Goal: Task Accomplishment & Management: Complete application form

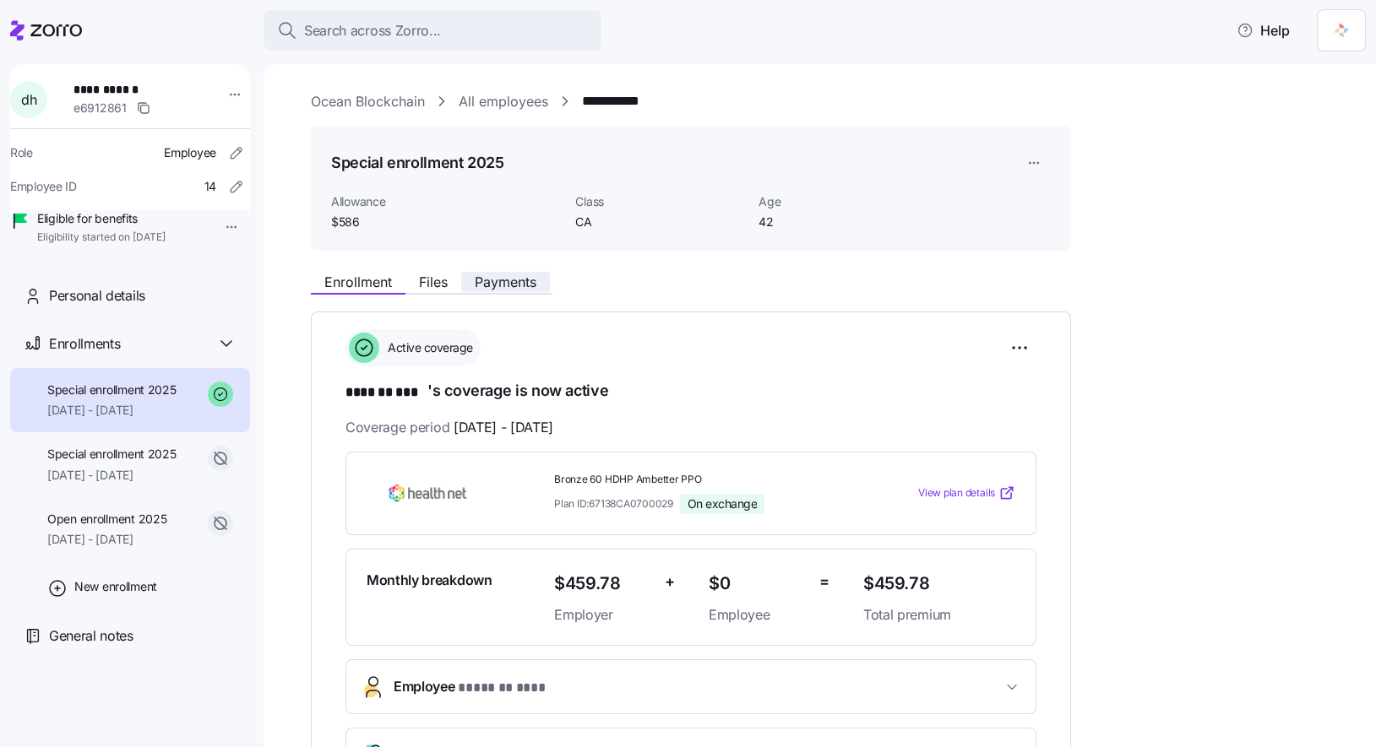
click at [510, 289] on span "Payments" at bounding box center [506, 282] width 62 height 14
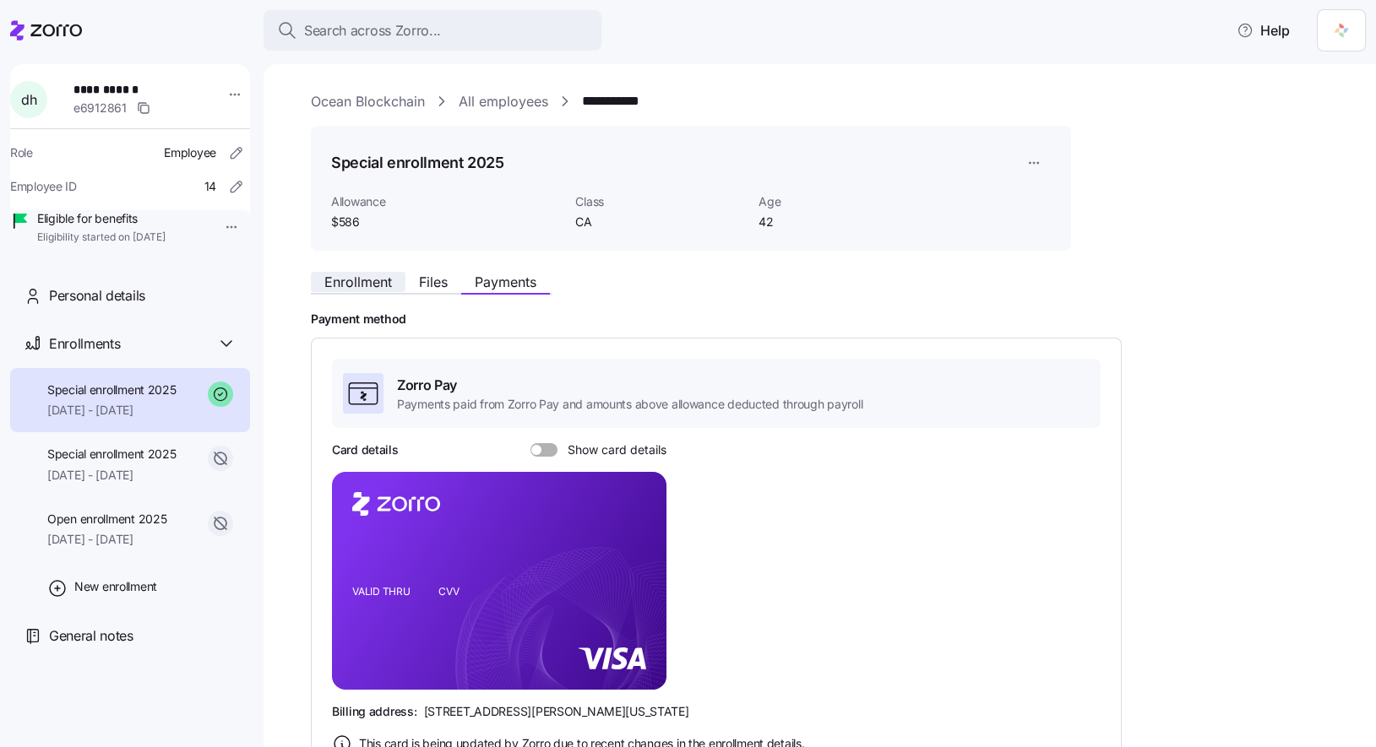
click at [363, 285] on span "Enrollment" at bounding box center [358, 282] width 68 height 14
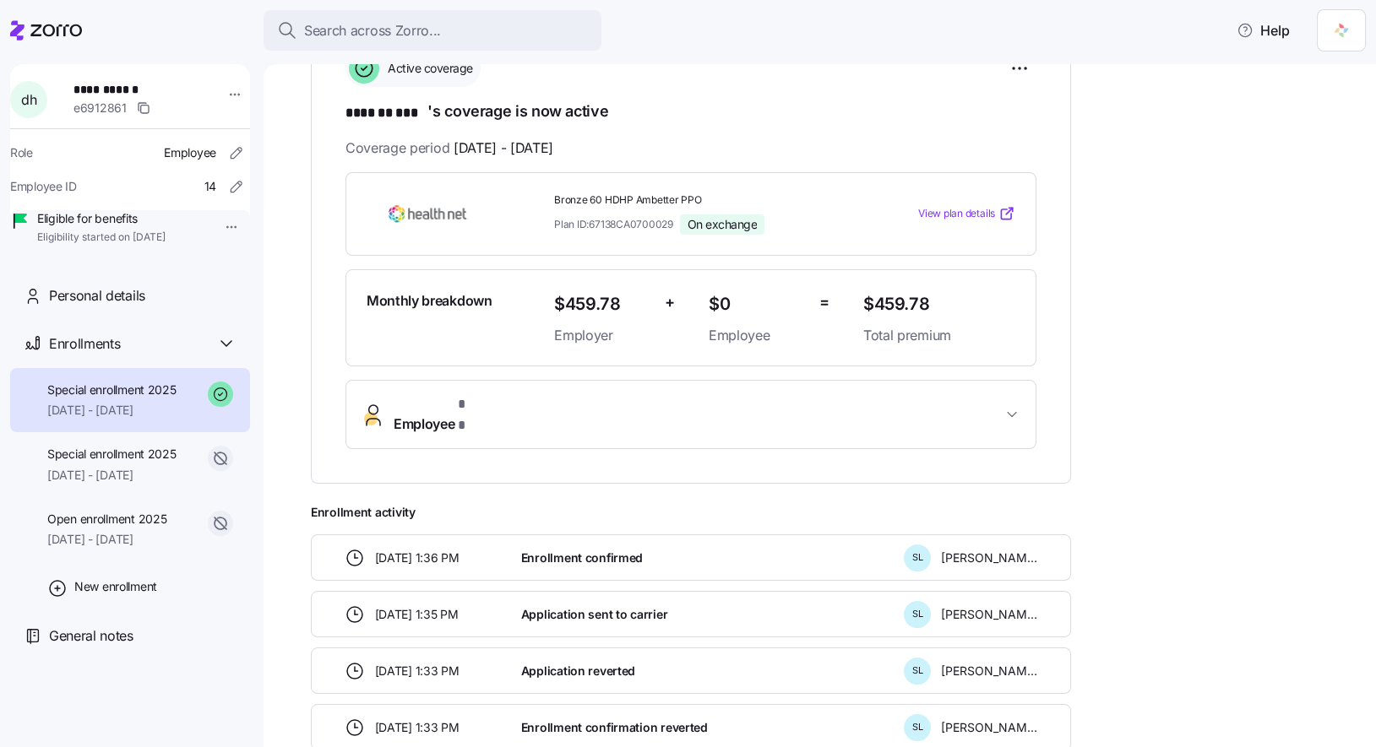
scroll to position [363, 0]
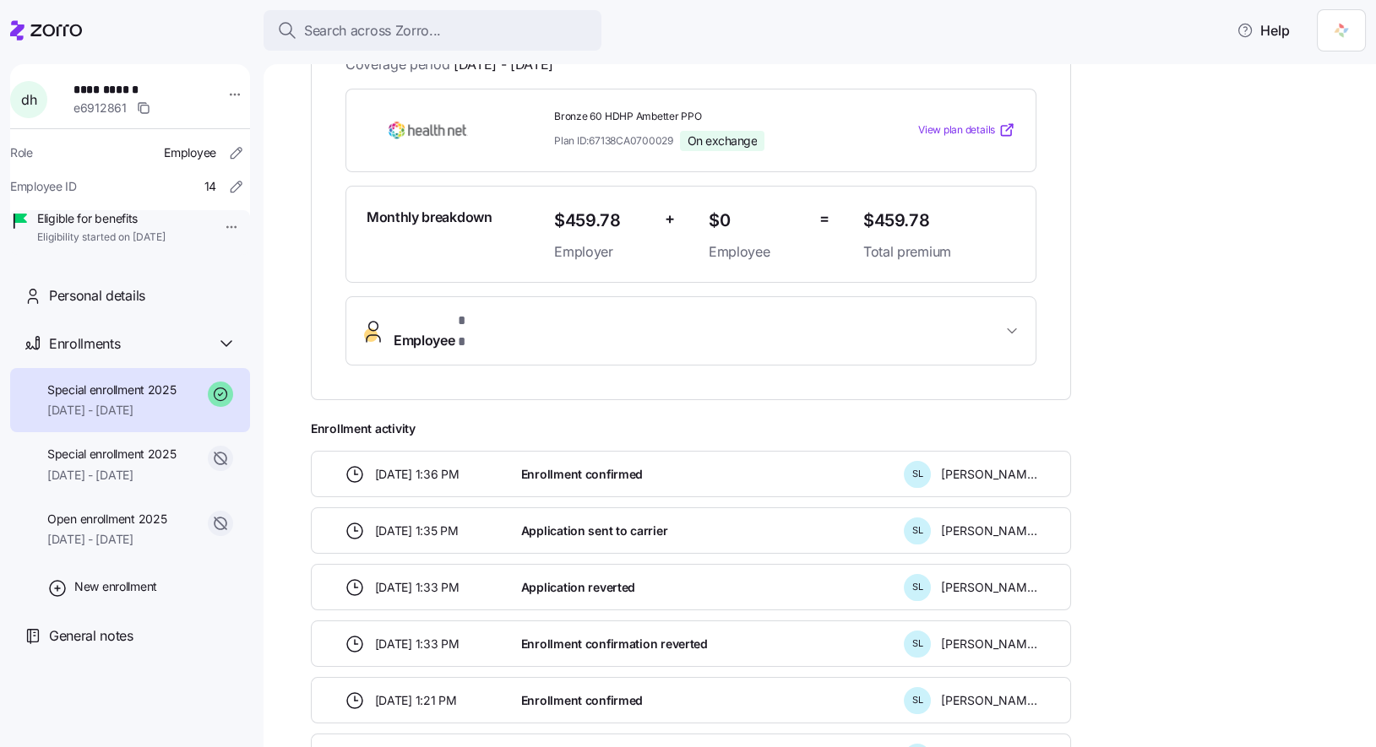
click at [878, 316] on span "Employee * *" at bounding box center [698, 331] width 608 height 41
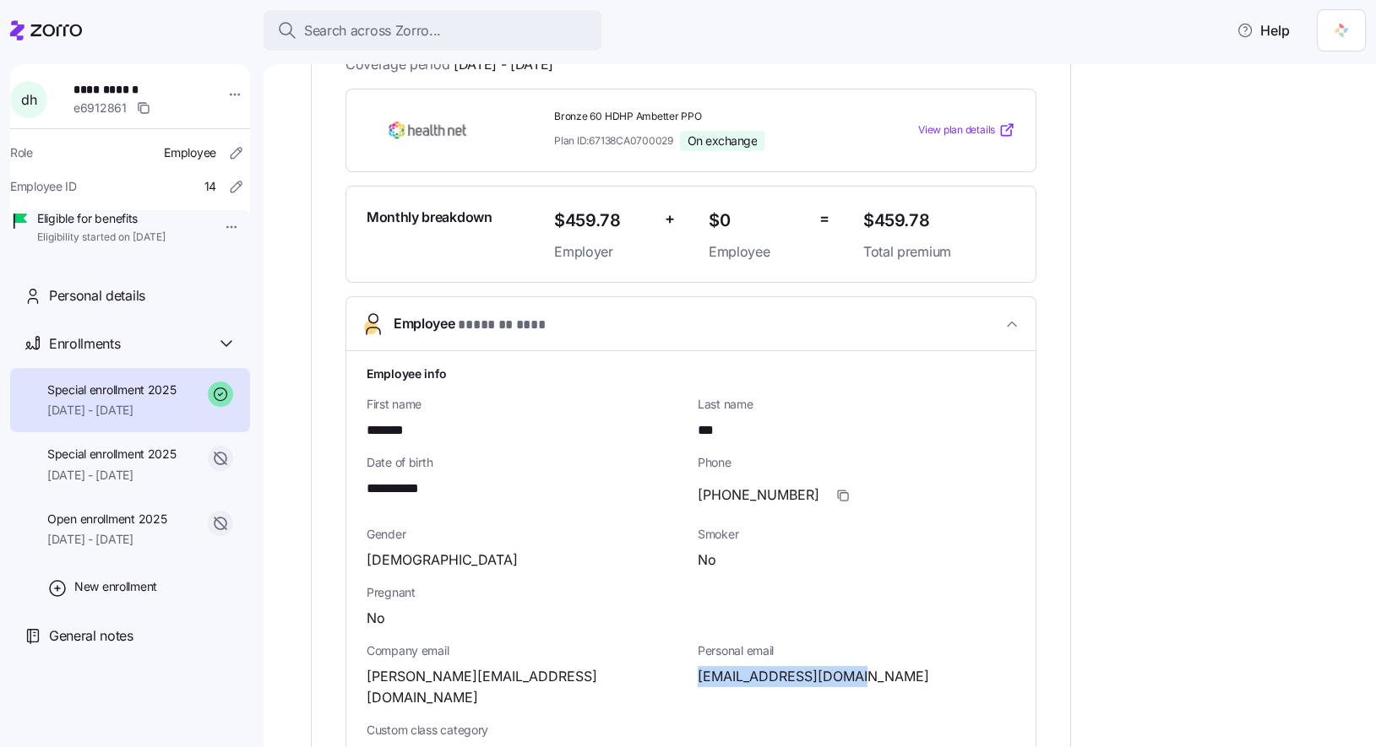
drag, startPoint x: 868, startPoint y: 675, endPoint x: 699, endPoint y: 666, distance: 170.0
click at [699, 666] on div "[EMAIL_ADDRESS][DOMAIN_NAME]" at bounding box center [857, 676] width 318 height 21
copy span "[EMAIL_ADDRESS][DOMAIN_NAME]"
click at [559, 668] on div "[PERSON_NAME][EMAIL_ADDRESS][DOMAIN_NAME]" at bounding box center [526, 687] width 318 height 42
drag, startPoint x: 557, startPoint y: 677, endPoint x: 366, endPoint y: 677, distance: 190.9
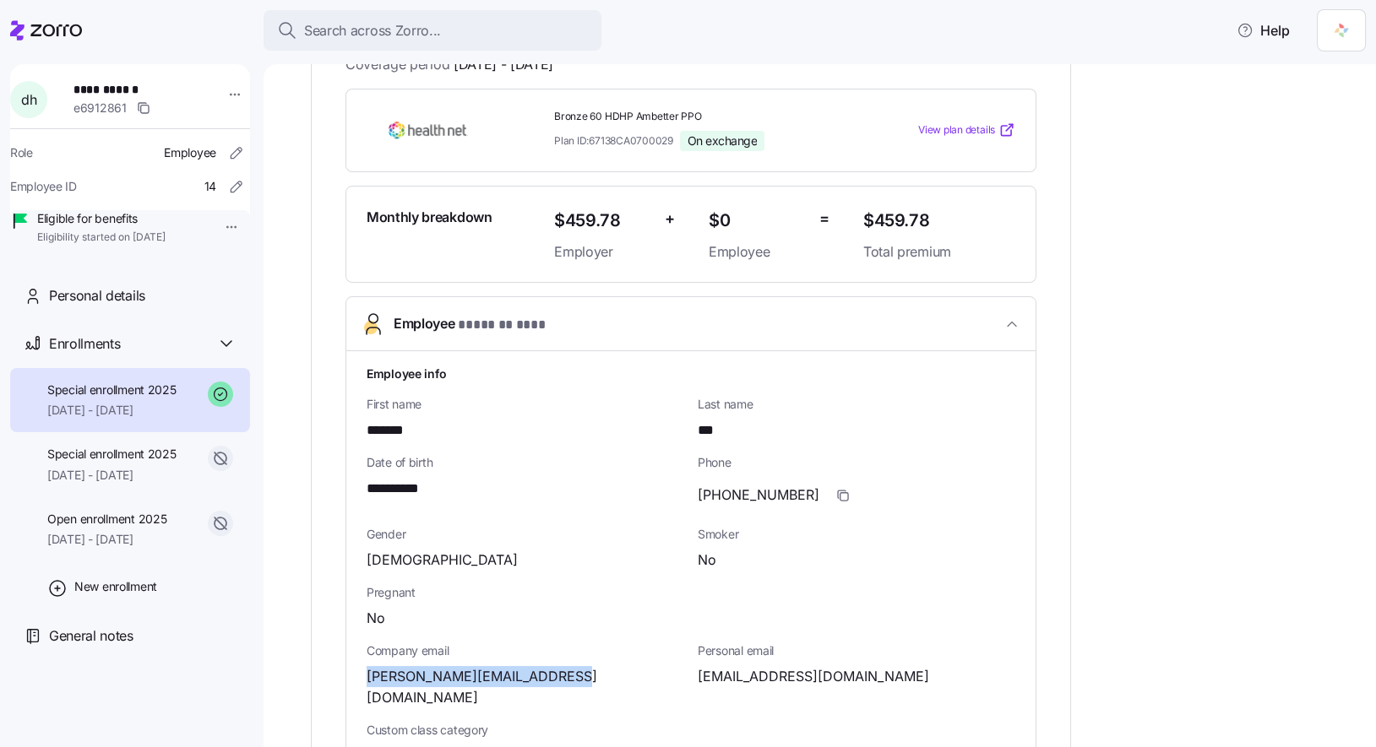
click at [367, 677] on div "[PERSON_NAME][EMAIL_ADDRESS][DOMAIN_NAME]" at bounding box center [526, 687] width 318 height 42
copy span "[PERSON_NAME][EMAIL_ADDRESS][DOMAIN_NAME]"
click at [115, 647] on span "General notes" at bounding box center [91, 636] width 84 height 21
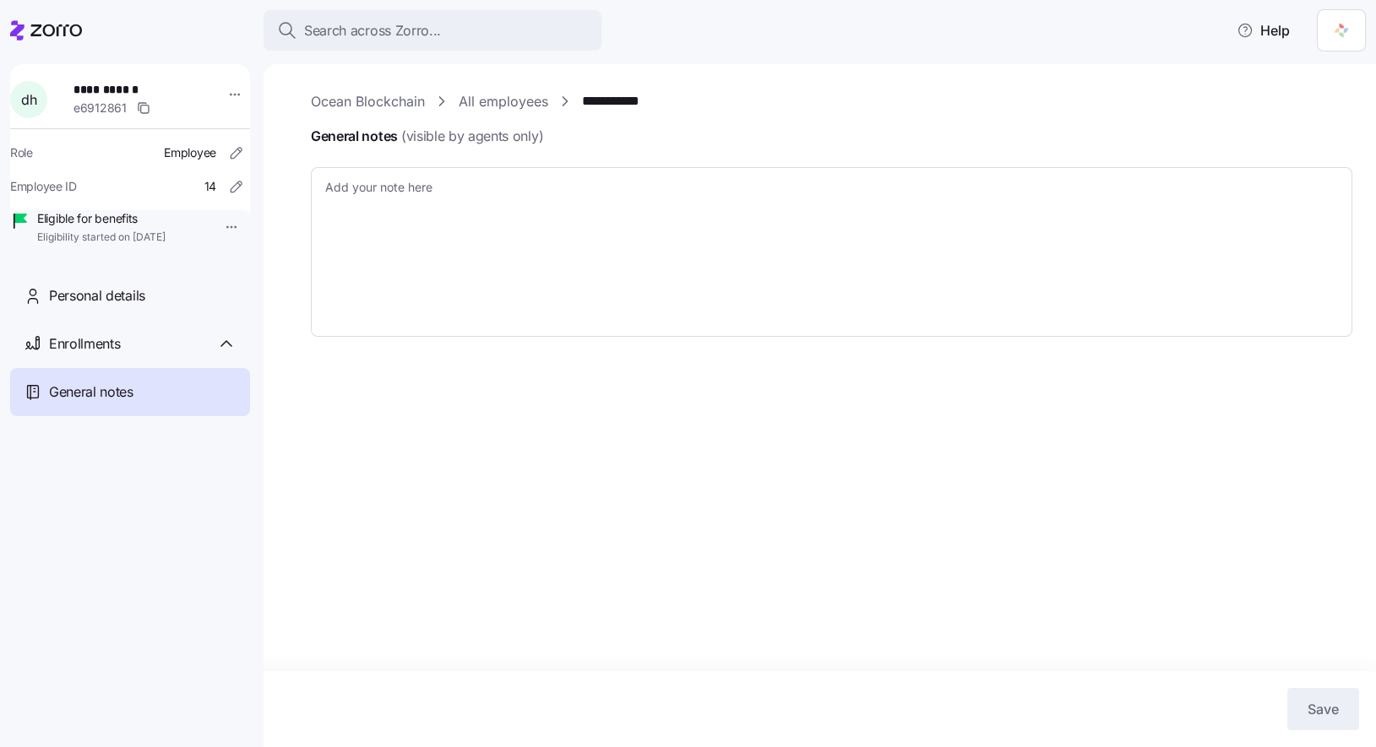
type textarea "x"
type textarea "CoverdeCA Reference Number: 39996431 Will need to request client to provide LPR…"
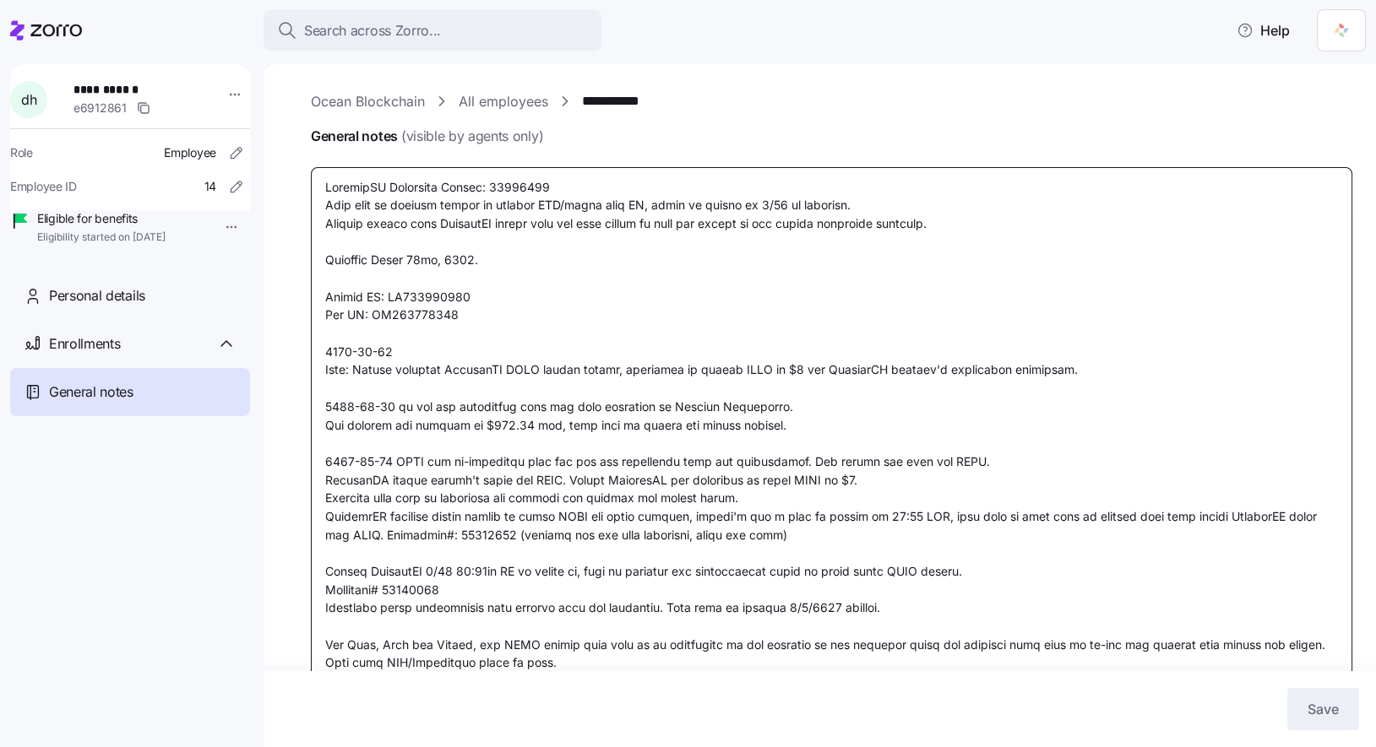
click at [726, 302] on textarea "General notes (visible by agents only)" at bounding box center [831, 425] width 1041 height 516
click at [644, 662] on textarea "General notes (visible by agents only)" at bounding box center [831, 425] width 1041 height 516
type textarea "x"
type textarea "CoverdeCA Reference Number: 39996431 Will need to request client to provide LPR…"
type textarea "x"
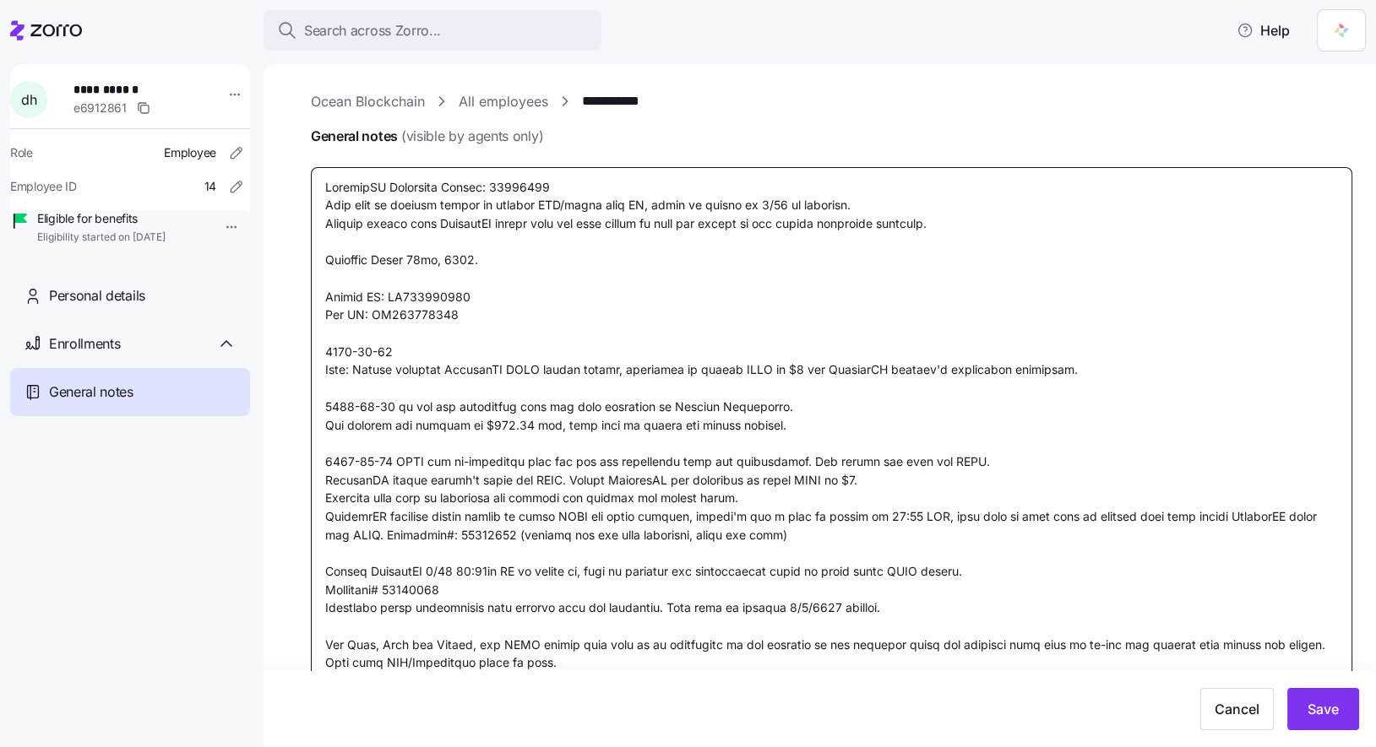
click at [602, 661] on textarea "General notes (visible by agents only)" at bounding box center [831, 443] width 1041 height 552
type textarea "CoverdeCA Reference Number: 39996431 Will need to request client to provide LPR…"
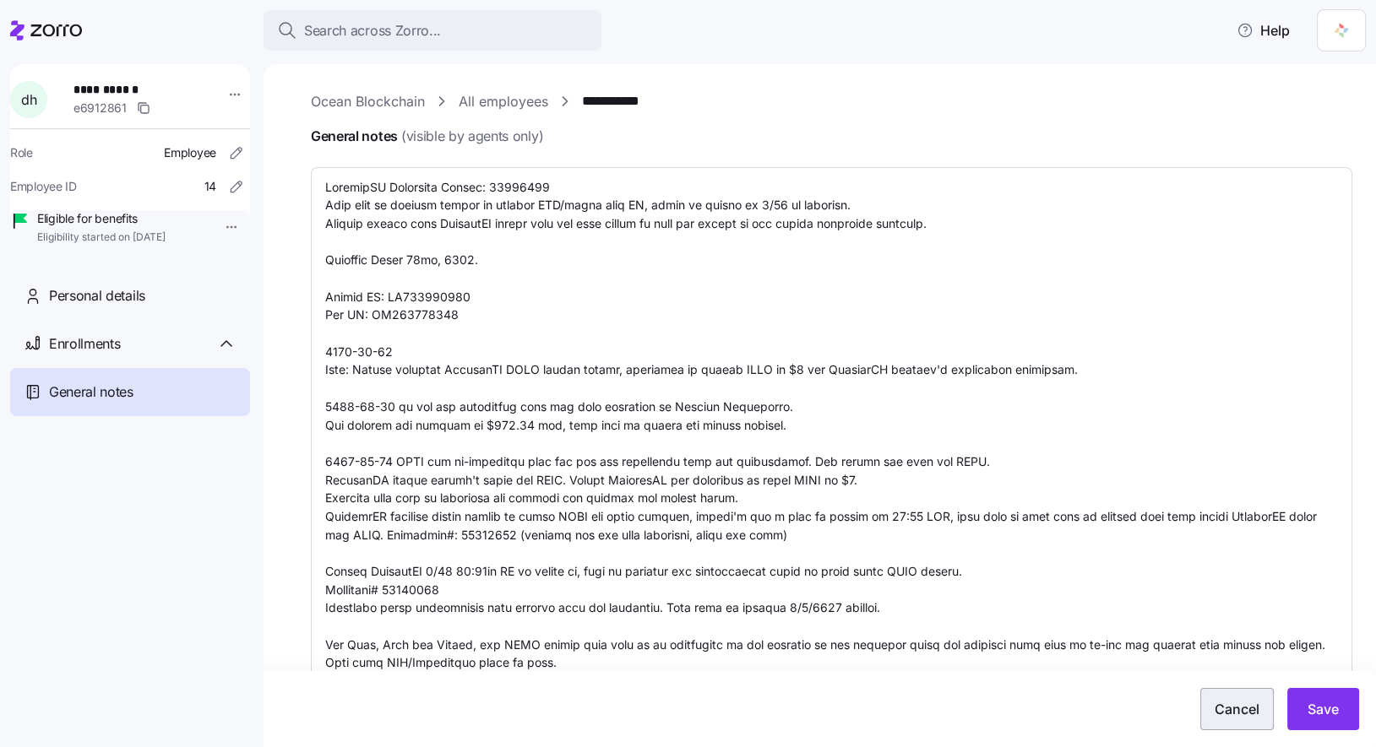
click at [1253, 717] on span "Cancel" at bounding box center [1237, 709] width 45 height 20
type textarea "x"
type textarea "CoverdeCA Reference Number: 39996431 Will need to request client to provide LPR…"
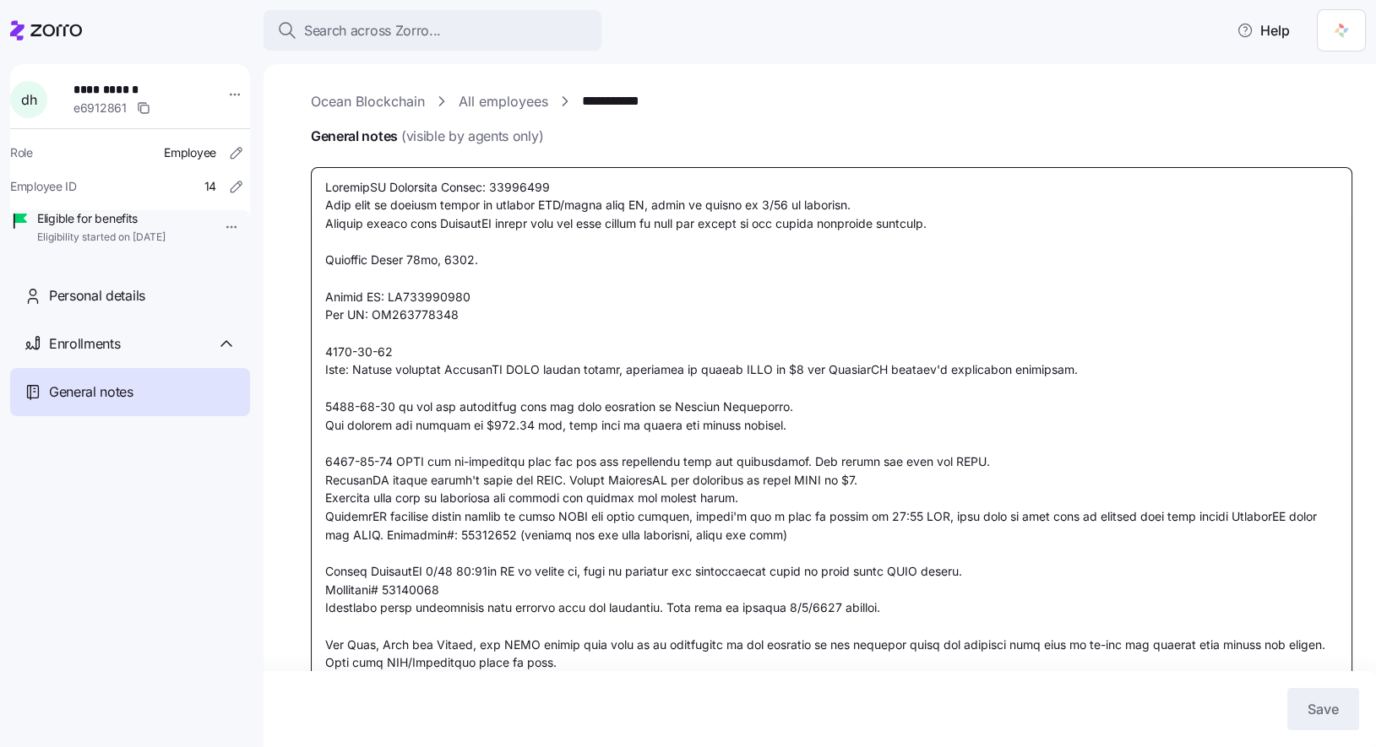
click at [666, 553] on textarea "General notes (visible by agents only)" at bounding box center [831, 425] width 1041 height 516
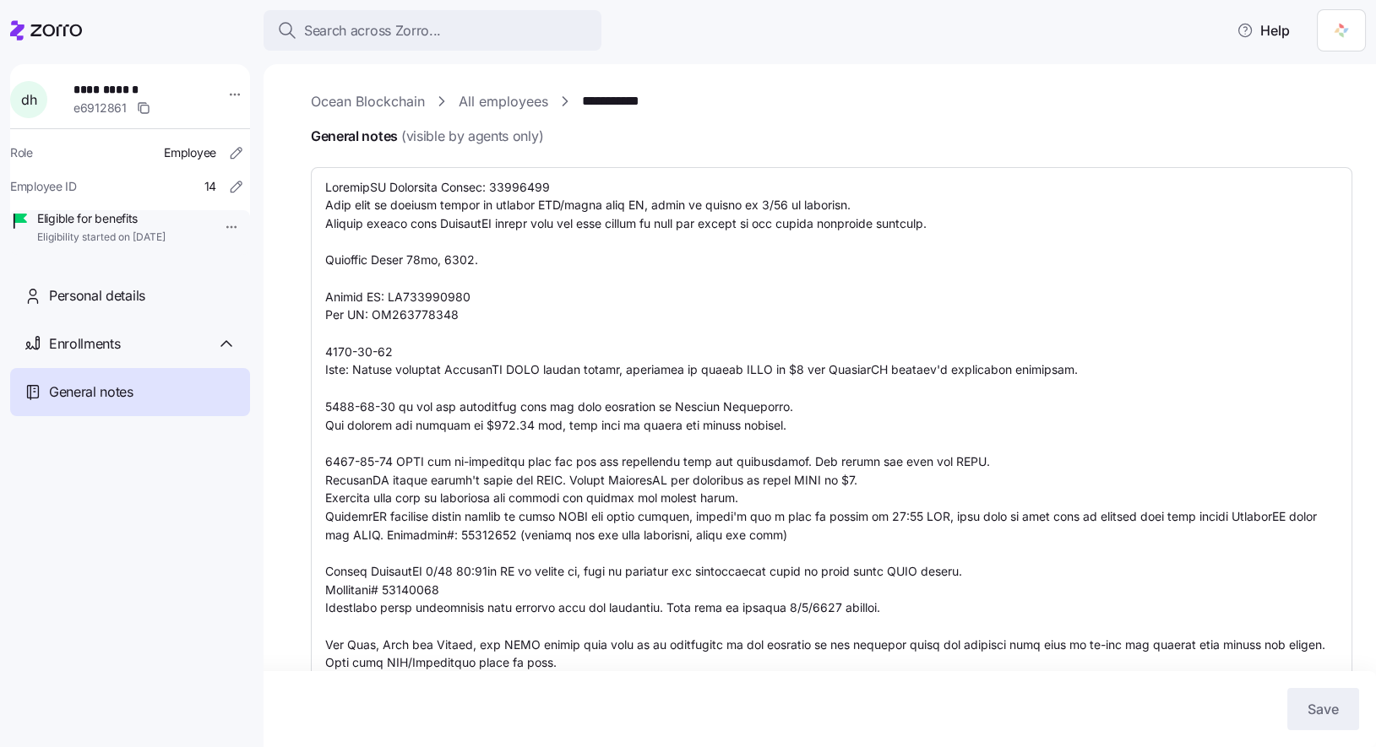
click at [140, 538] on div "**********" at bounding box center [130, 400] width 240 height 673
click at [126, 307] on span "Personal details" at bounding box center [97, 295] width 96 height 21
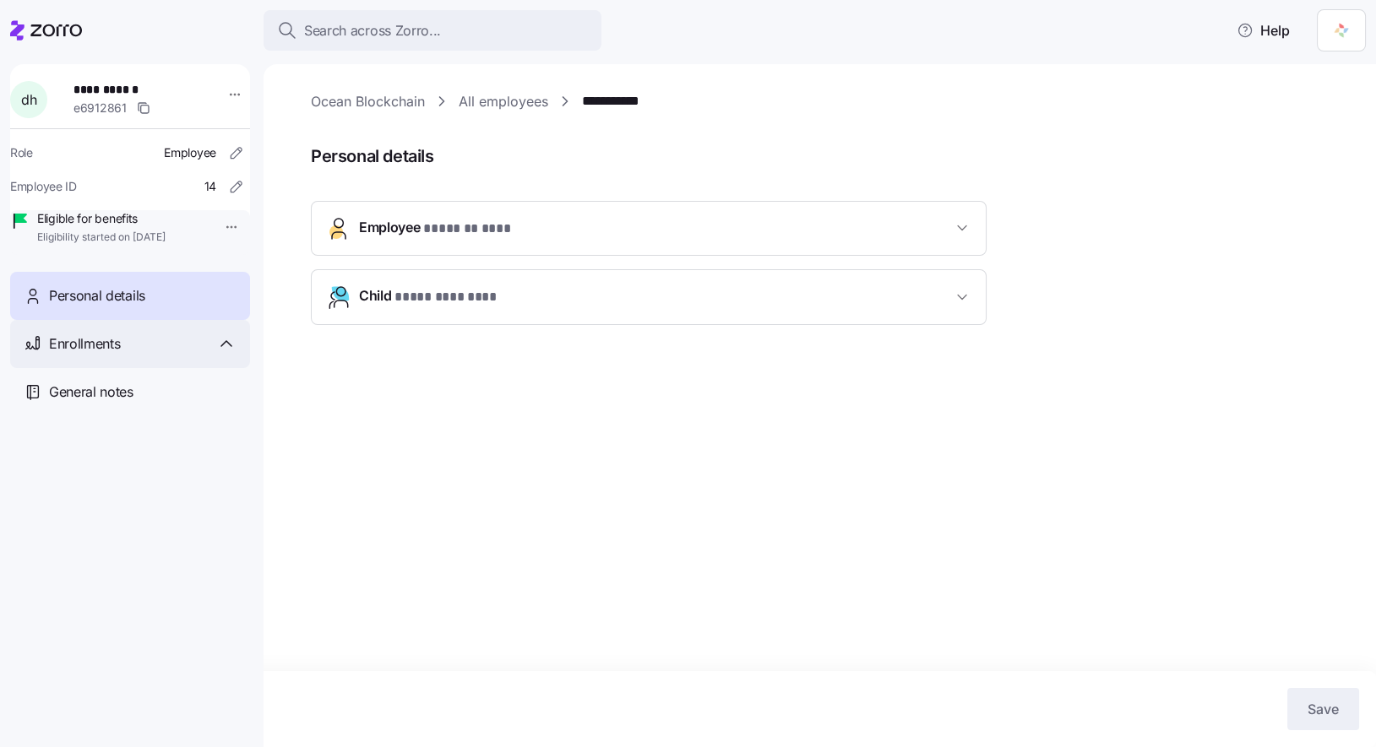
click at [127, 355] on div "Enrollments" at bounding box center [143, 344] width 188 height 21
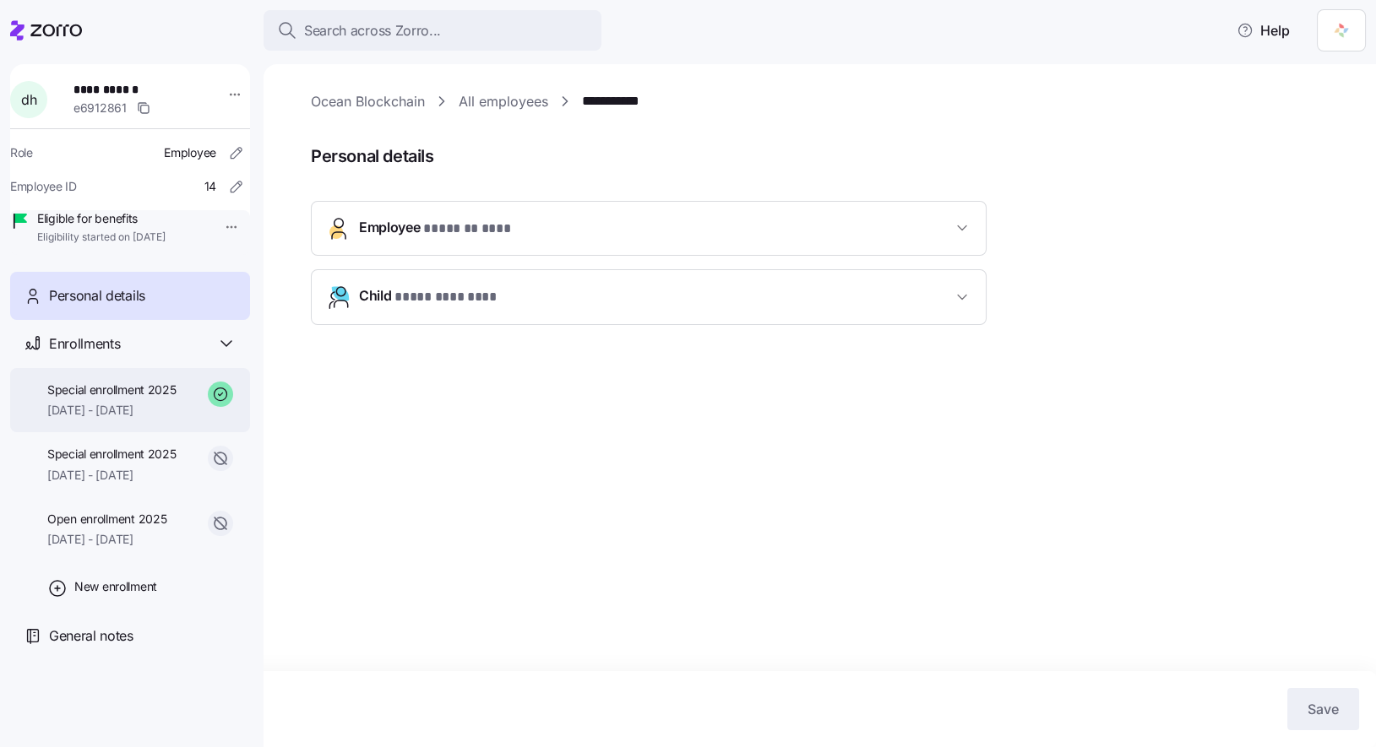
click at [146, 399] on span "Special enrollment 2025" at bounding box center [111, 390] width 129 height 17
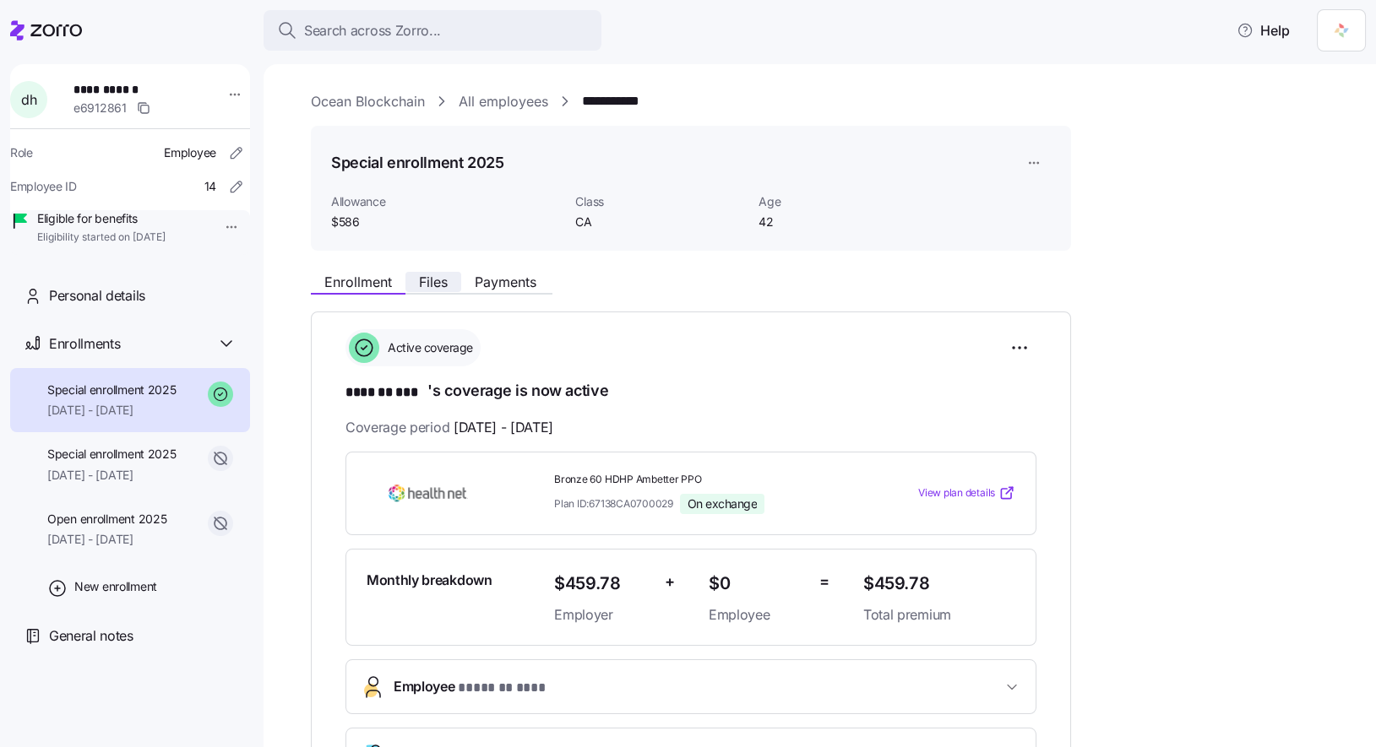
click at [427, 280] on span "Files" at bounding box center [433, 282] width 29 height 14
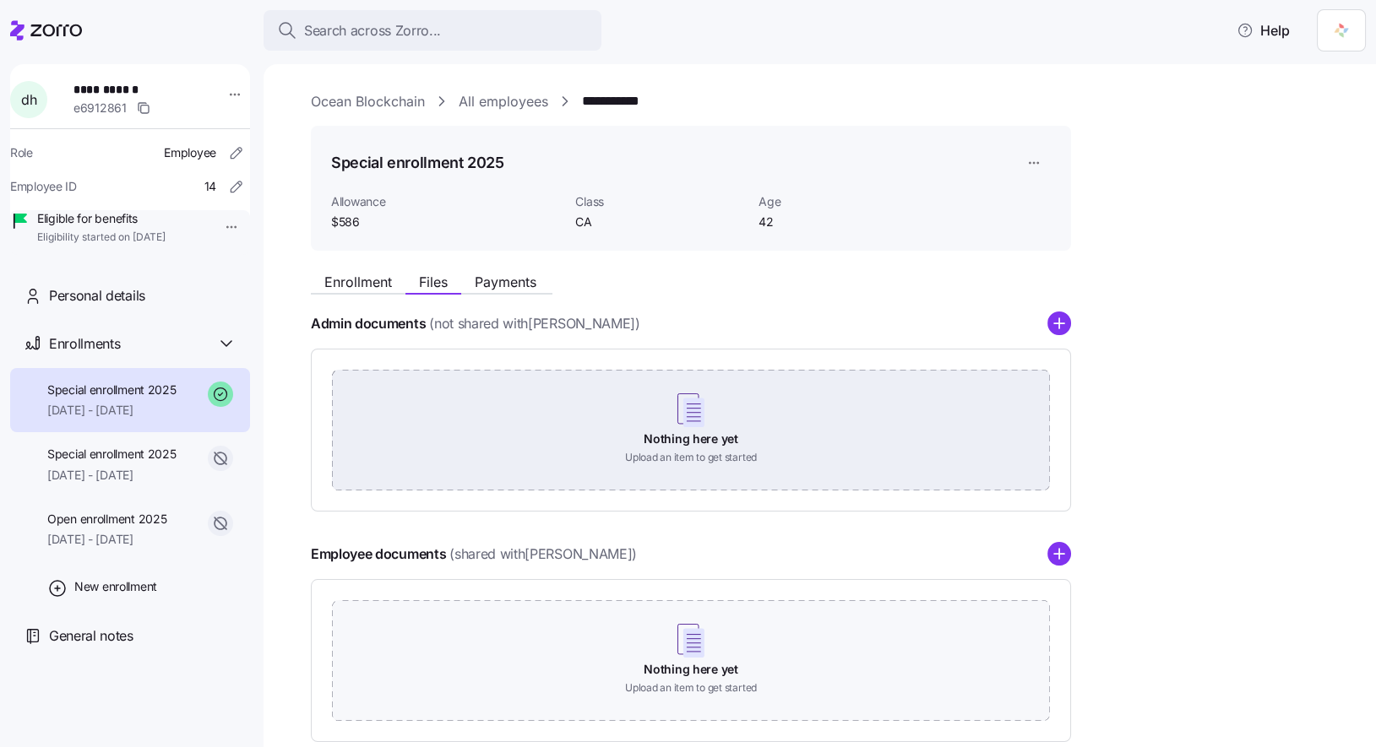
scroll to position [95, 0]
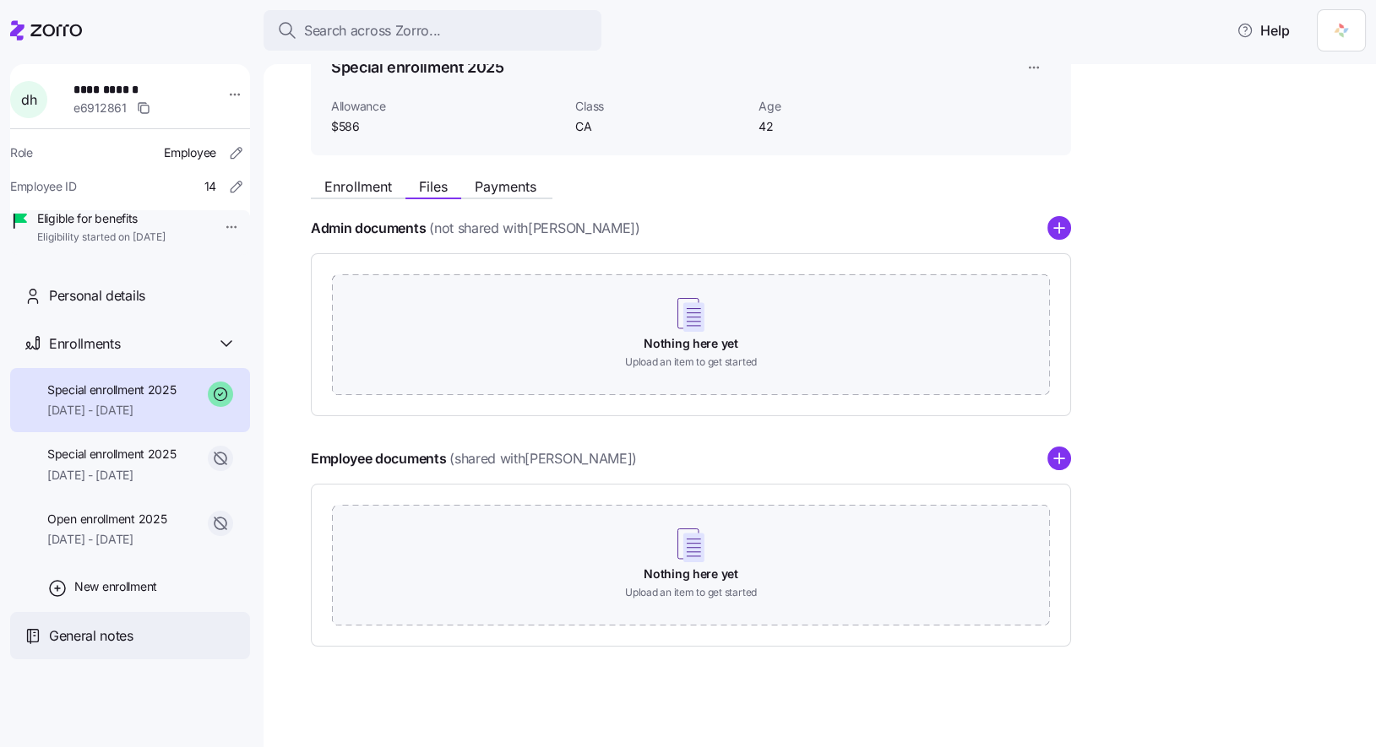
click at [113, 660] on div "General notes" at bounding box center [130, 636] width 240 height 48
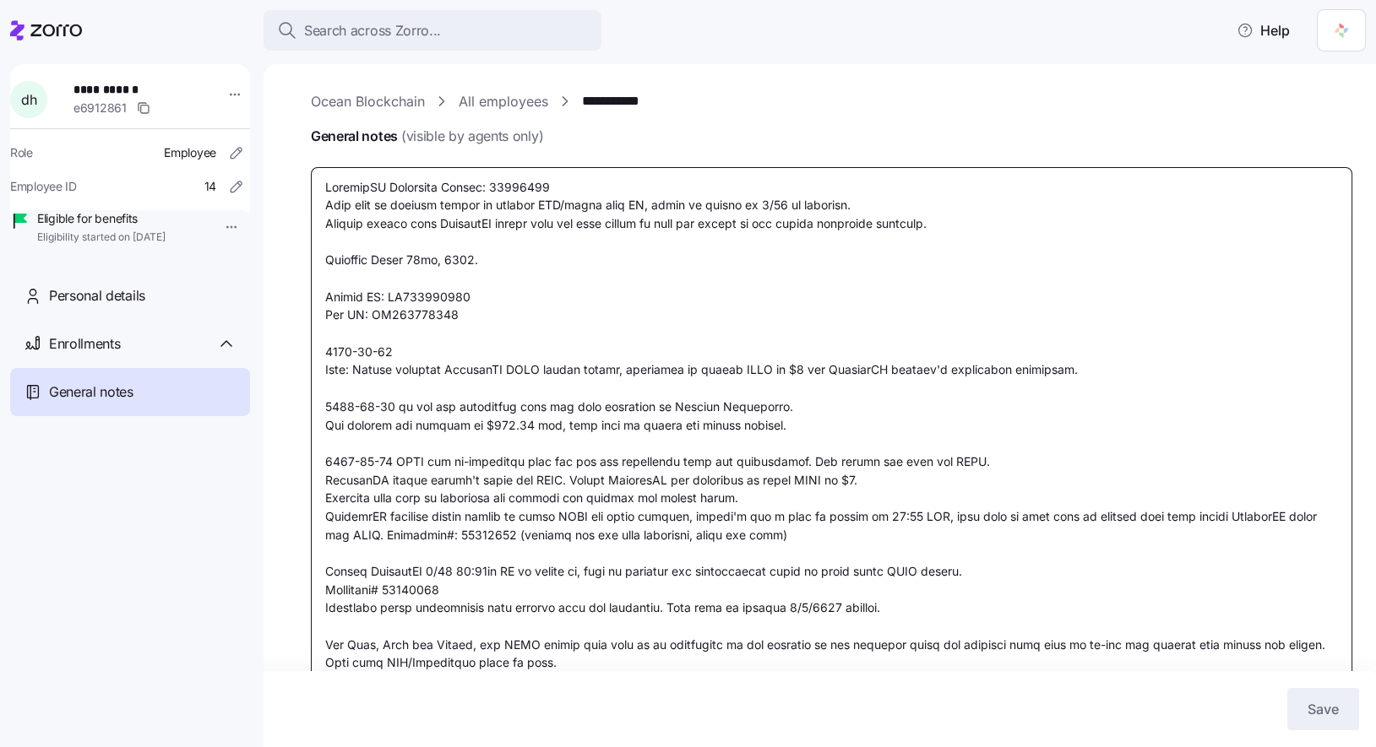
click at [415, 382] on textarea "General notes (visible by agents only)" at bounding box center [831, 425] width 1041 height 516
click at [336, 340] on textarea "General notes (visible by agents only)" at bounding box center [831, 425] width 1041 height 516
click at [584, 666] on textarea "General notes (visible by agents only)" at bounding box center [831, 425] width 1041 height 516
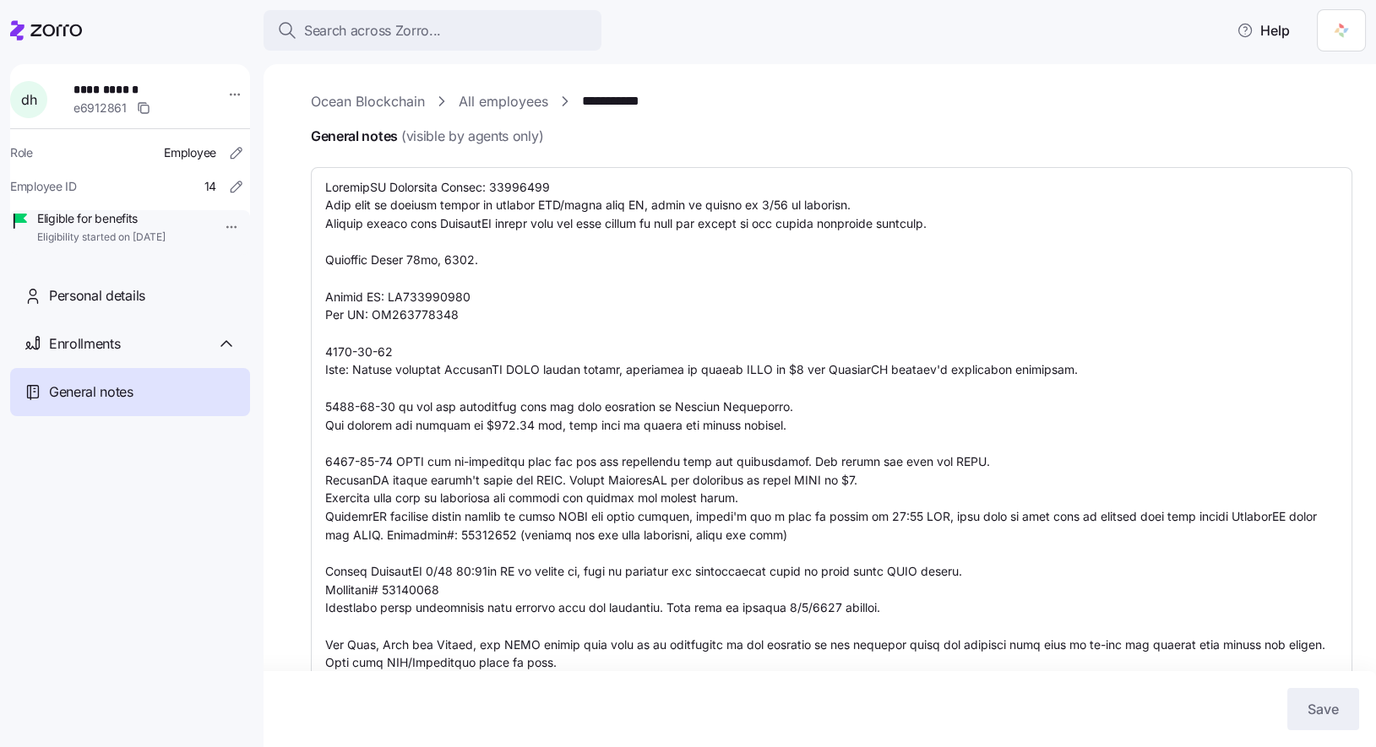
click at [633, 95] on link "**********" at bounding box center [624, 101] width 84 height 21
type textarea "x"
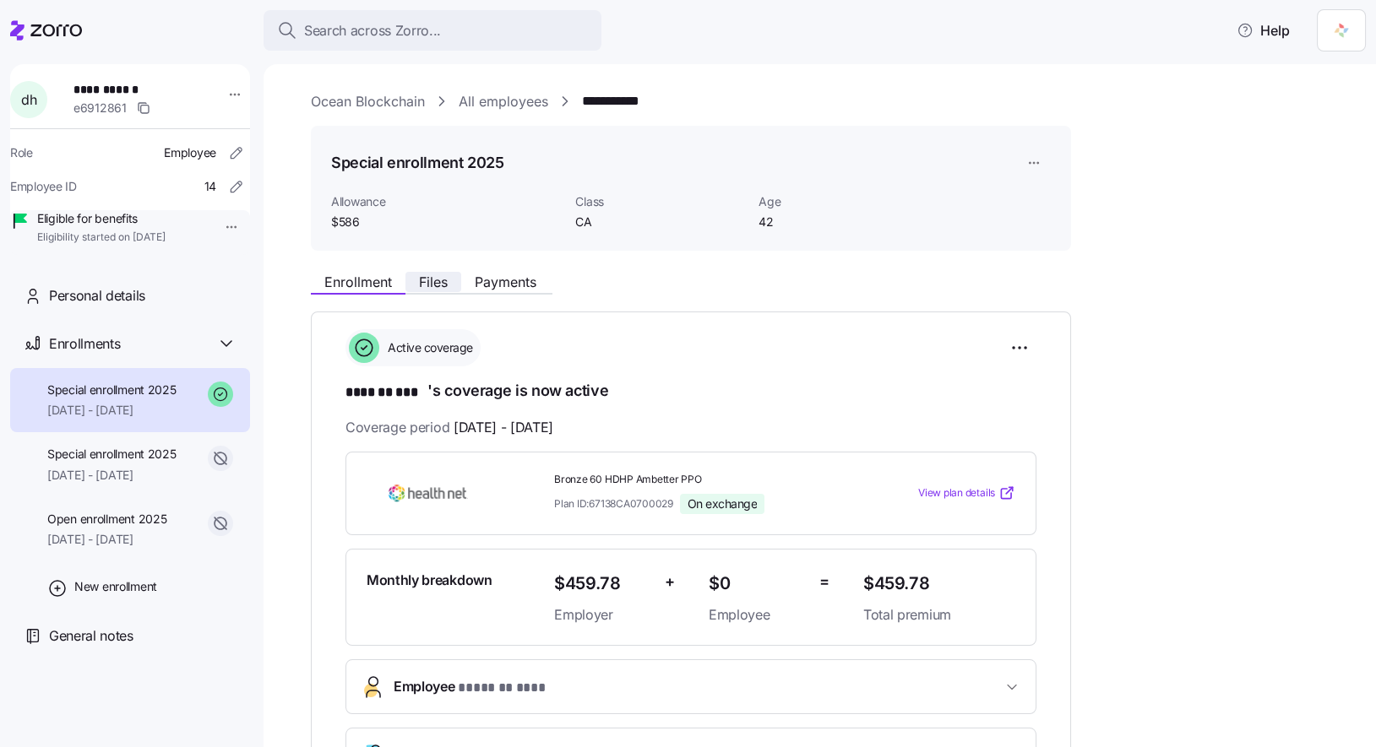
click at [427, 284] on span "Files" at bounding box center [433, 282] width 29 height 14
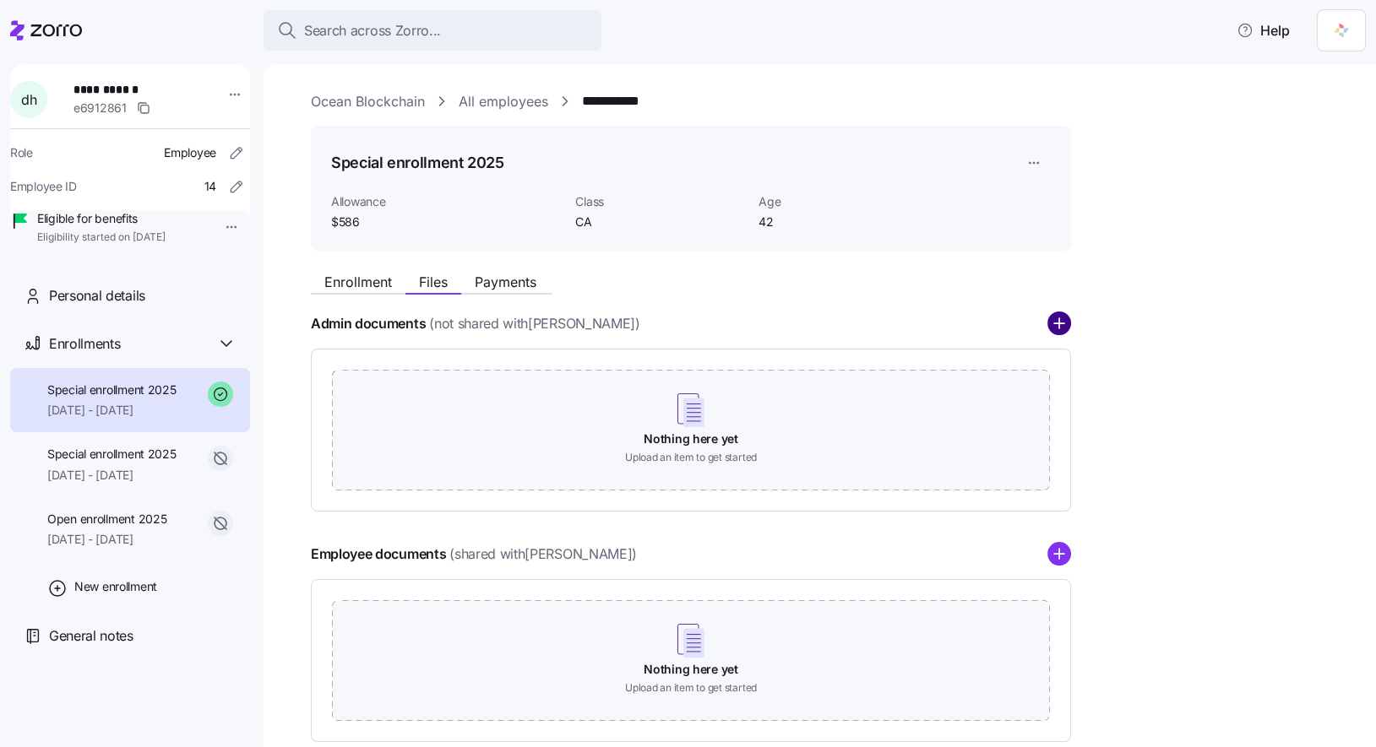
click at [1055, 329] on circle "add icon" at bounding box center [1059, 324] width 22 height 22
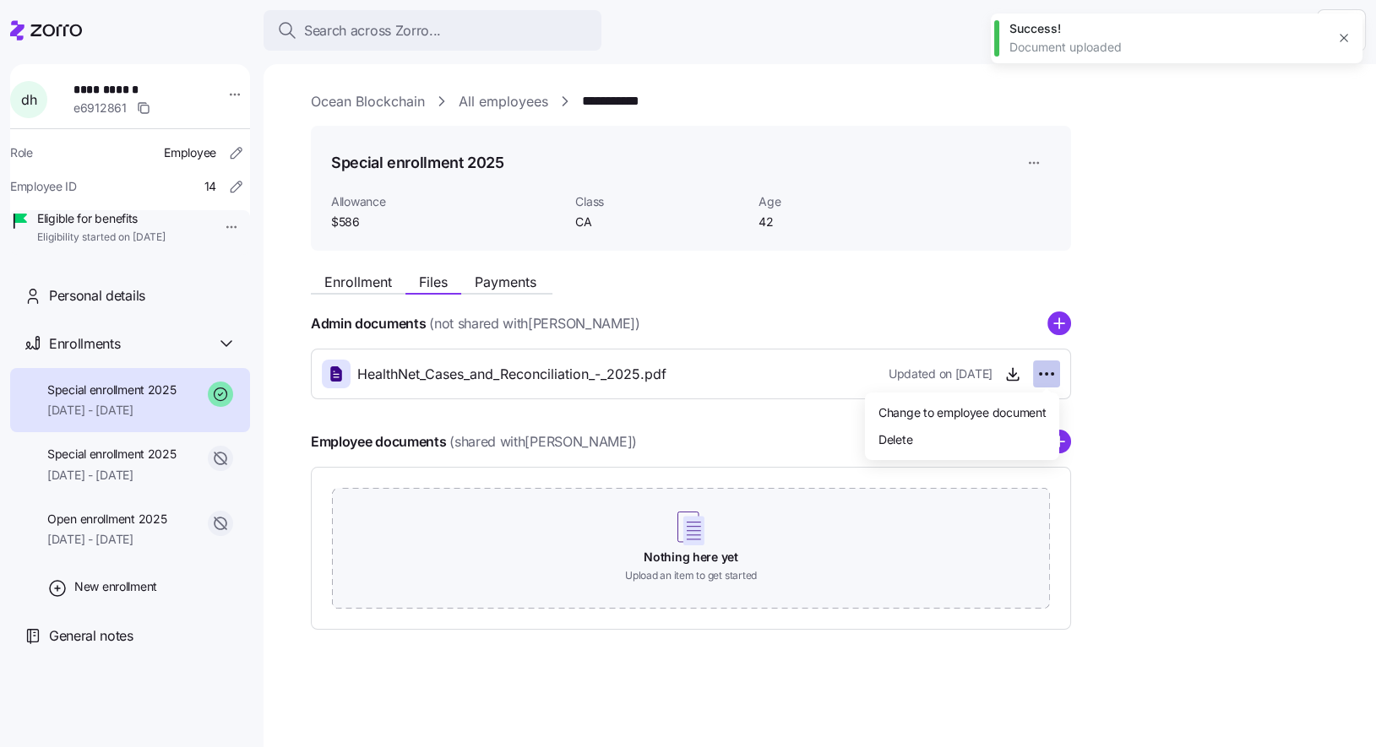
click at [1045, 372] on html "**********" at bounding box center [688, 368] width 1376 height 737
click at [929, 431] on div "Delete" at bounding box center [962, 439] width 181 height 27
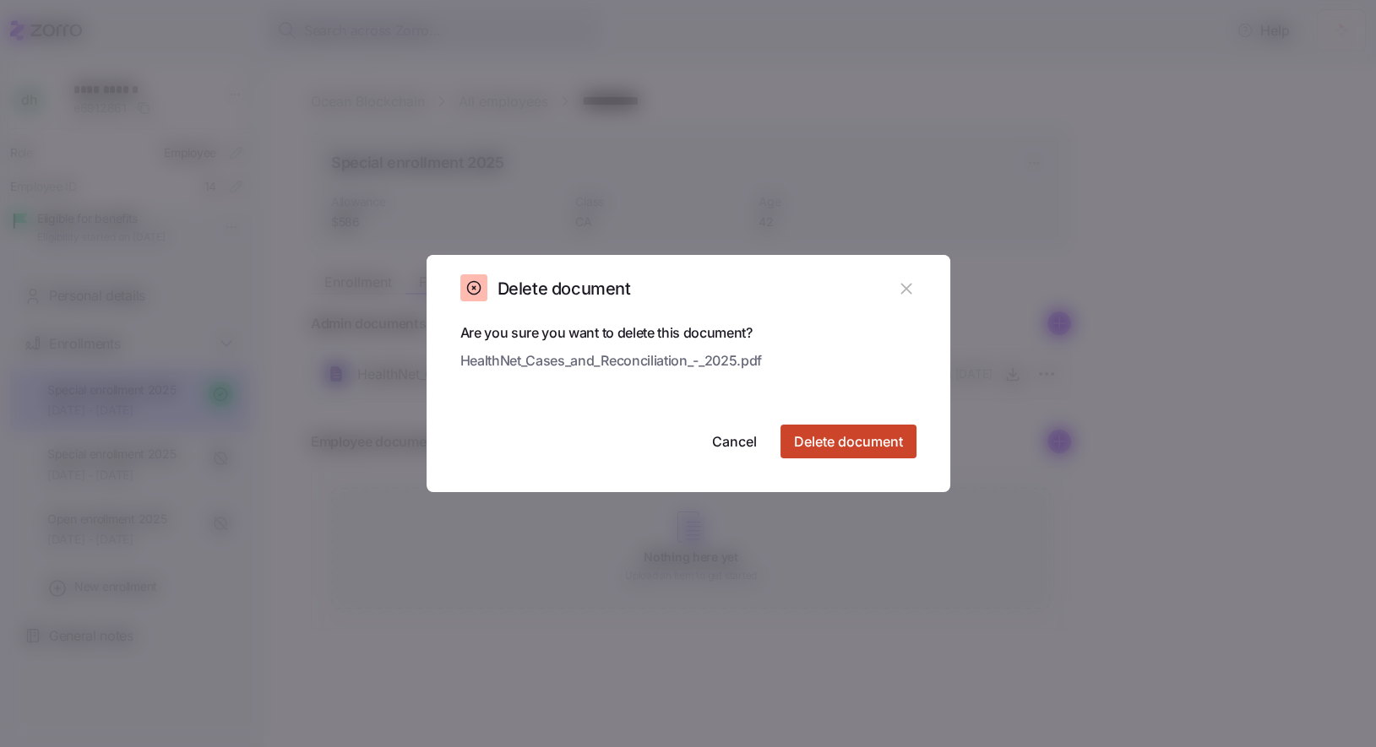
click at [873, 443] on span "Delete document" at bounding box center [848, 442] width 109 height 20
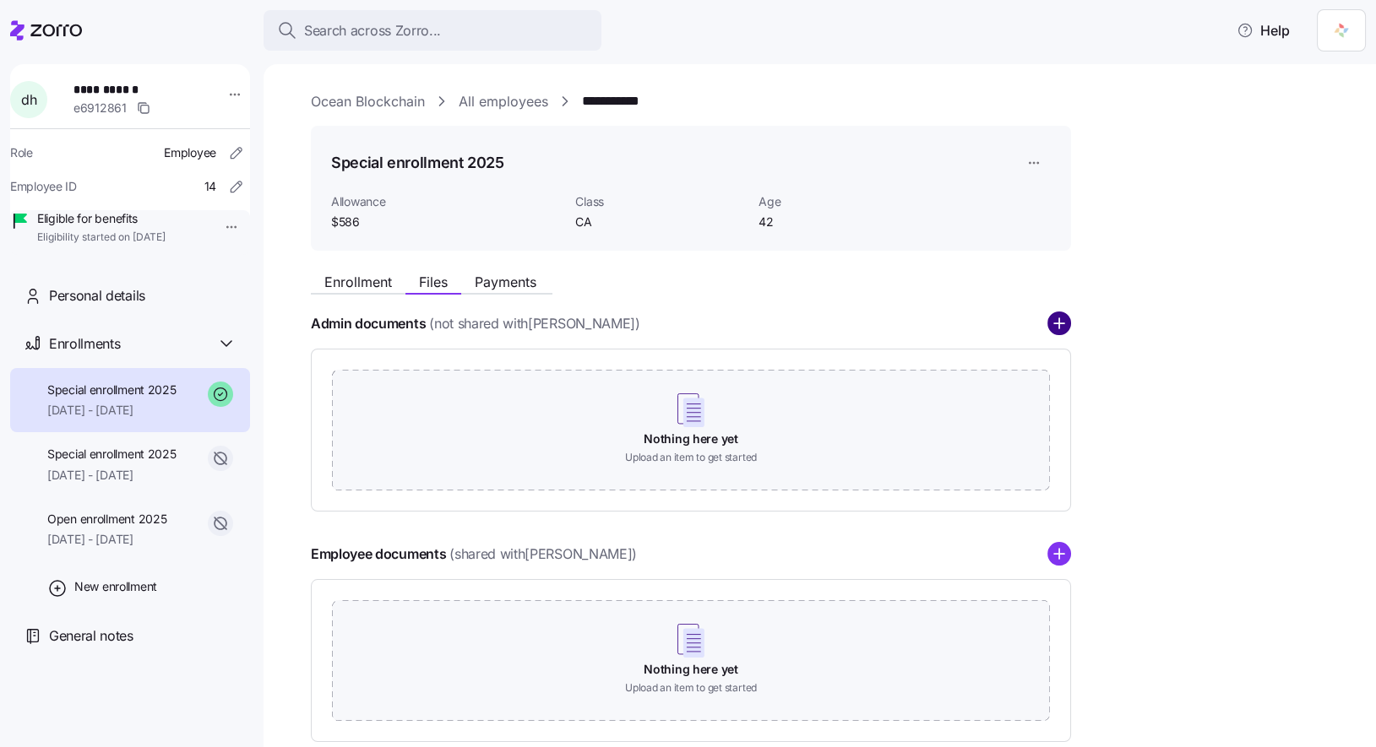
click at [1059, 331] on circle "add icon" at bounding box center [1059, 324] width 22 height 22
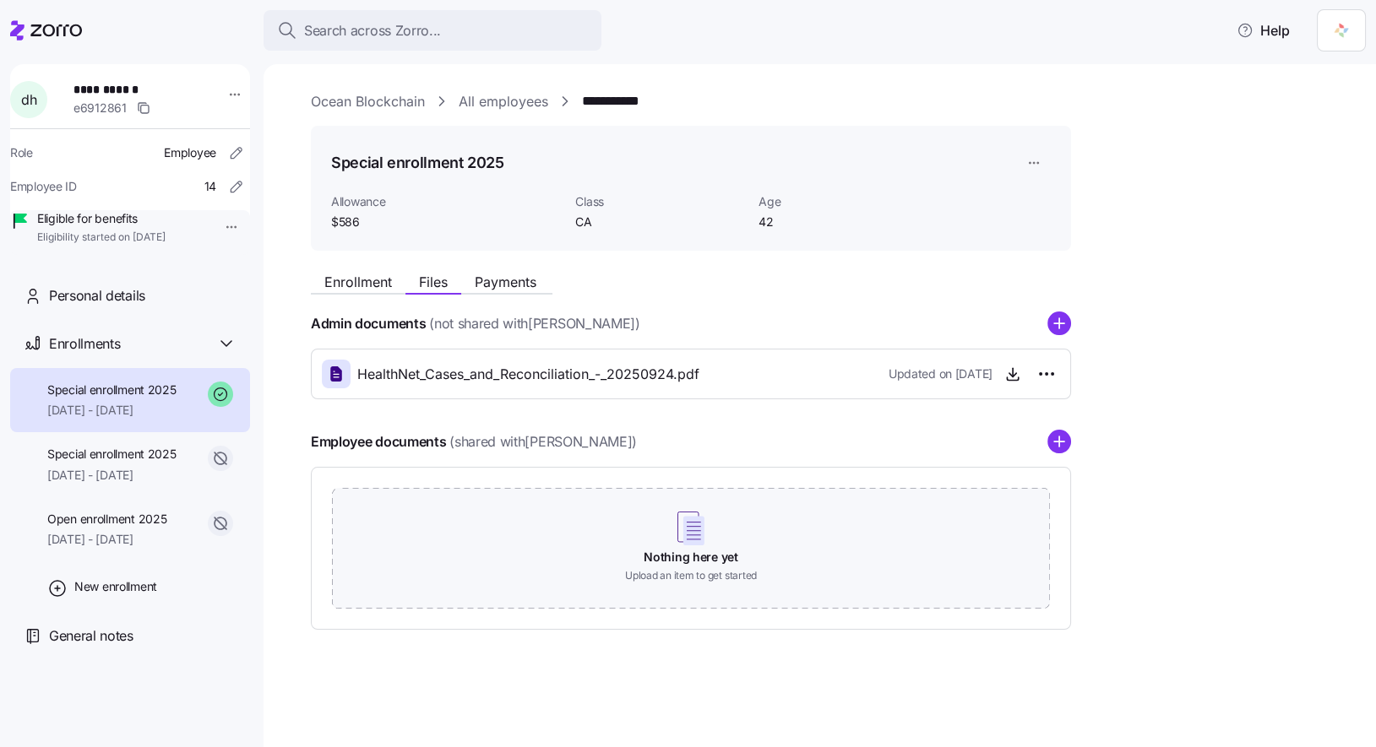
click at [1184, 277] on div "Enrollment Files Payments Admin documents (not shared with denghua han ) Health…" at bounding box center [831, 447] width 1041 height 366
click at [639, 98] on link "**********" at bounding box center [624, 101] width 84 height 21
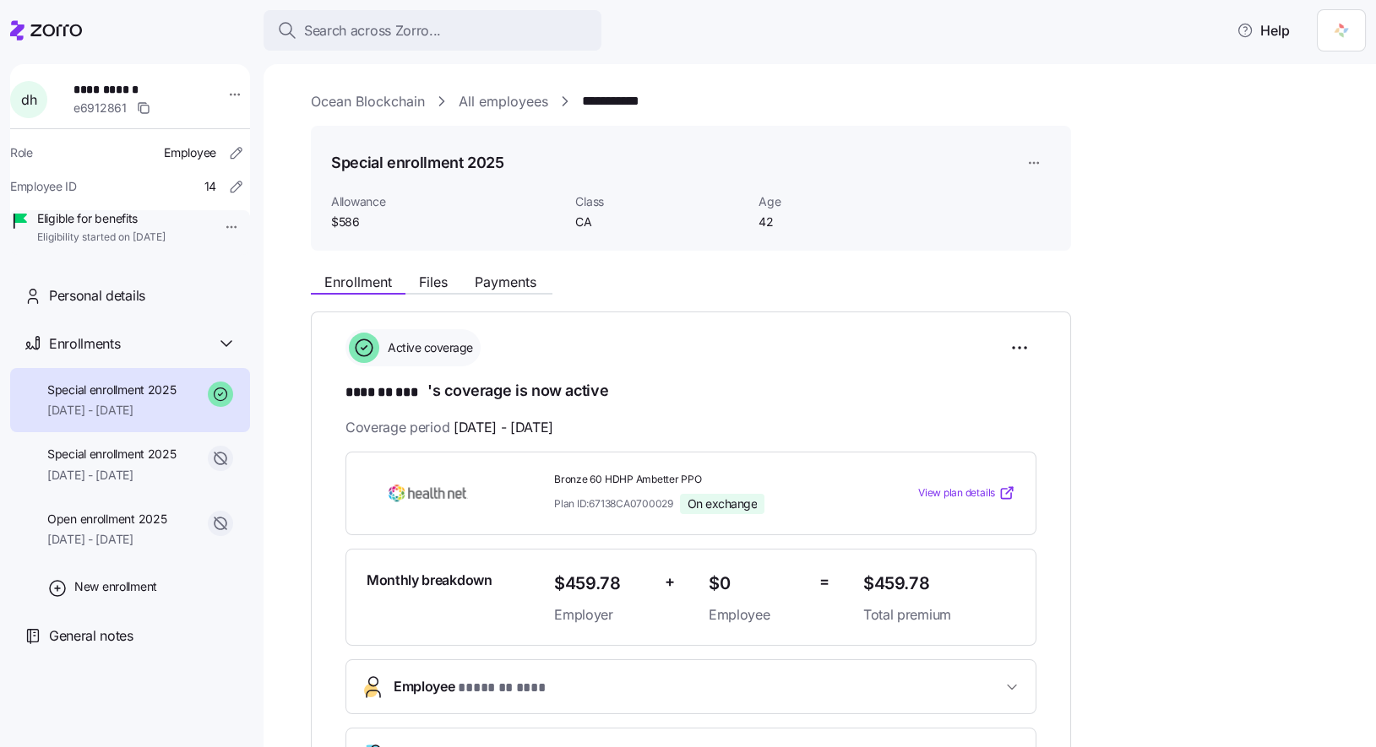
click at [1029, 203] on div "Allowance $586 Class CA Age 42" at bounding box center [690, 213] width 733 height 52
click at [512, 101] on link "All employees" at bounding box center [504, 101] width 90 height 21
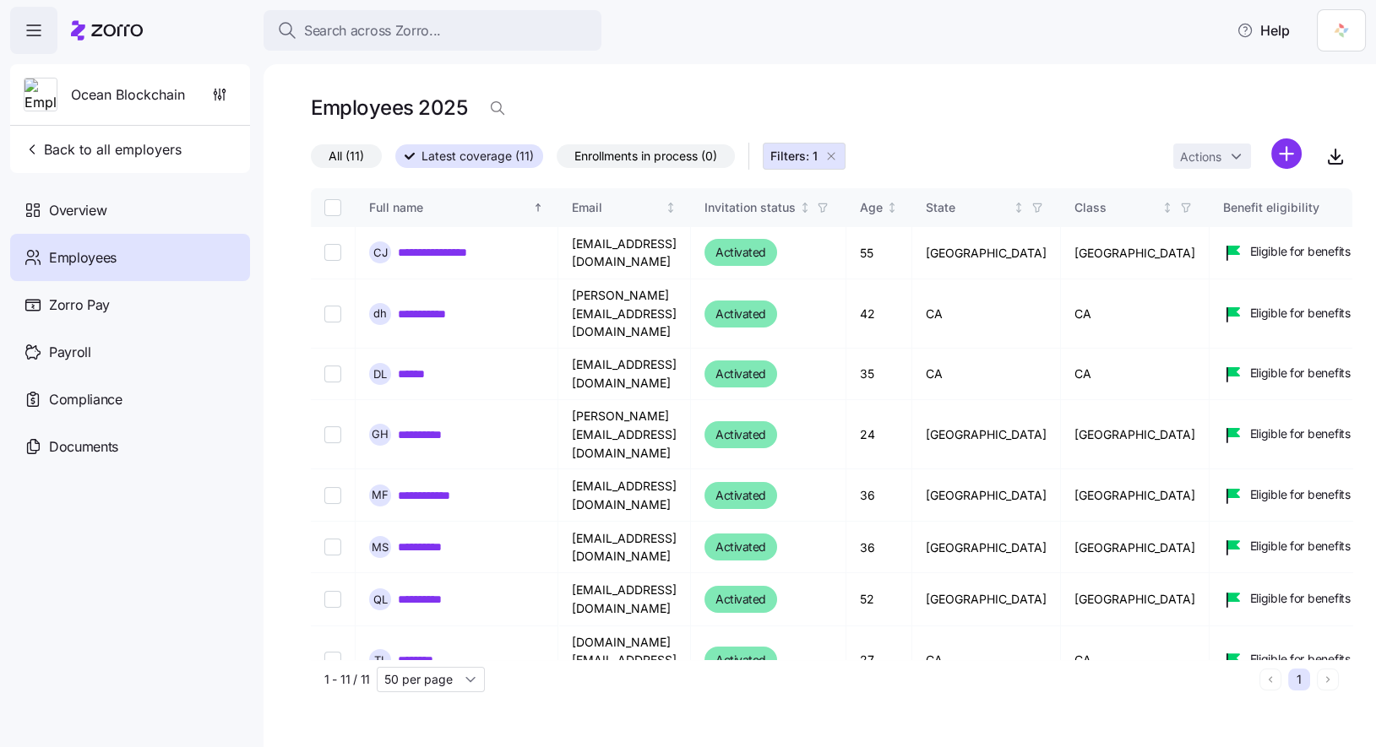
click at [830, 158] on icon "button" at bounding box center [831, 156] width 14 height 14
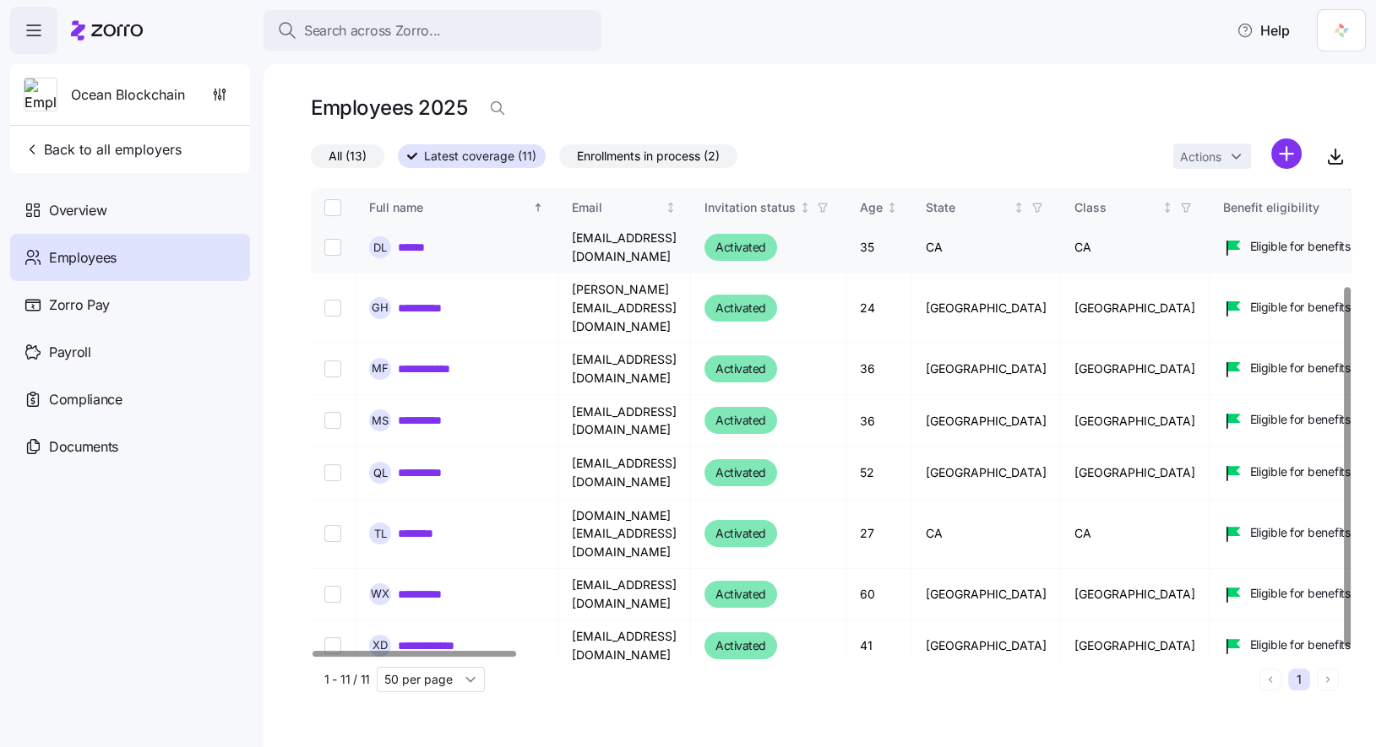
scroll to position [128, 0]
click at [643, 157] on span "Enrollments in process (2)" at bounding box center [648, 156] width 143 height 22
click at [559, 160] on input "Enrollments in process (2)" at bounding box center [559, 160] width 0 height 0
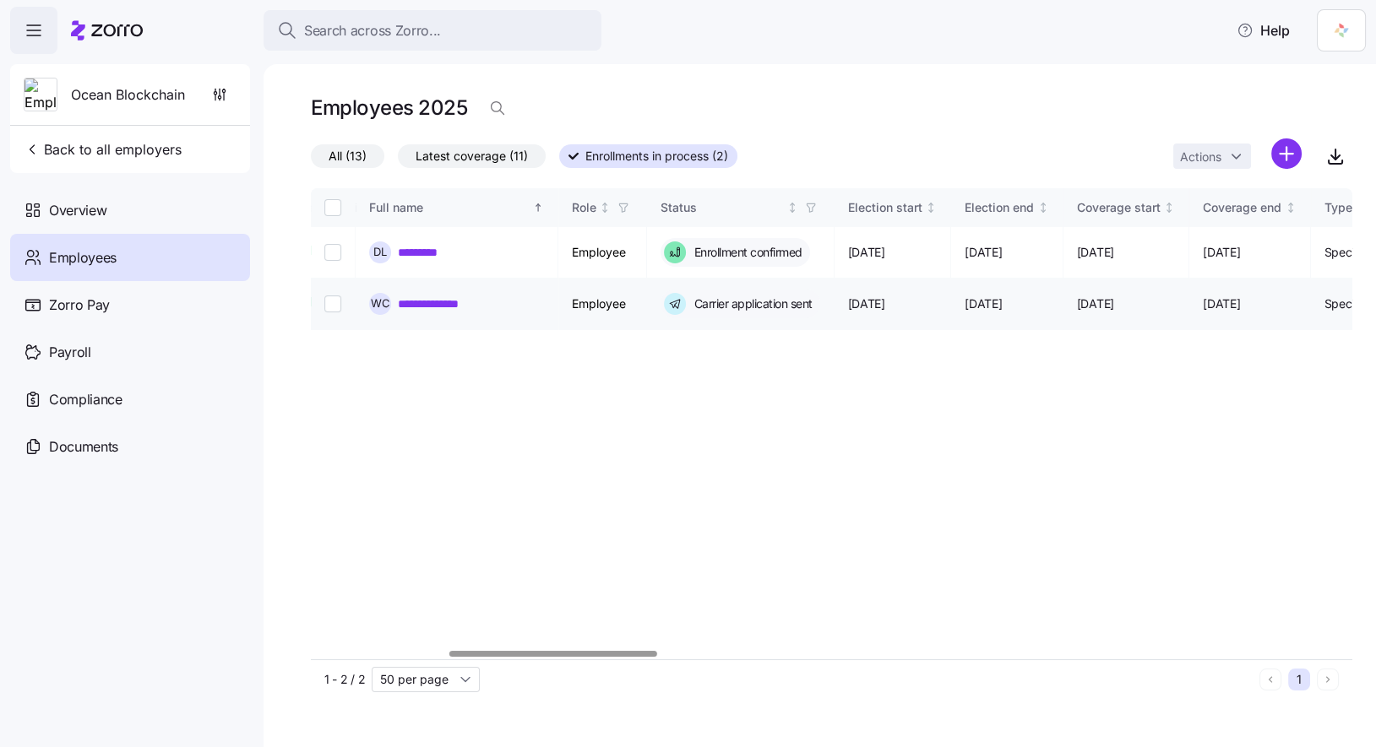
scroll to position [0, 1057]
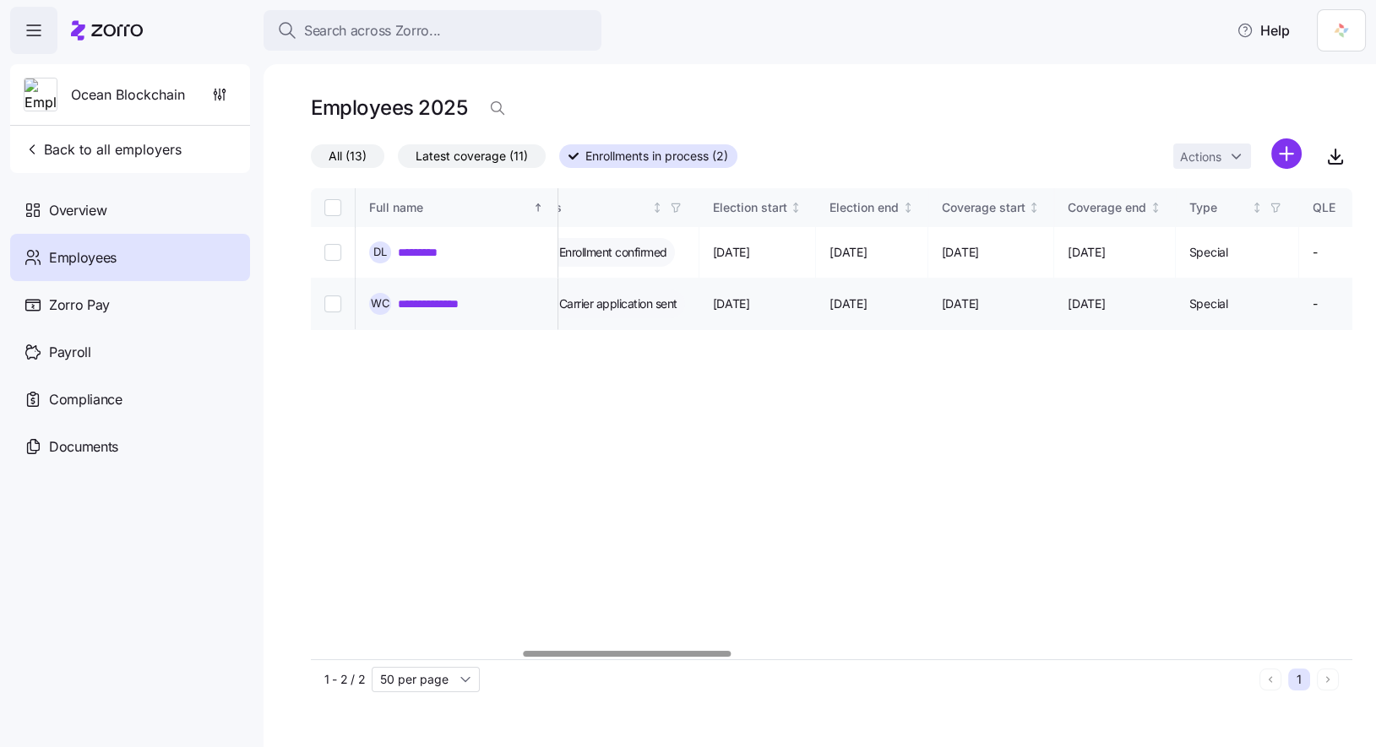
click at [450, 300] on link "**********" at bounding box center [445, 304] width 95 height 17
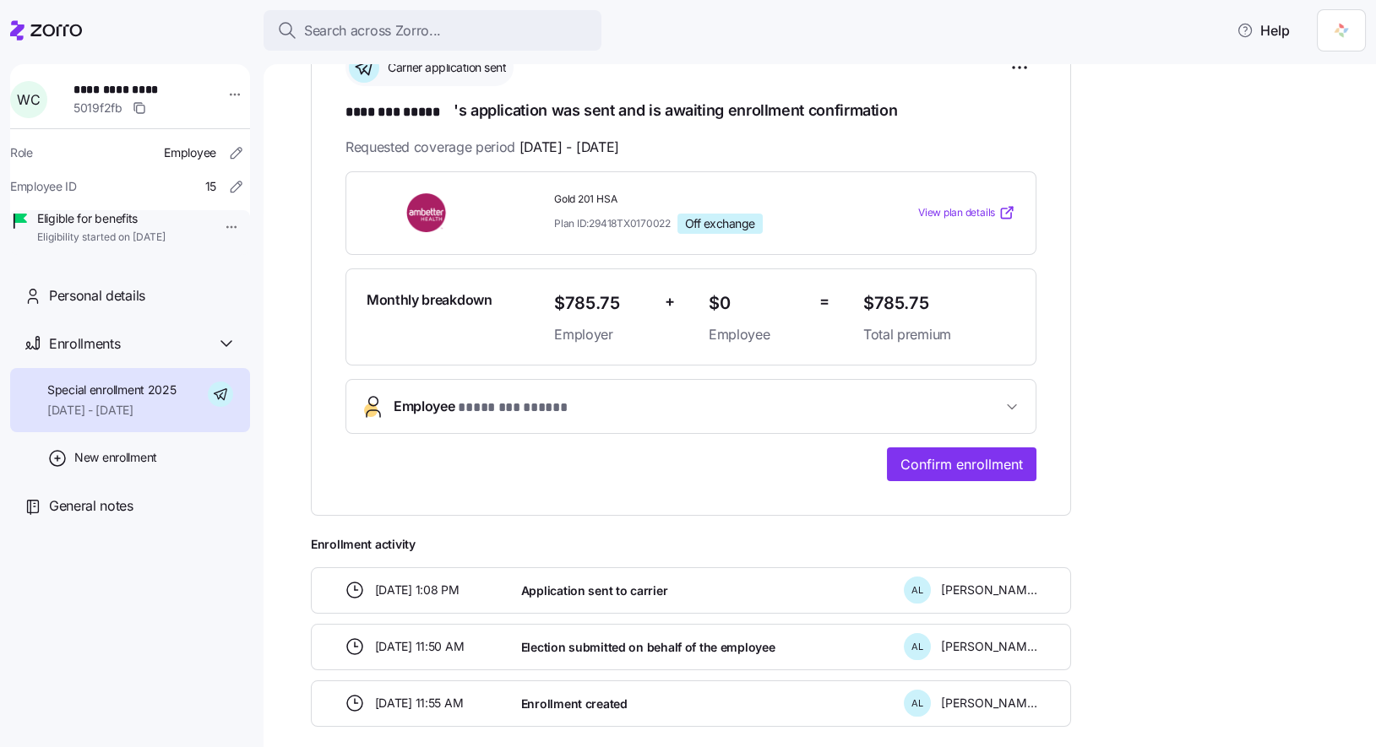
scroll to position [353, 0]
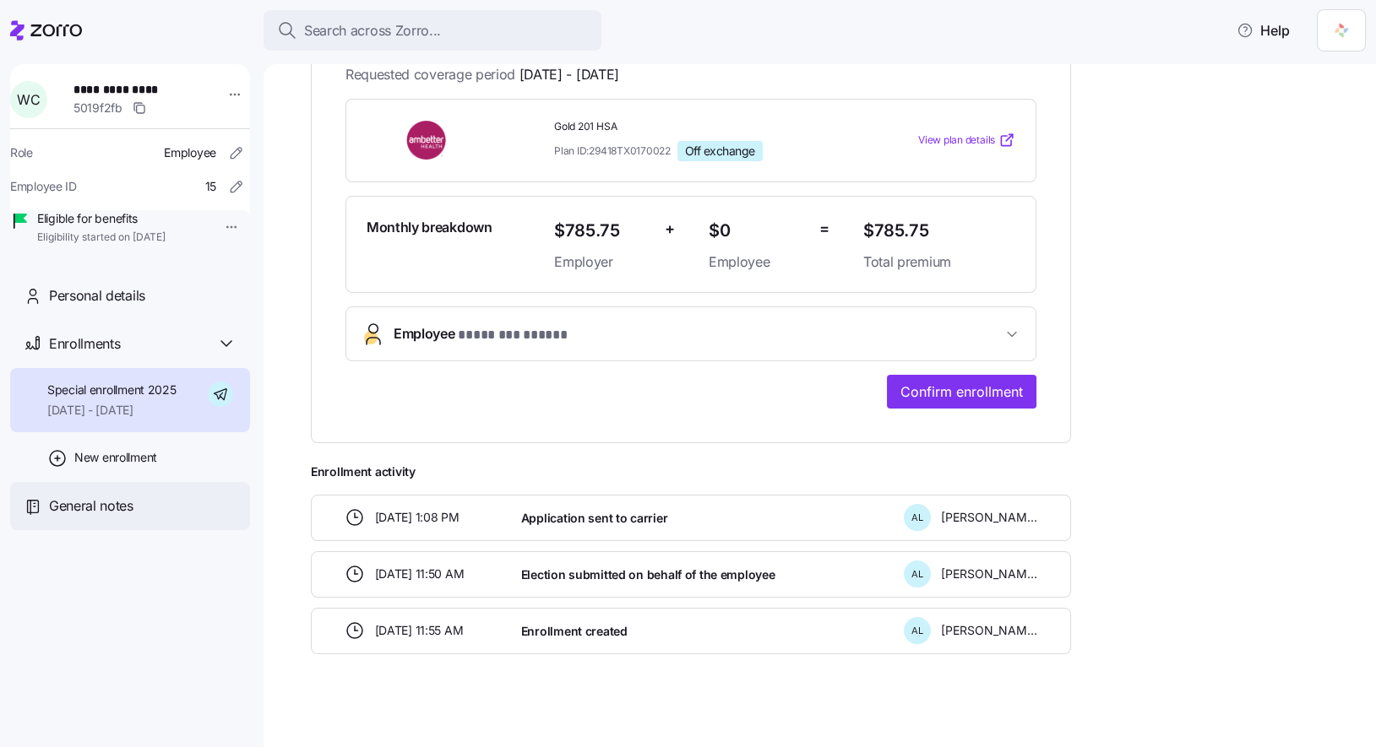
click at [84, 530] on div "General notes" at bounding box center [130, 506] width 240 height 48
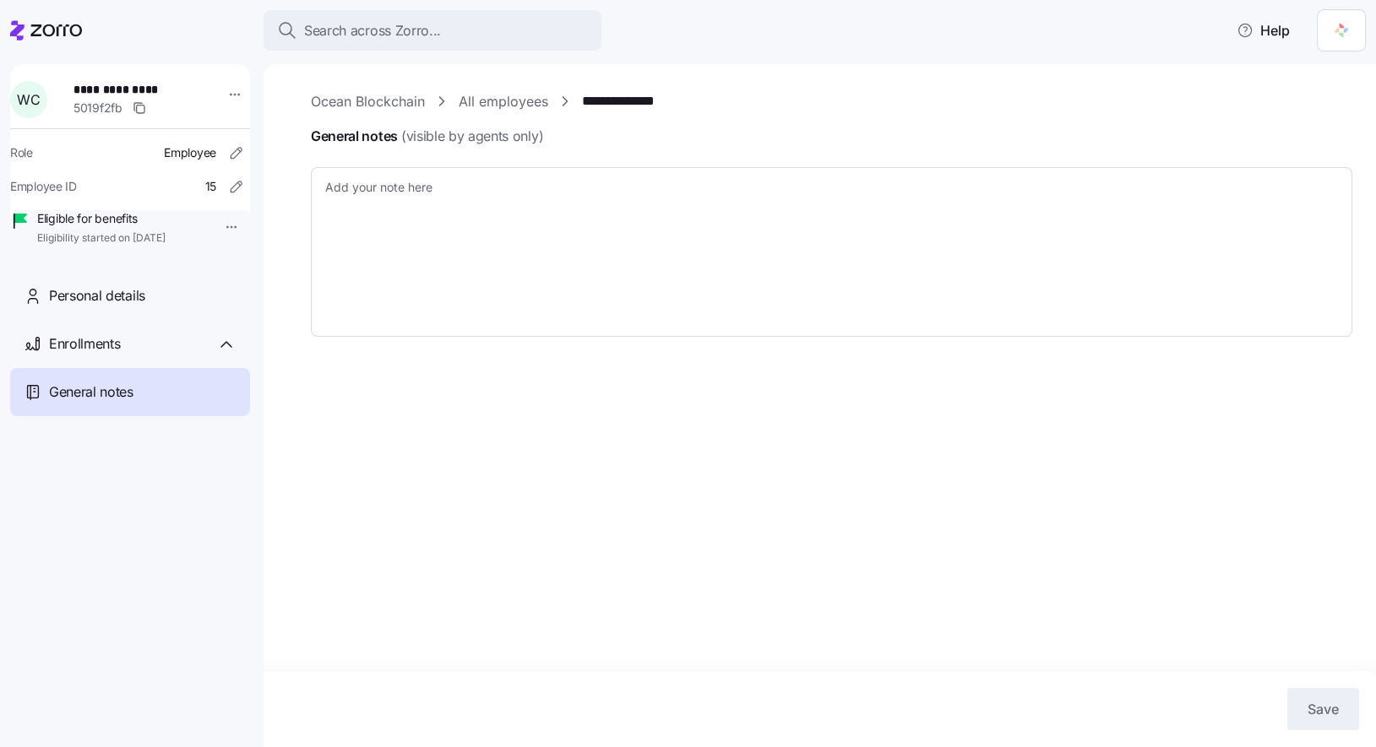
type textarea "x"
type textarea "Naomi assisted me on 9/10/2025 around 12:30pm to enroll client to off-exchange …"
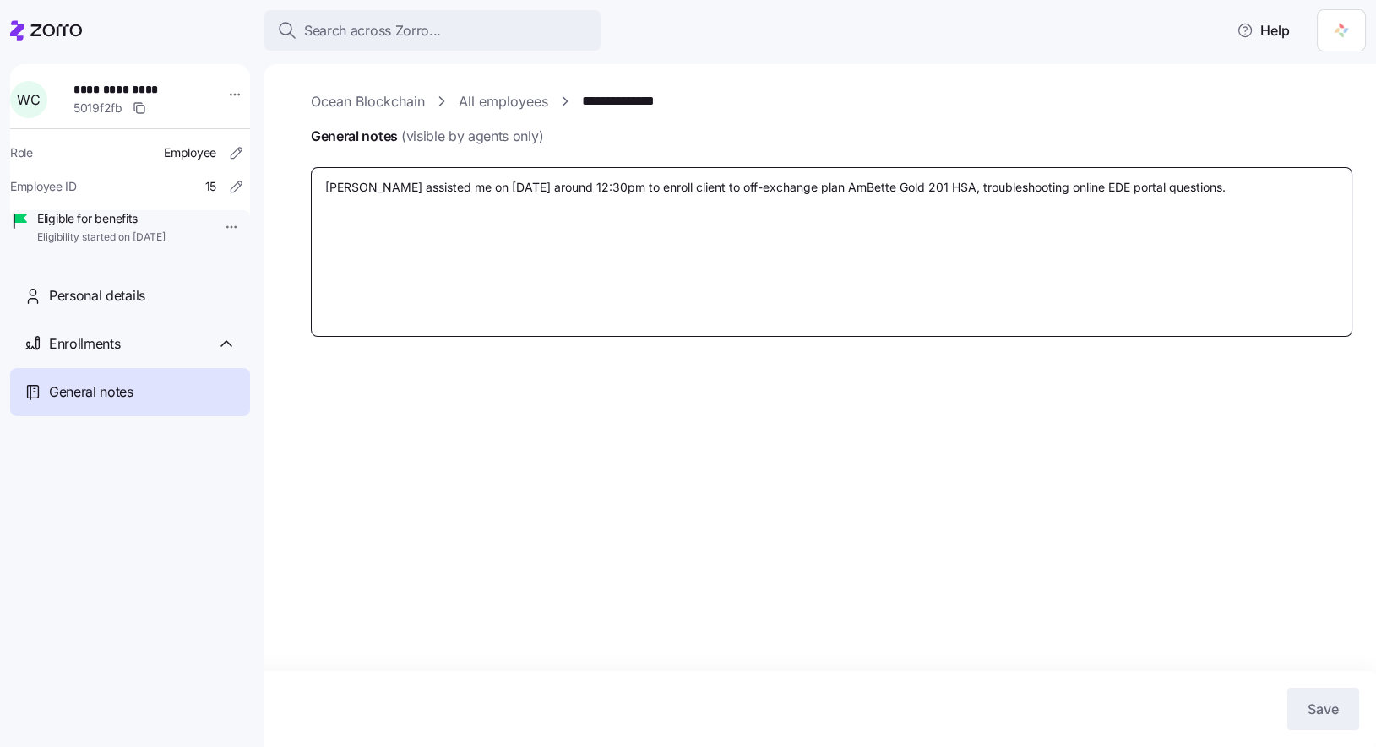
click at [1004, 277] on textarea "Naomi assisted me on 9/10/2025 around 12:30pm to enroll client to off-exchange …" at bounding box center [831, 252] width 1041 height 170
type textarea "x"
type textarea "Naomi assisted me on 9/10/2025 around 12:30pm to enroll client to off-exchange …"
type textarea "x"
type textarea "Naomi assisted me on 9/10/2025 around 12:30pm to enroll client to off-exchange …"
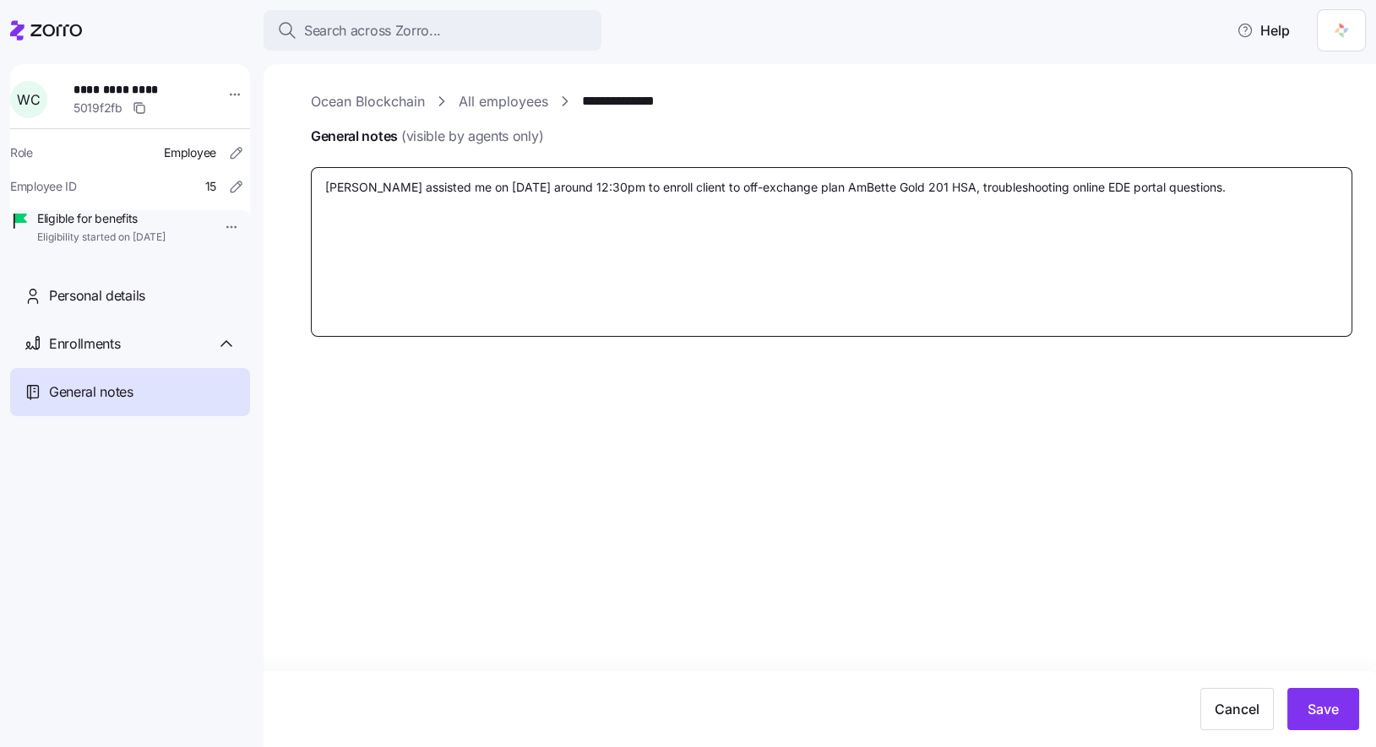
type textarea "x"
type textarea "Naomi assisted me on 9/10/2025 around 12:30pm to enroll client to off-exchange …"
type textarea "x"
type textarea "Naomi assisted me on 9/10/2025 around 12:30pm to enroll client to off-exchange …"
type textarea "x"
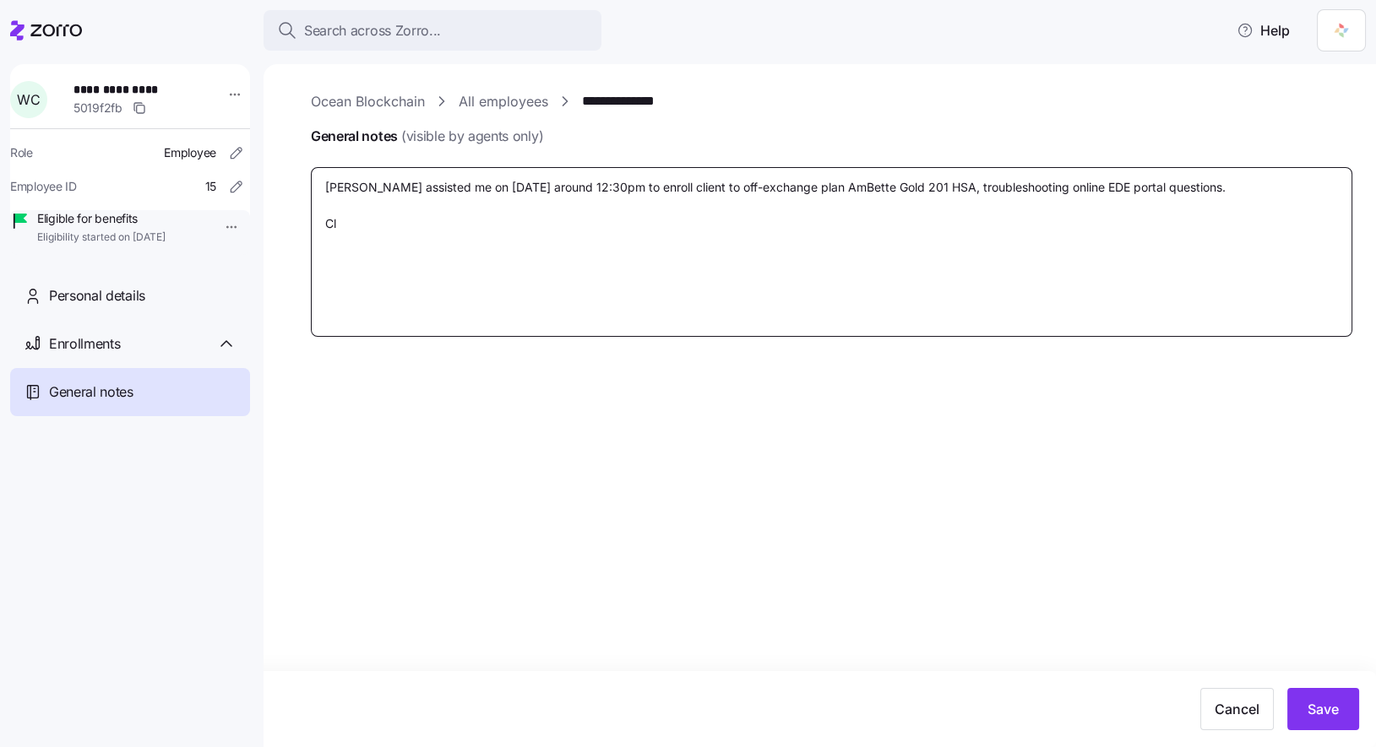
type textarea "Naomi assisted me on 9/10/2025 around 12:30pm to enroll client to off-exchange …"
type textarea "x"
type textarea "Naomi assisted me on 9/10/2025 around 12:30pm to enroll client to off-exchange …"
type textarea "x"
type textarea "Naomi assisted me on 9/10/2025 around 12:30pm to enroll client to off-exchange …"
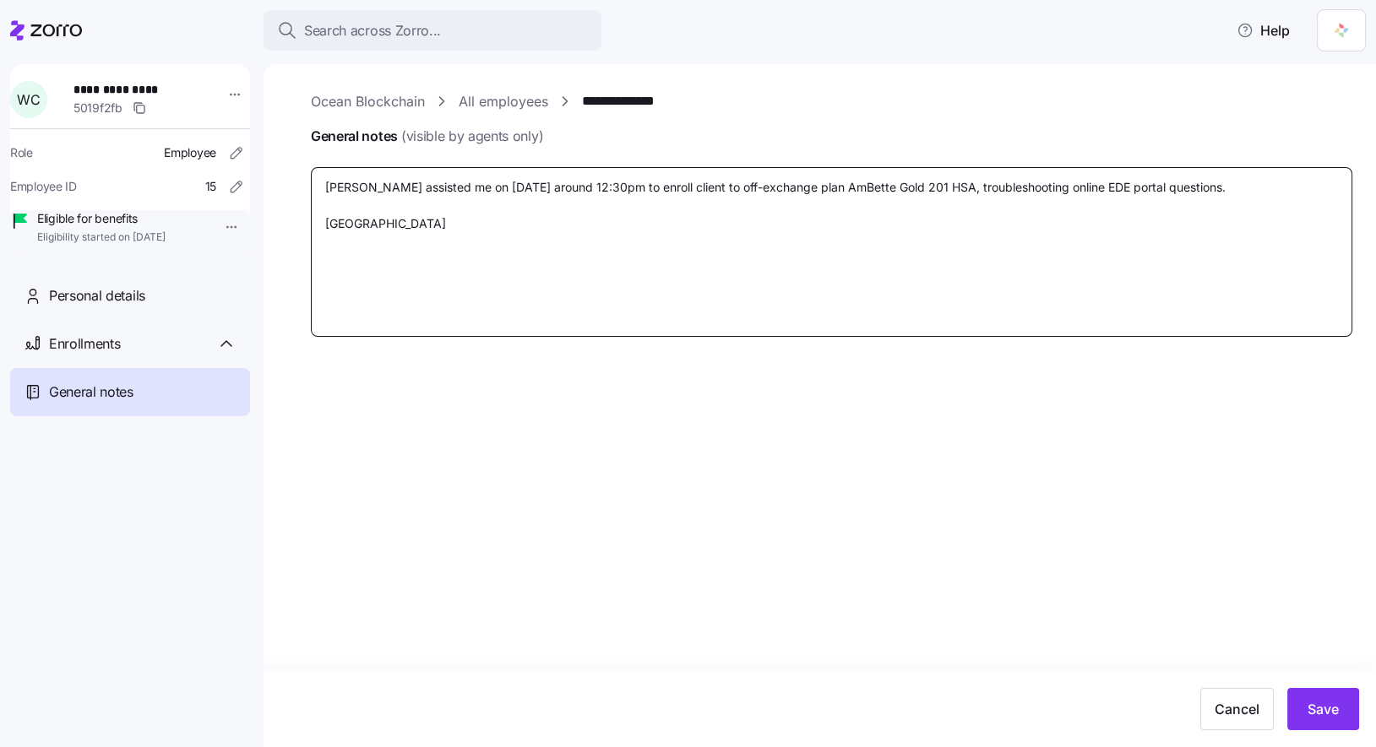
type textarea "x"
type textarea "Naomi assisted me on 9/10/2025 around 12:30pm to enroll client to off-exchange …"
type textarea "x"
type textarea "Naomi assisted me on 9/10/2025 around 12:30pm to enroll client to off-exchange …"
type textarea "x"
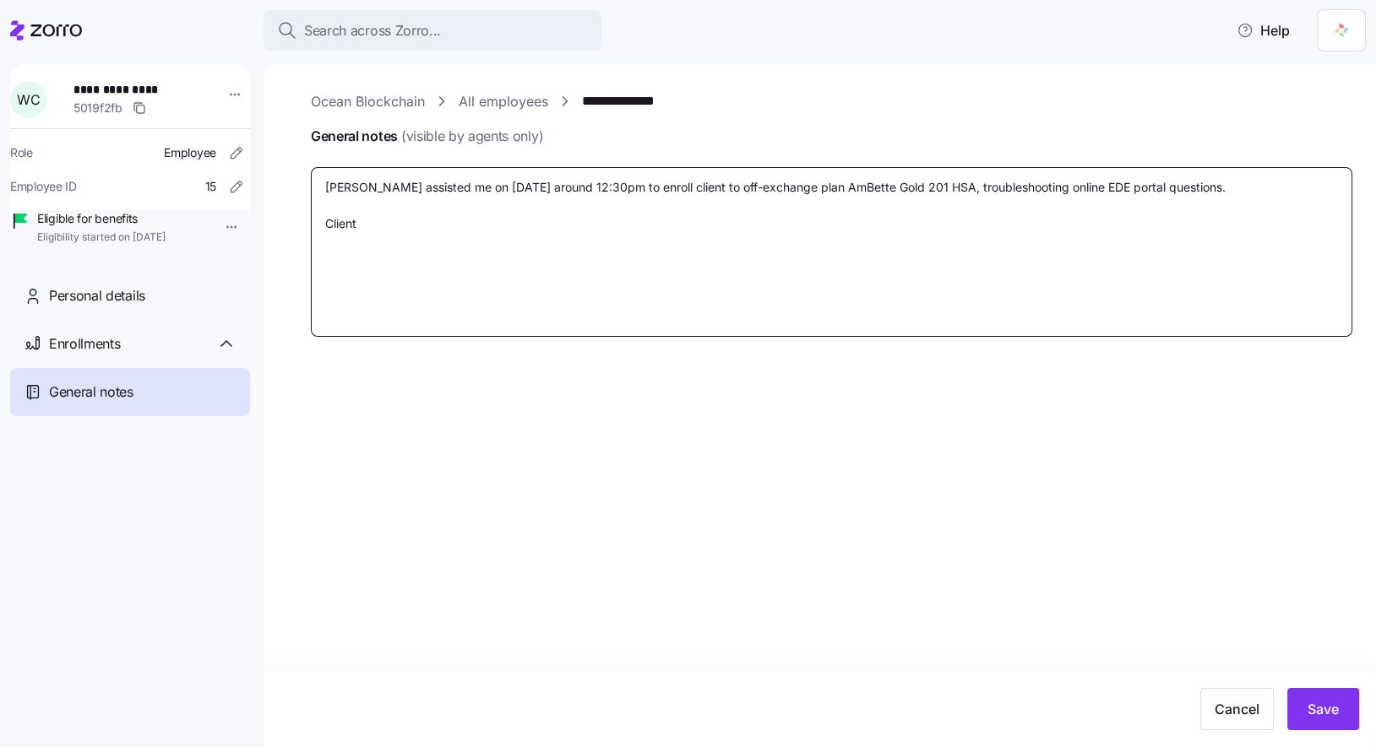
type textarea "Naomi assisted me on 9/10/2025 around 12:30pm to enroll client to off-exchange …"
type textarea "x"
type textarea "Naomi assisted me on 9/10/2025 around 12:30pm to enroll client to off-exchange …"
type textarea "x"
type textarea "Naomi assisted me on 9/10/2025 around 12:30pm to enroll client to off-exchange …"
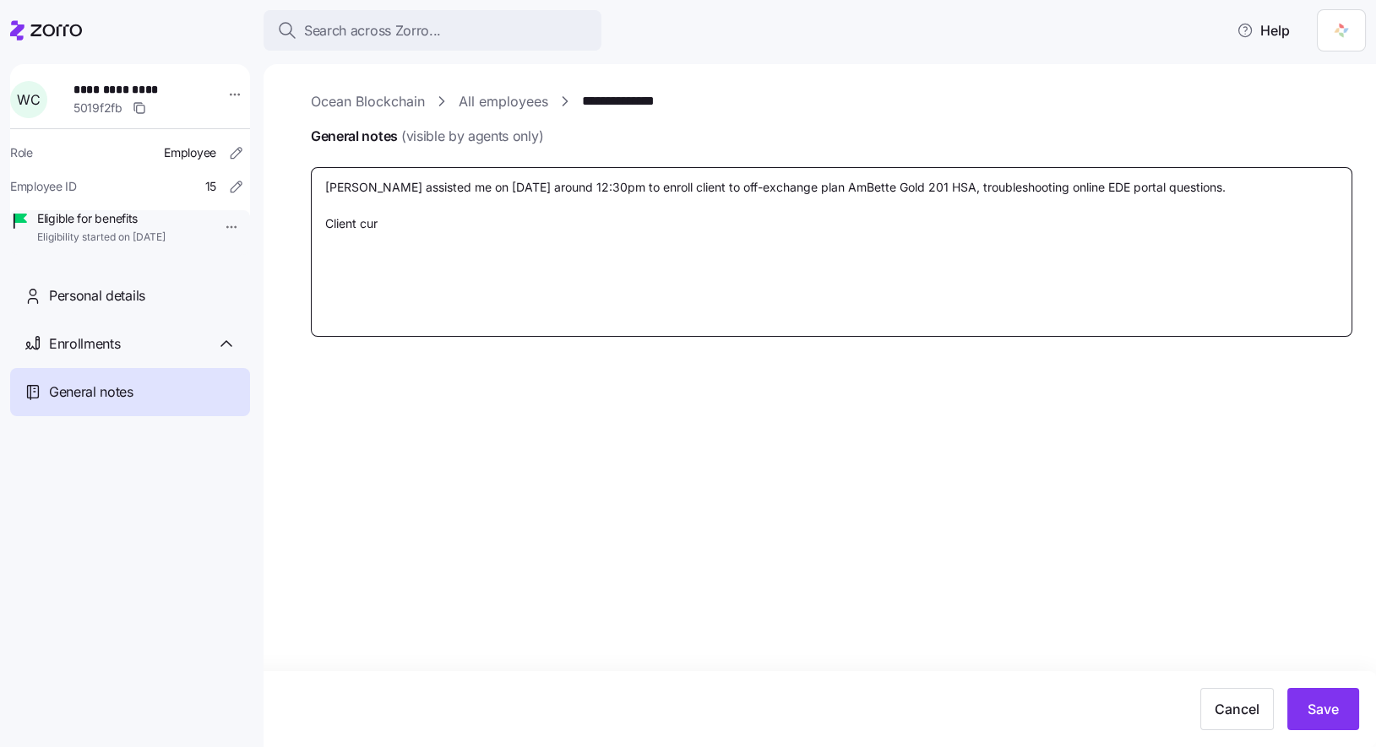
type textarea "x"
type textarea "Naomi assisted me on 9/10/2025 around 12:30pm to enroll client to off-exchange …"
type textarea "x"
type textarea "Naomi assisted me on 9/10/2025 around 12:30pm to enroll client to off-exchange …"
type textarea "x"
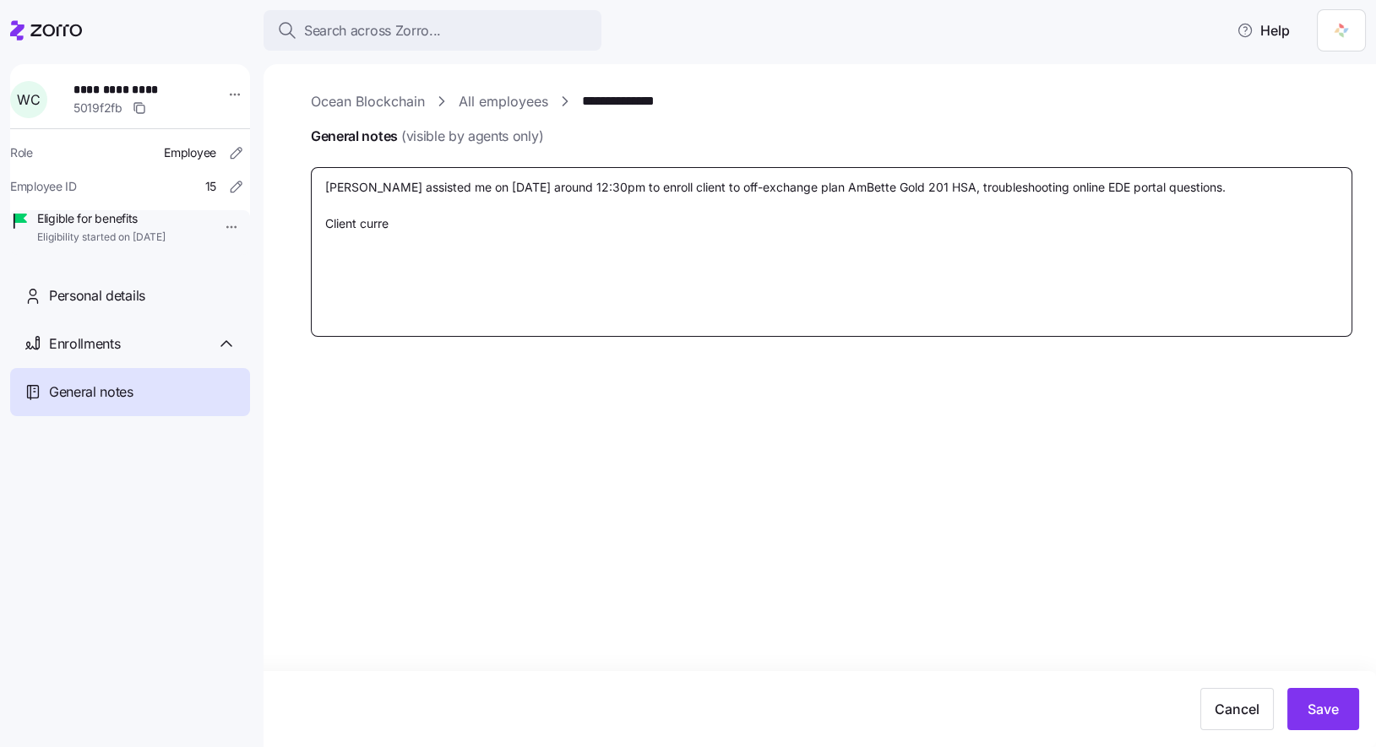
type textarea "Naomi assisted me on 9/10/2025 around 12:30pm to enroll client to off-exchange …"
type textarea "x"
type textarea "Naomi assisted me on 9/10/2025 around 12:30pm to enroll client to off-exchange …"
type textarea "x"
type textarea "Naomi assisted me on 9/10/2025 around 12:30pm to enroll client to off-exchange …"
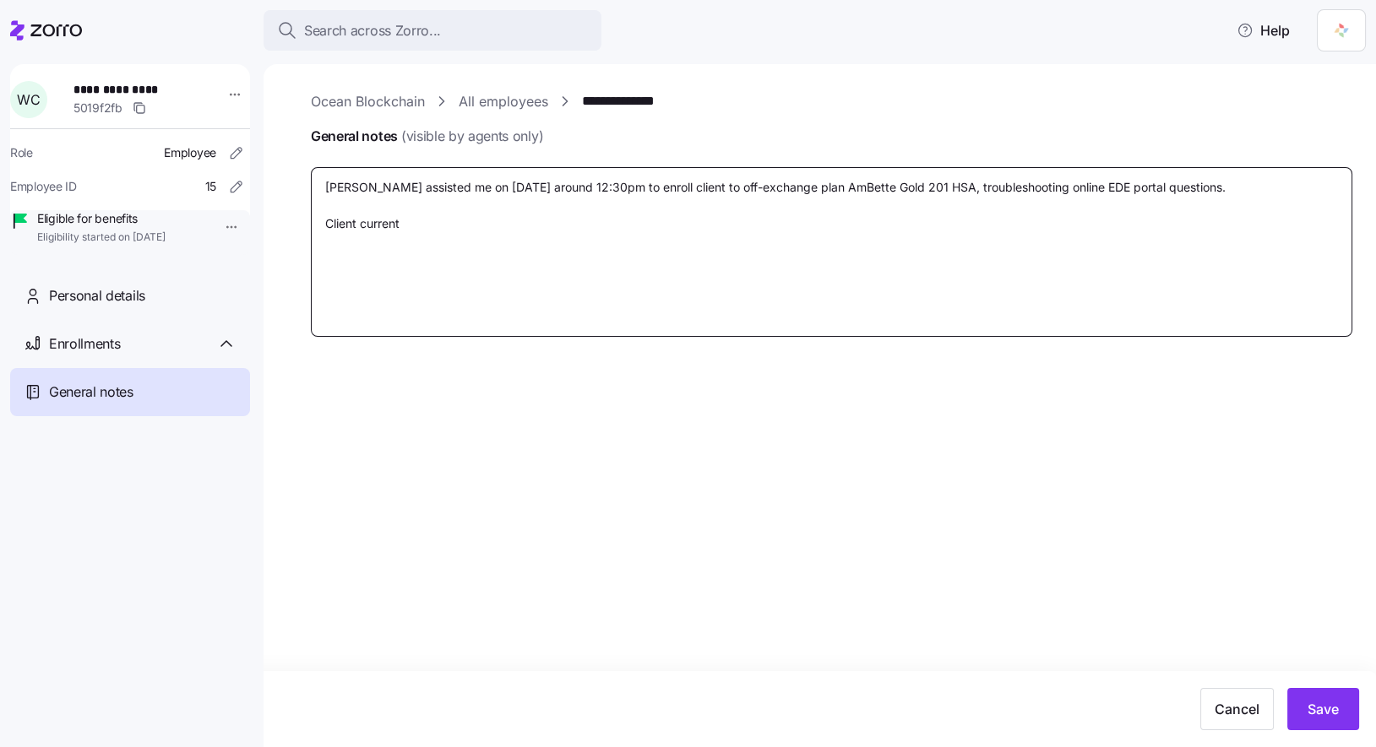
type textarea "x"
type textarea "Naomi assisted me on 9/10/2025 around 12:30pm to enroll client to off-exchange …"
type textarea "x"
type textarea "Naomi assisted me on 9/10/2025 around 12:30pm to enroll client to off-exchange …"
type textarea "x"
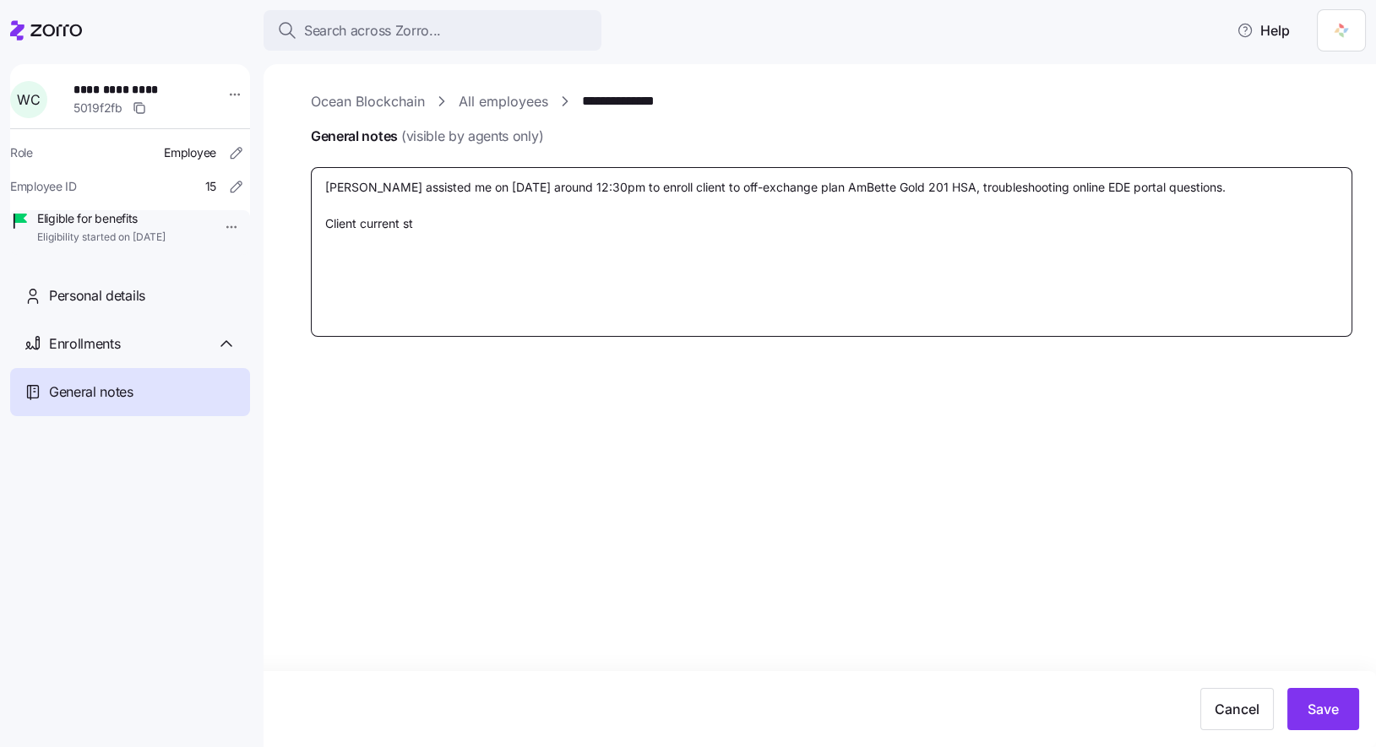
type textarea "Naomi assisted me on 9/10/2025 around 12:30pm to enroll client to off-exchange …"
type textarea "x"
type textarea "Naomi assisted me on 9/10/2025 around 12:30pm to enroll client to off-exchange …"
type textarea "x"
type textarea "Naomi assisted me on 9/10/2025 around 12:30pm to enroll client to off-exchange …"
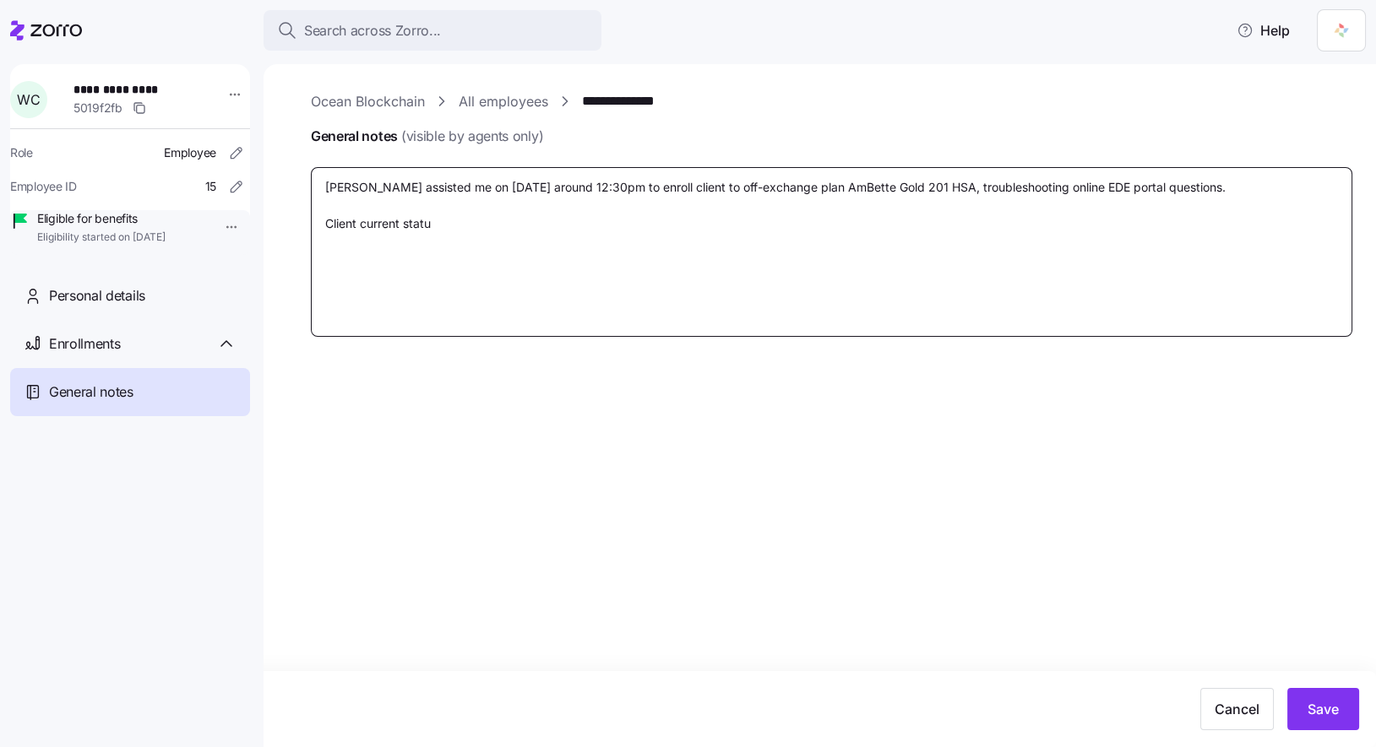
type textarea "x"
type textarea "Naomi assisted me on 9/10/2025 around 12:30pm to enroll client to off-exchange …"
type textarea "x"
type textarea "Naomi assisted me on 9/10/2025 around 12:30pm to enroll client to off-exchange …"
type textarea "x"
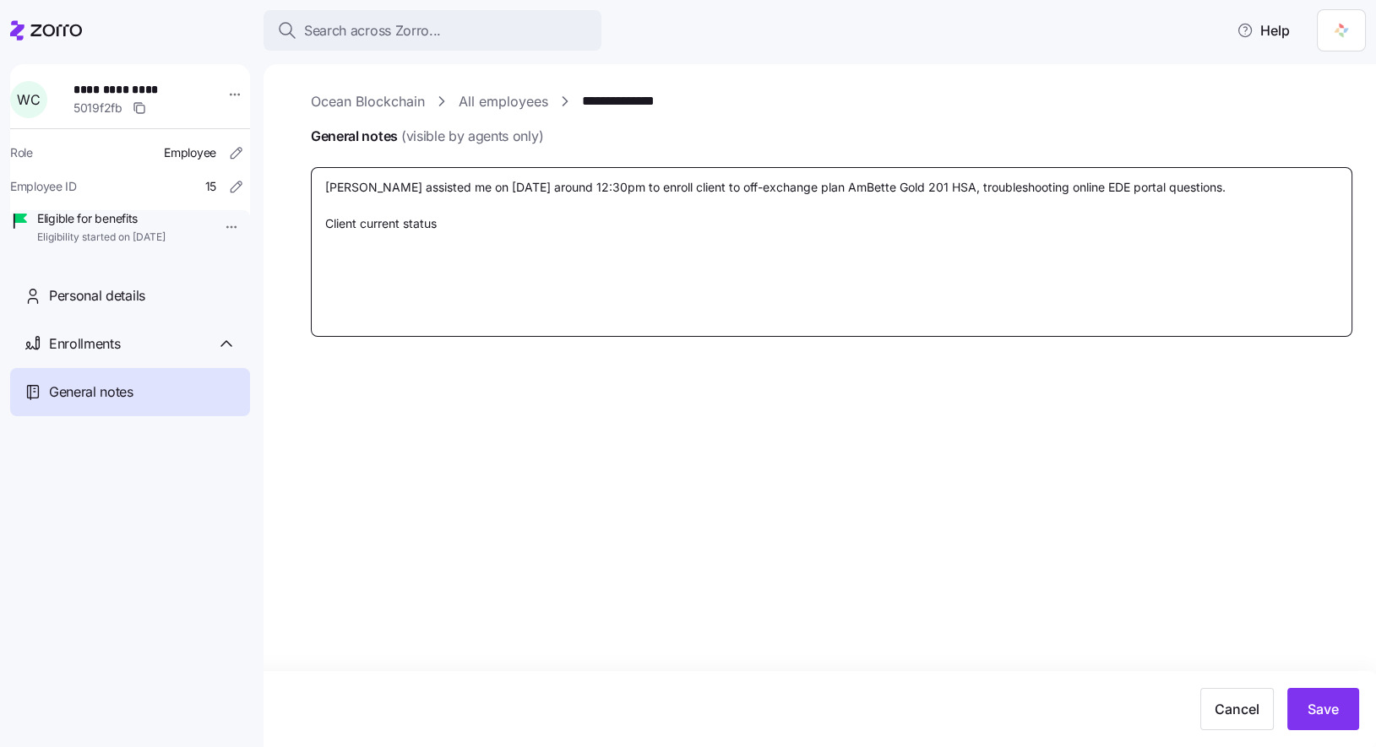
type textarea "Naomi assisted me on 9/10/2025 around 12:30pm to enroll client to off-exchange …"
type textarea "x"
type textarea "Naomi assisted me on 9/10/2025 around 12:30pm to enroll client to off-exchange …"
type textarea "x"
type textarea "Naomi assisted me on 9/10/2025 around 12:30pm to enroll client to off-exchange …"
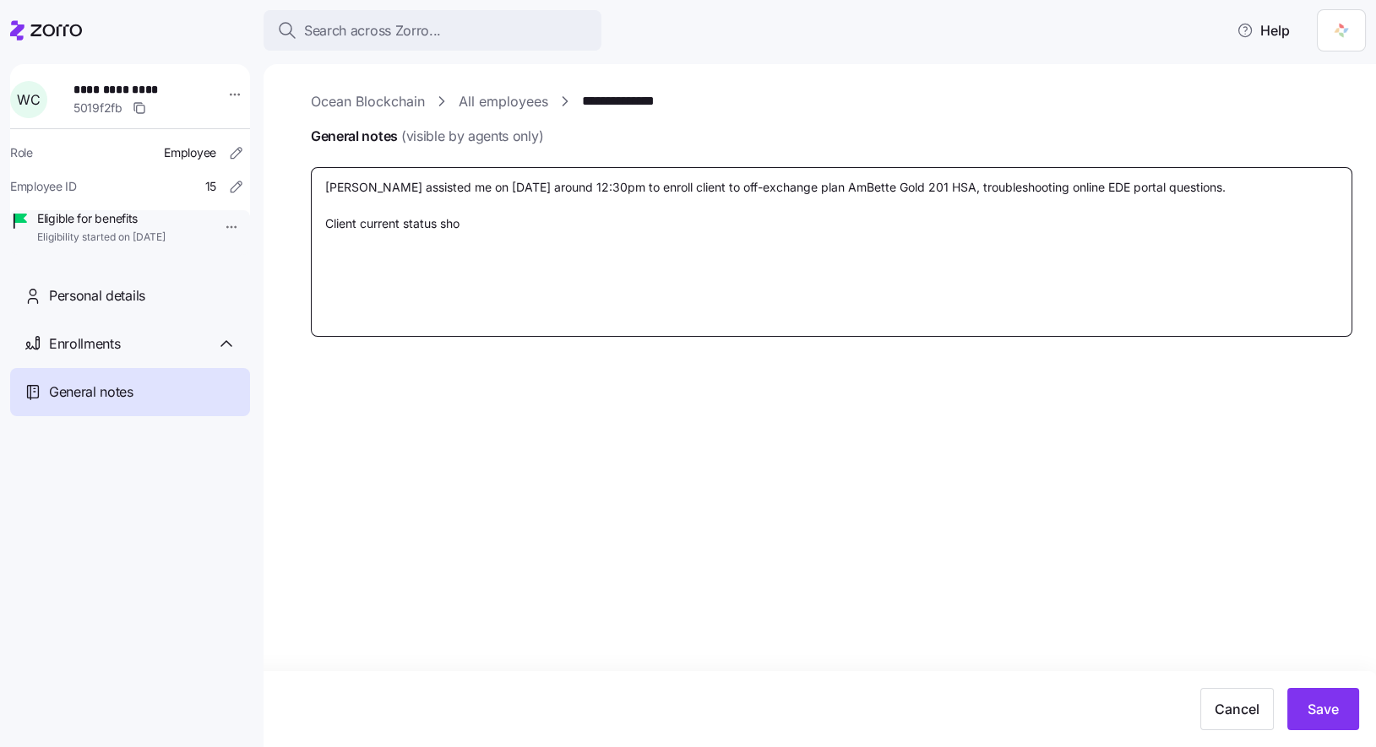
type textarea "x"
type textarea "Naomi assisted me on 9/10/2025 around 12:30pm to enroll client to off-exchange …"
type textarea "x"
type textarea "Naomi assisted me on 9/10/2025 around 12:30pm to enroll client to off-exchange …"
type textarea "x"
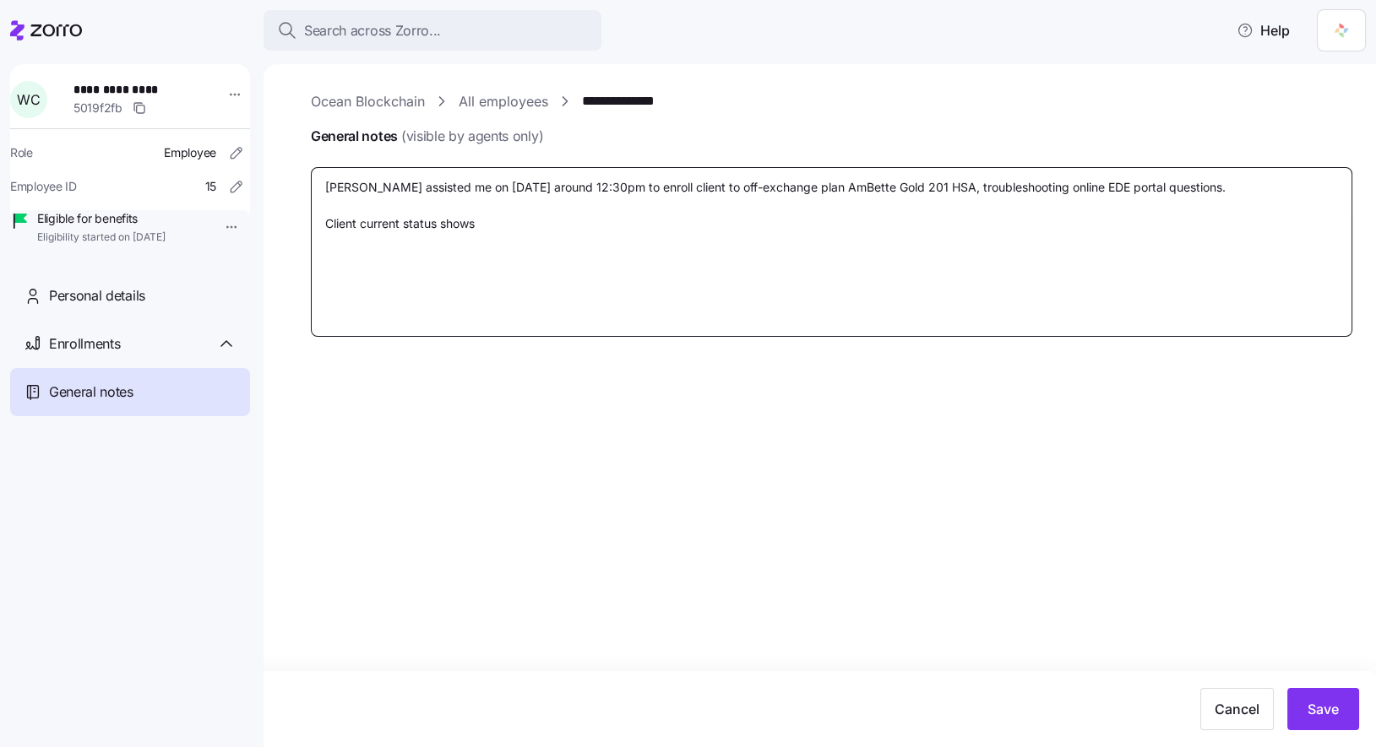
type textarea "Naomi assisted me on 9/10/2025 around 12:30pm to enroll client to off-exchange …"
type textarea "x"
type textarea "Naomi assisted me on 9/10/2025 around 12:30pm to enroll client to off-exchange …"
type textarea "x"
type textarea "Naomi assisted me on 9/10/2025 around 12:30pm to enroll client to off-exchange …"
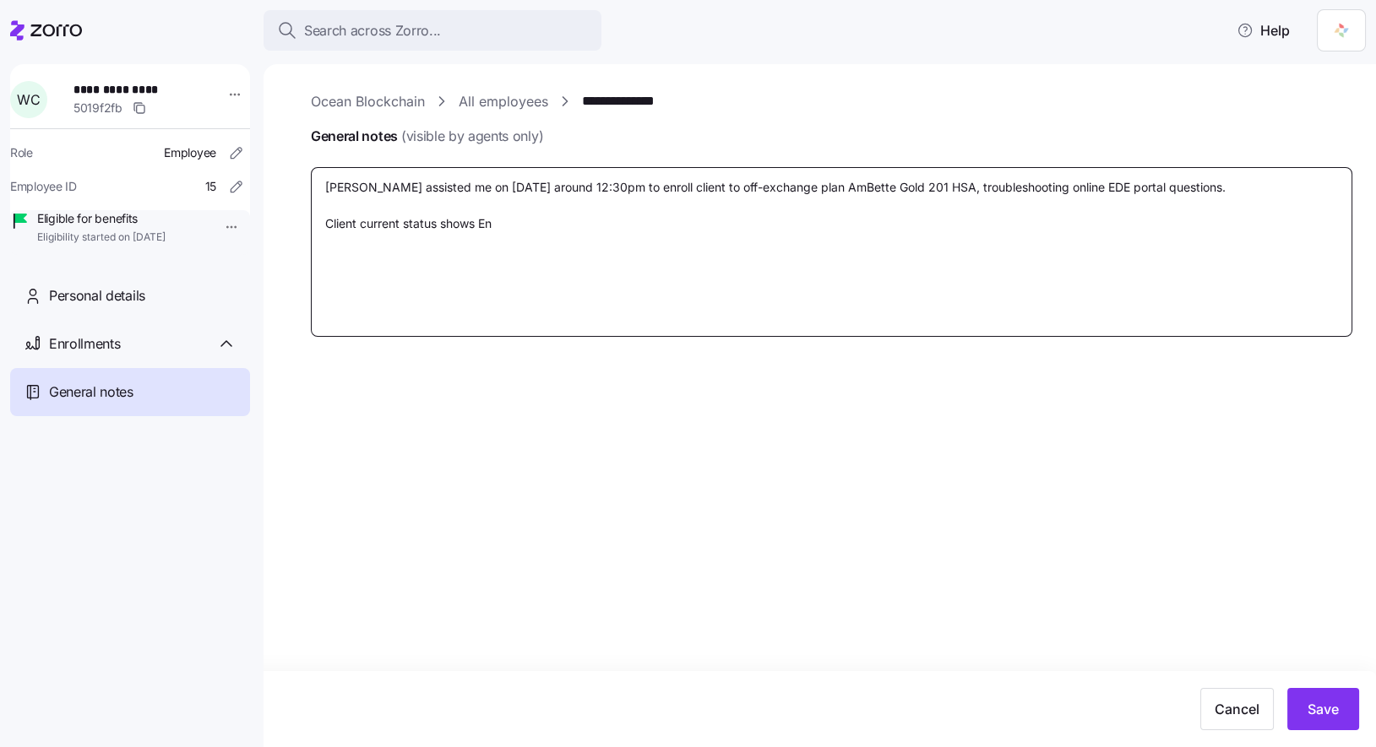
type textarea "x"
type textarea "Naomi assisted me on 9/10/2025 around 12:30pm to enroll client to off-exchange …"
type textarea "x"
type textarea "Naomi assisted me on 9/10/2025 around 12:30pm to enroll client to off-exchange …"
type textarea "x"
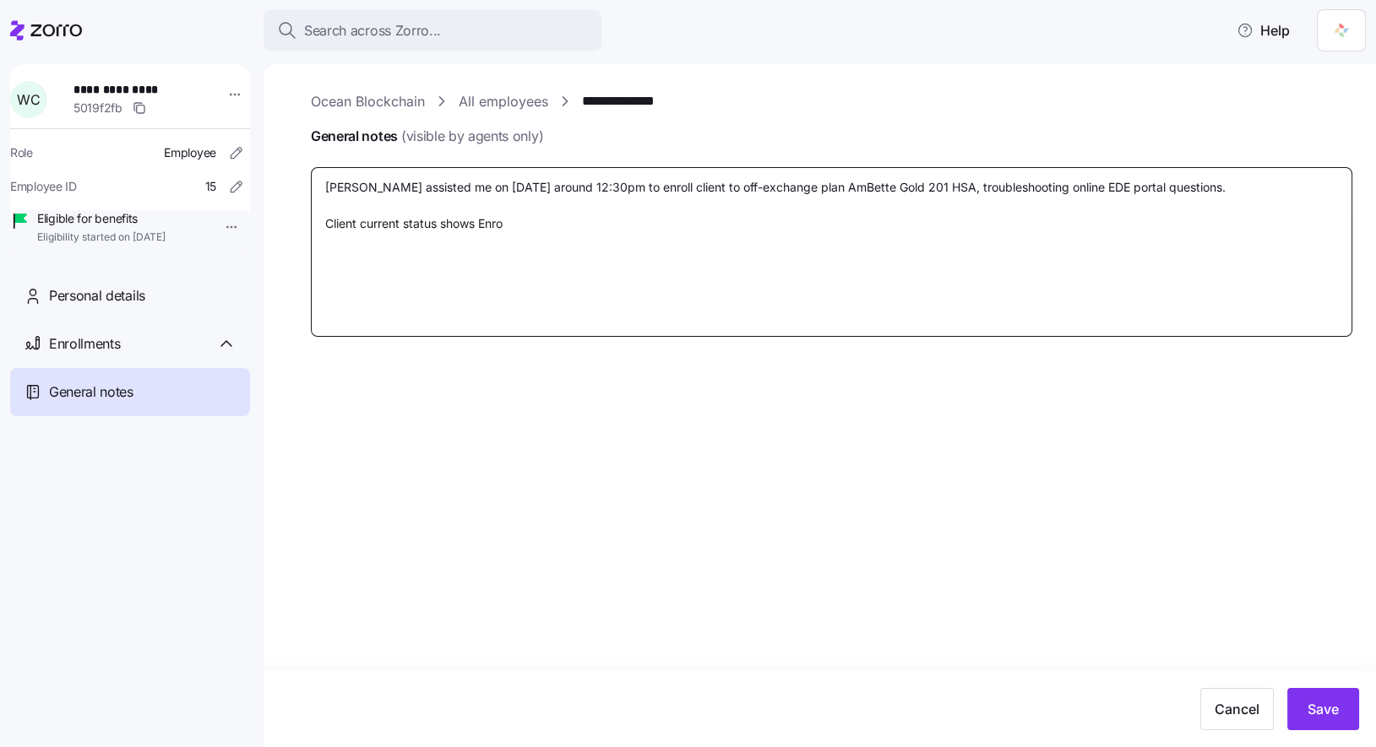
type textarea "Naomi assisted me on 9/10/2025 around 12:30pm to enroll client to off-exchange …"
type textarea "x"
type textarea "Naomi assisted me on 9/10/2025 around 12:30pm to enroll client to off-exchange …"
type textarea "x"
type textarea "Naomi assisted me on 9/10/2025 around 12:30pm to enroll client to off-exchange …"
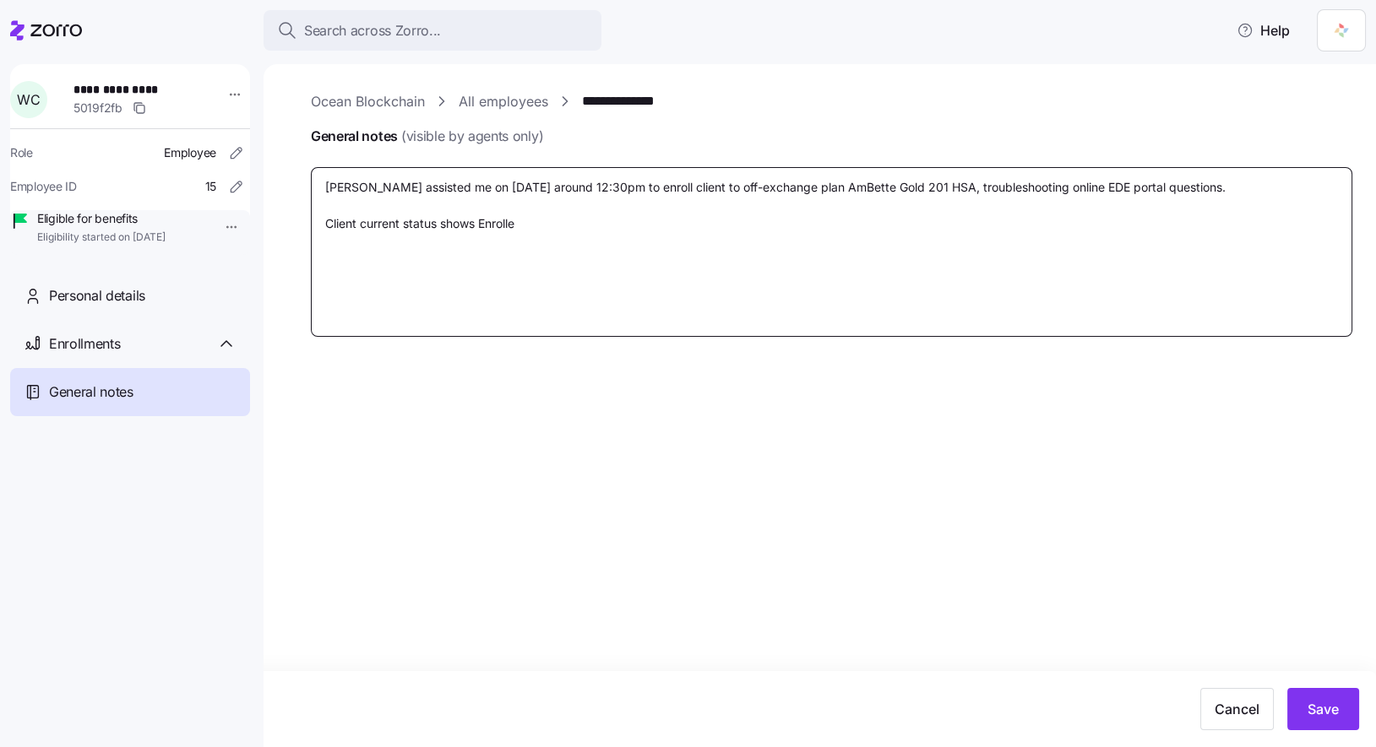
type textarea "x"
type textarea "Naomi assisted me on 9/10/2025 around 12:30pm to enroll client to off-exchange …"
type textarea "x"
type textarea "Naomi assisted me on 9/10/2025 around 12:30pm to enroll client to off-exchange …"
type textarea "x"
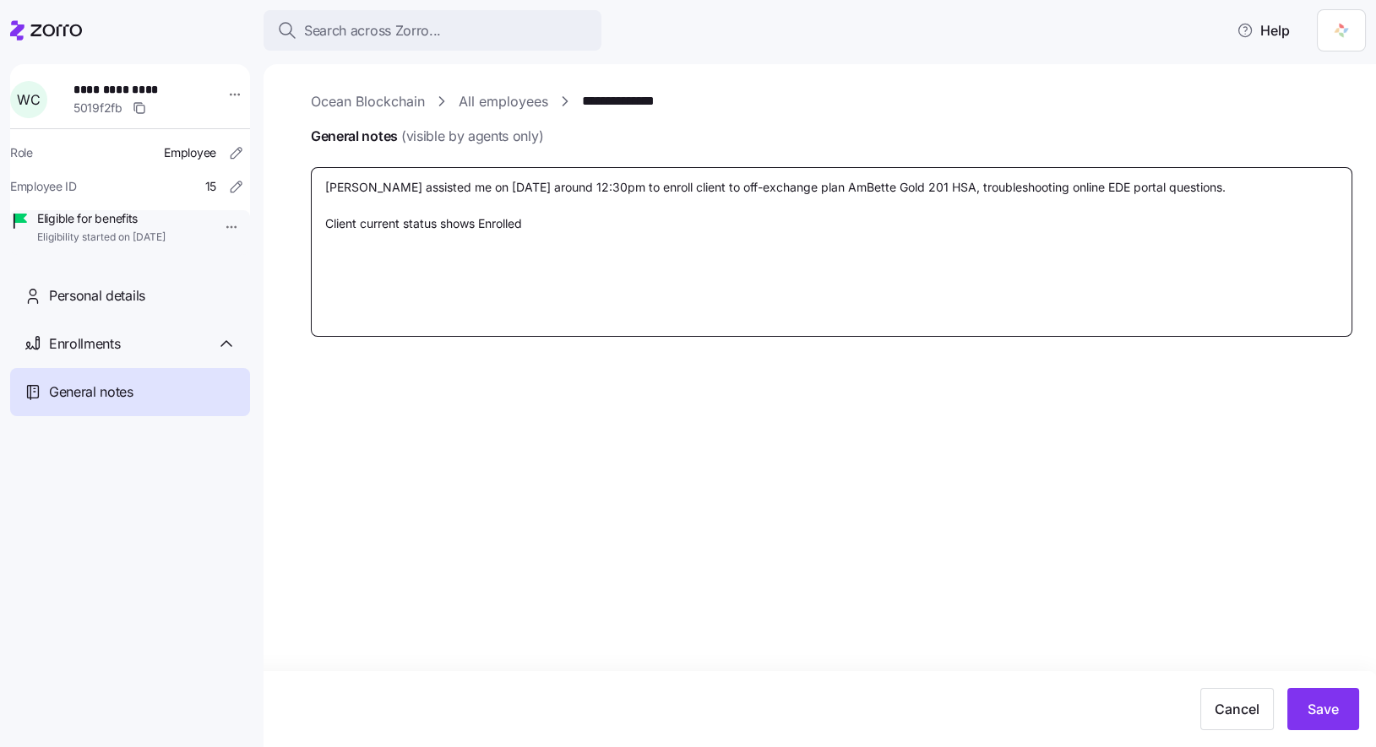
type textarea "Naomi assisted me on 9/10/2025 around 12:30pm to enroll client to off-exchange …"
type textarea "x"
type textarea "Naomi assisted me on 9/10/2025 around 12:30pm to enroll client to off-exchange …"
type textarea "x"
type textarea "Naomi assisted me on 9/10/2025 around 12:30pm to enroll client to off-exchange …"
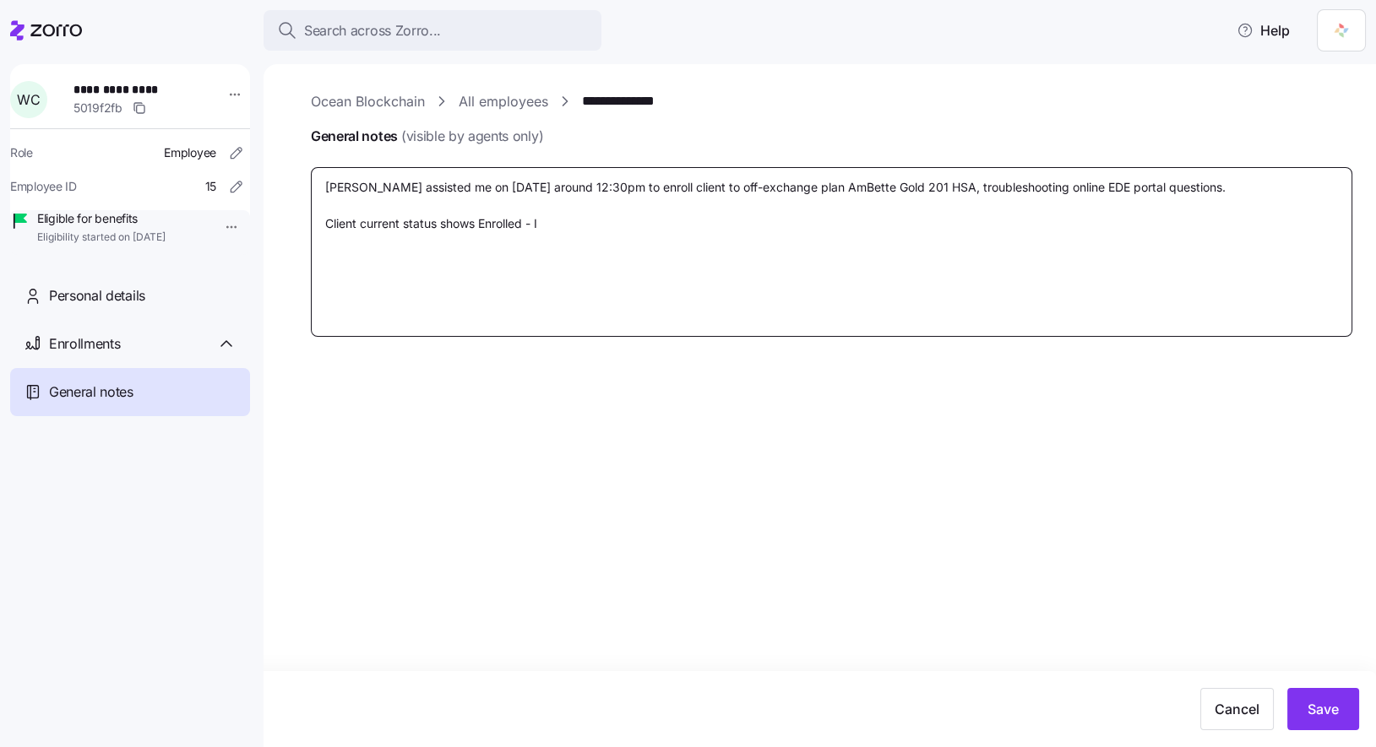
type textarea "x"
type textarea "Naomi assisted me on 9/10/2025 around 12:30pm to enroll client to off-exchange …"
type textarea "x"
type textarea "Naomi assisted me on 9/10/2025 around 12:30pm to enroll client to off-exchange …"
type textarea "x"
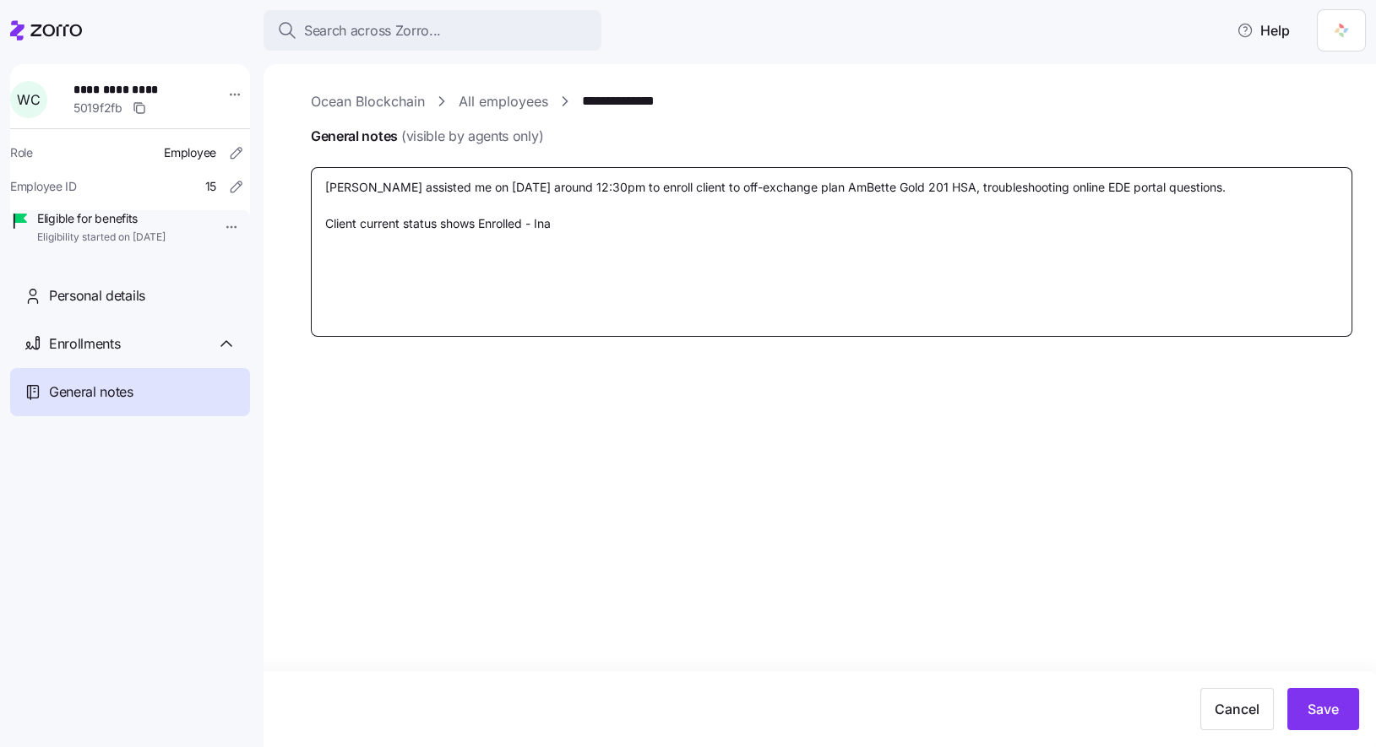
type textarea "Naomi assisted me on 9/10/2025 around 12:30pm to enroll client to off-exchange …"
type textarea "x"
type textarea "Naomi assisted me on 9/10/2025 around 12:30pm to enroll client to off-exchange …"
type textarea "x"
type textarea "Naomi assisted me on 9/10/2025 around 12:30pm to enroll client to off-exchange …"
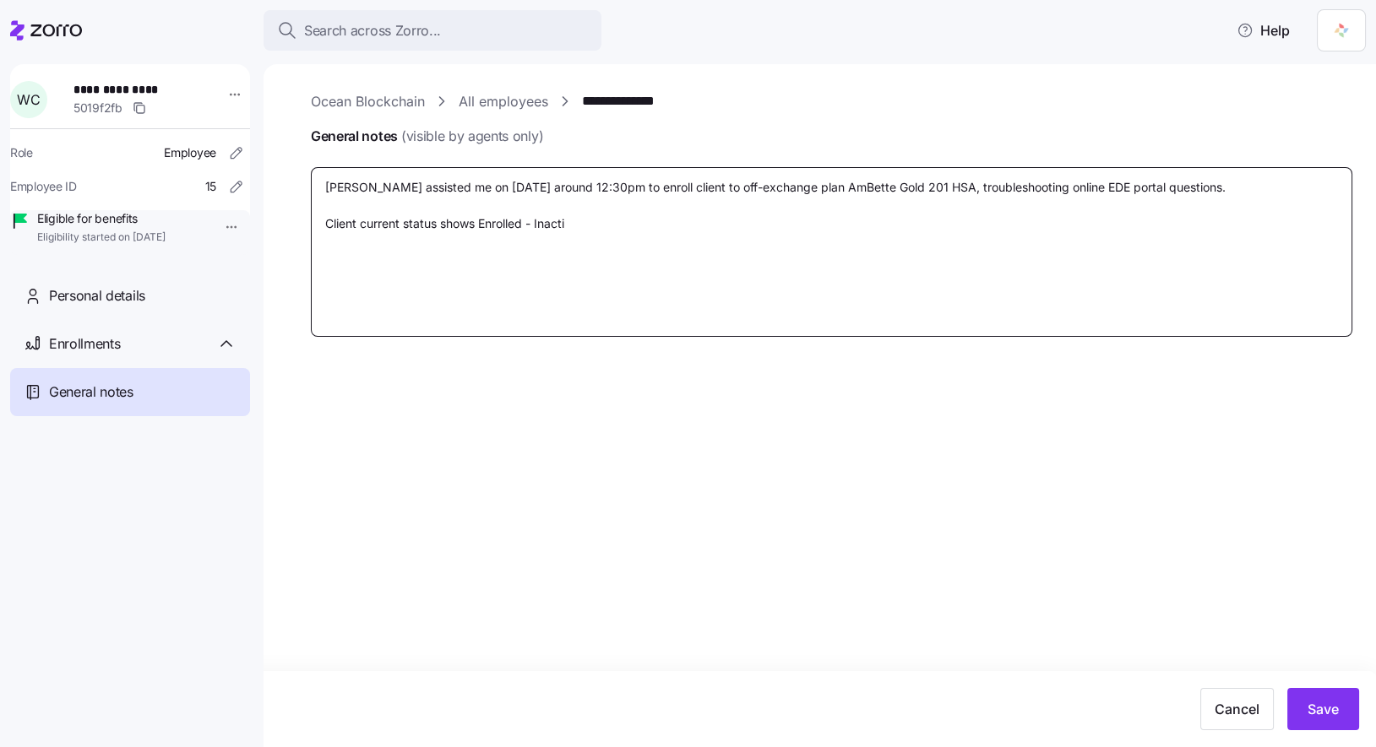
type textarea "x"
type textarea "Naomi assisted me on 9/10/2025 around 12:30pm to enroll client to off-exchange …"
type textarea "x"
type textarea "Naomi assisted me on 9/10/2025 around 12:30pm to enroll client to off-exchange …"
type textarea "x"
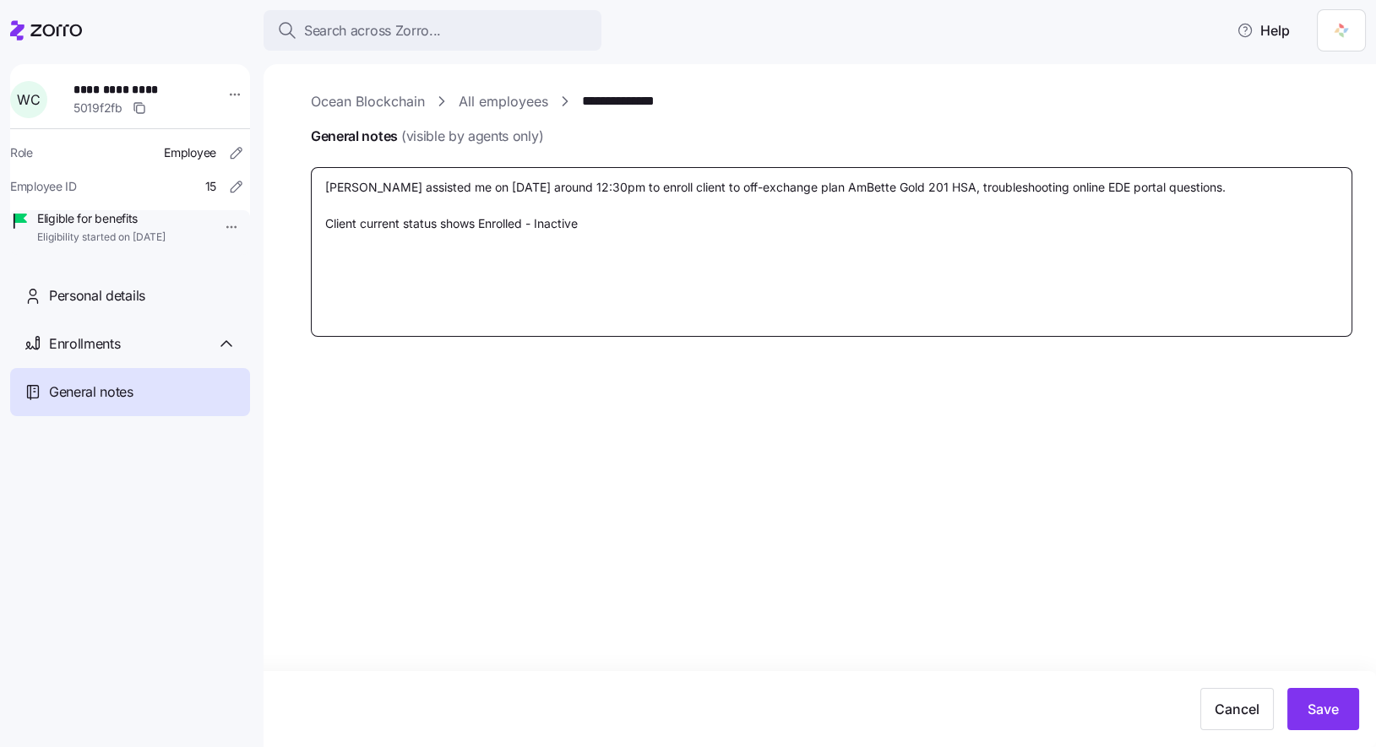
type textarea "Naomi assisted me on 9/10/2025 around 12:30pm to enroll client to off-exchange …"
type textarea "x"
type textarea "Naomi assisted me on 9/10/2025 around 12:30pm to enroll client to off-exchange …"
type textarea "x"
type textarea "Naomi assisted me on 9/10/2025 around 12:30pm to enroll client to off-exchange …"
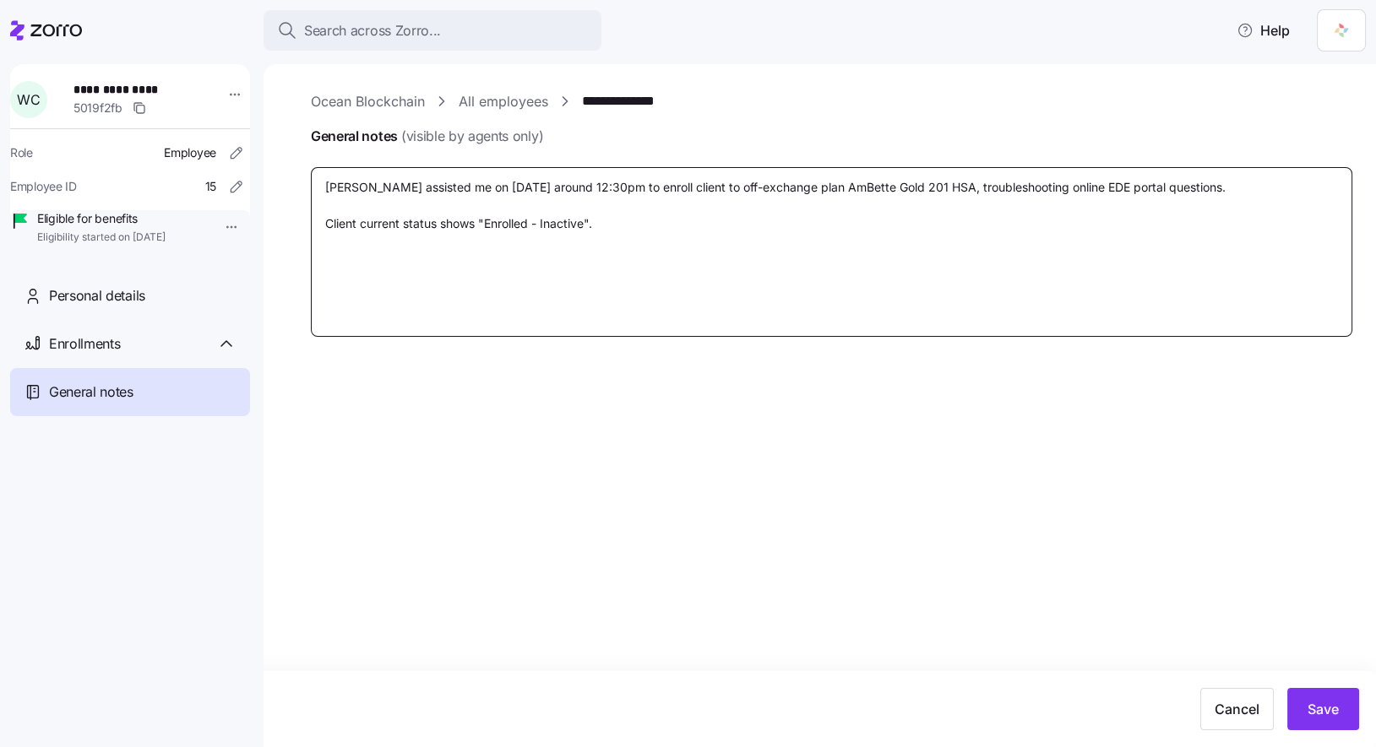
type textarea "x"
type textarea "Naomi assisted me on 9/10/2025 around 12:30pm to enroll client to off-exchange …"
type textarea "x"
type textarea "Naomi assisted me on 9/10/2025 around 12:30pm to enroll client to off-exchange …"
type textarea "x"
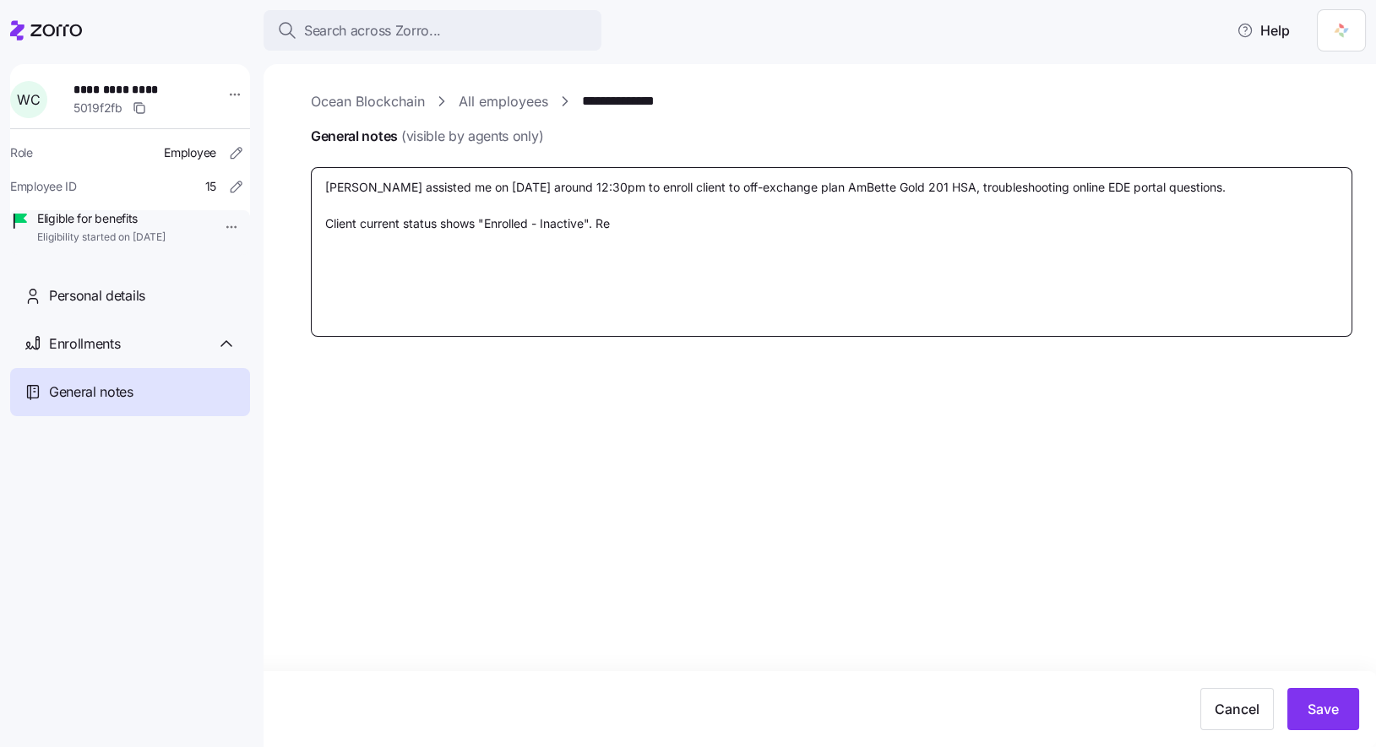
type textarea "Naomi assisted me on 9/10/2025 around 12:30pm to enroll client to off-exchange …"
type textarea "x"
type textarea "Naomi assisted me on 9/10/2025 around 12:30pm to enroll client to off-exchange …"
type textarea "x"
type textarea "Naomi assisted me on 9/10/2025 around 12:30pm to enroll client to off-exchange …"
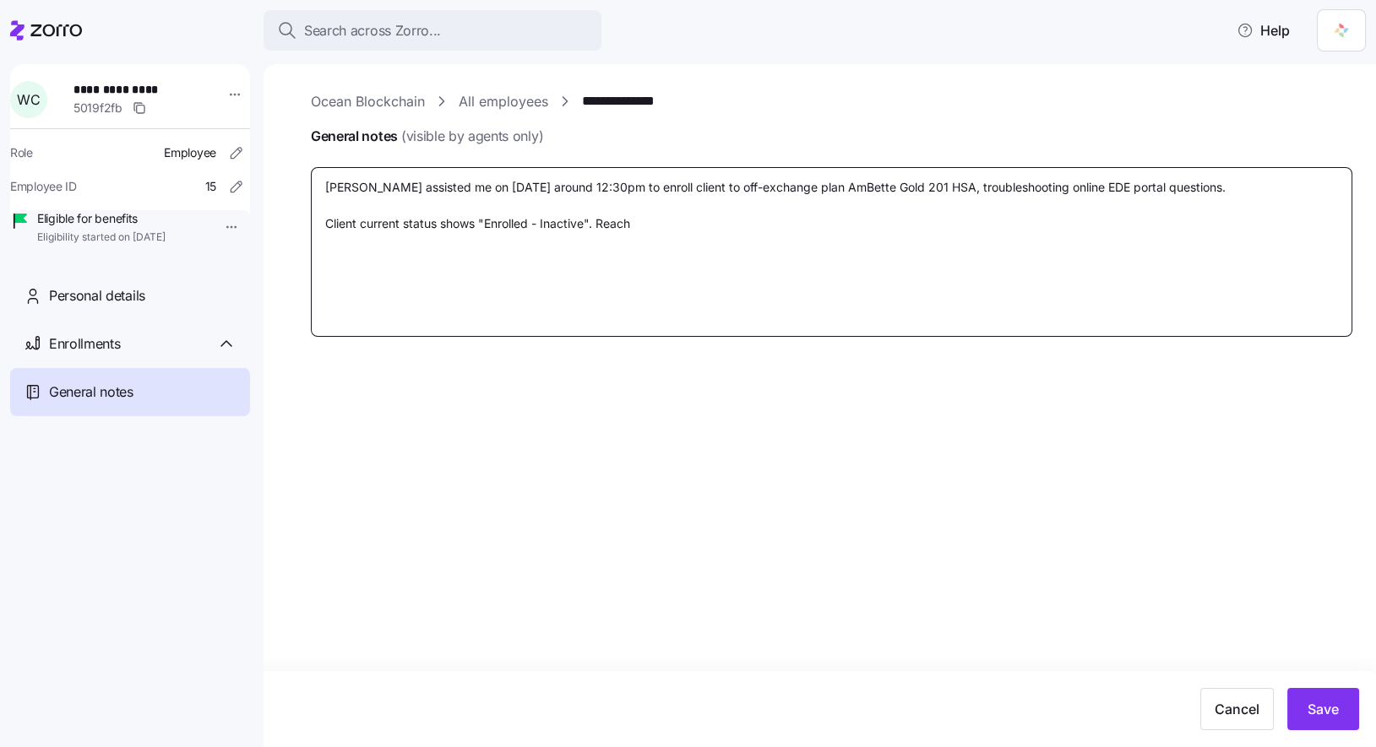
type textarea "x"
type textarea "Naomi assisted me on 9/10/2025 around 12:30pm to enroll client to off-exchange …"
type textarea "x"
type textarea "Naomi assisted me on 9/10/2025 around 12:30pm to enroll client to off-exchange …"
type textarea "x"
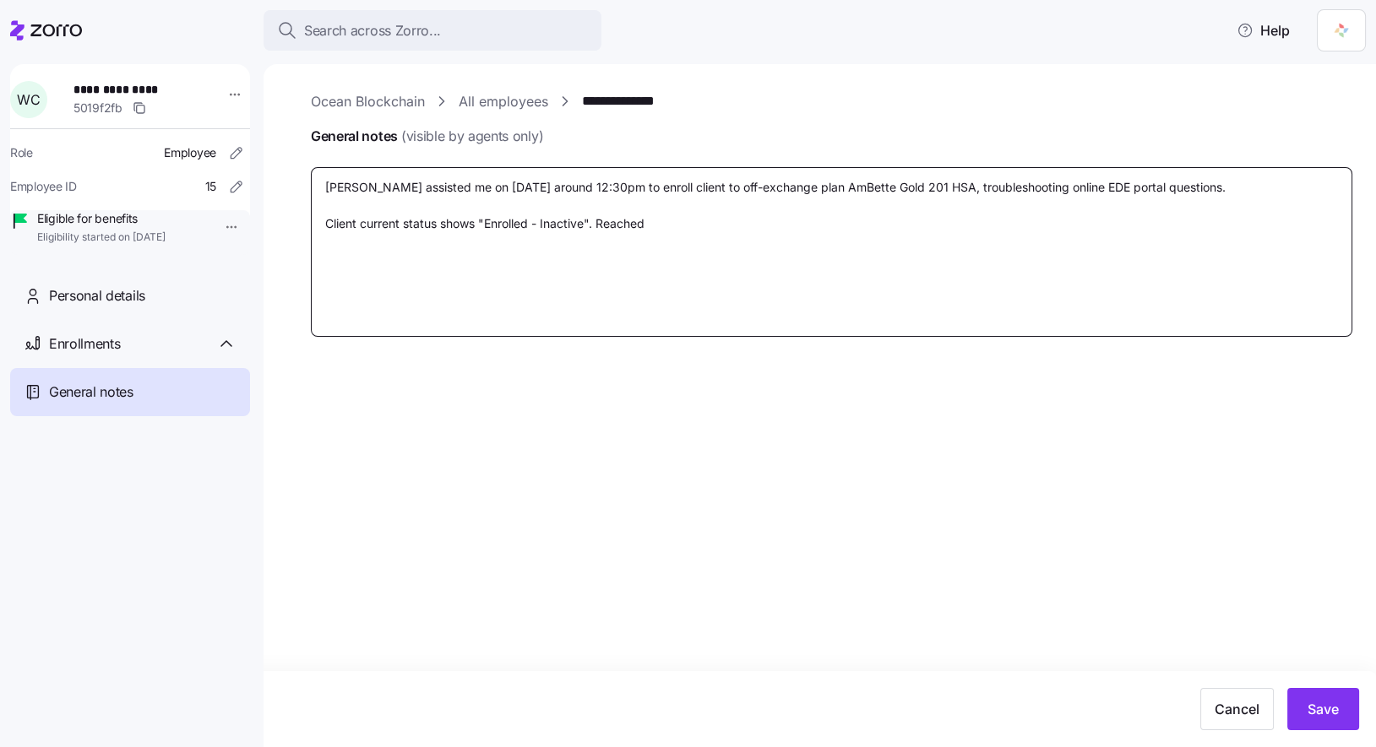
type textarea "Naomi assisted me on 9/10/2025 around 12:30pm to enroll client to off-exchange …"
type textarea "x"
type textarea "Naomi assisted me on 9/10/2025 around 12:30pm to enroll client to off-exchange …"
type textarea "x"
type textarea "Naomi assisted me on 9/10/2025 around 12:30pm to enroll client to off-exchange …"
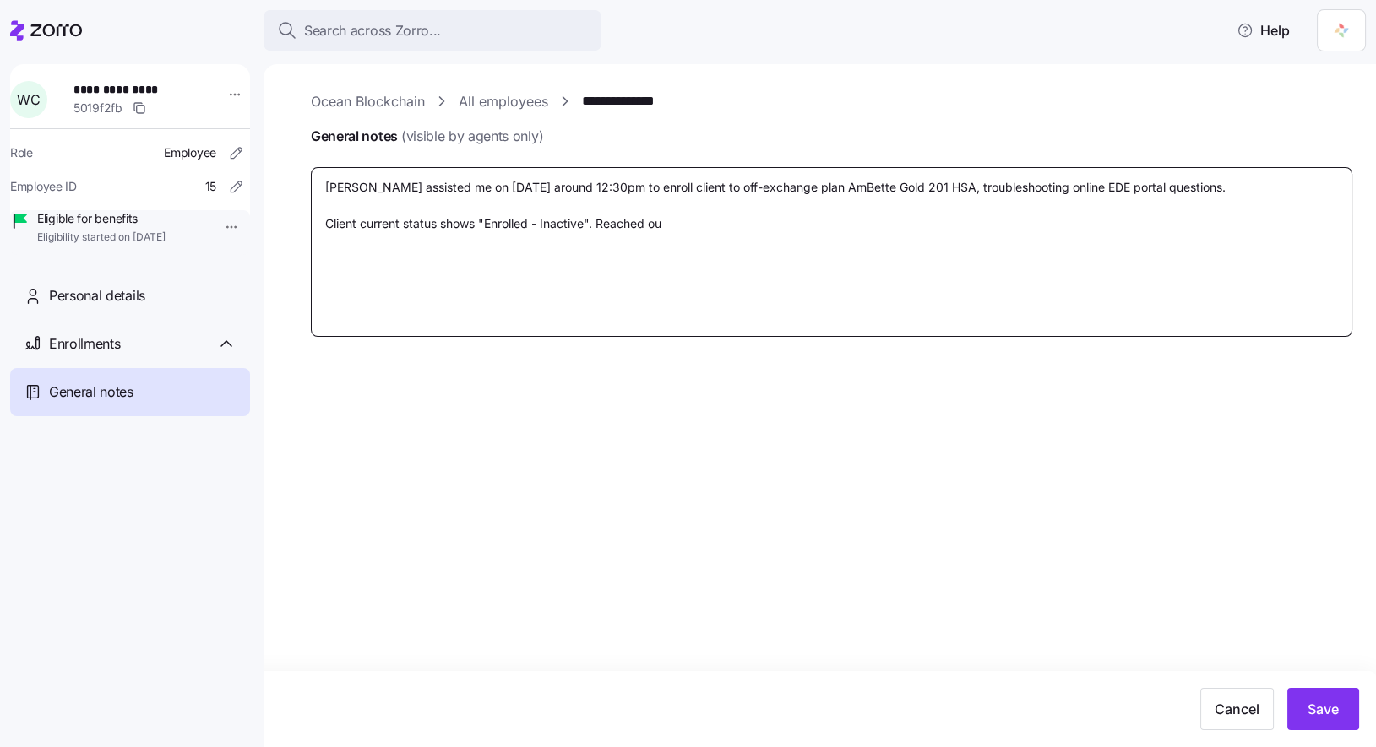
type textarea "x"
type textarea "Naomi assisted me on 9/10/2025 around 12:30pm to enroll client to off-exchange …"
type textarea "x"
type textarea "Naomi assisted me on 9/10/2025 around 12:30pm to enroll client to off-exchange …"
type textarea "x"
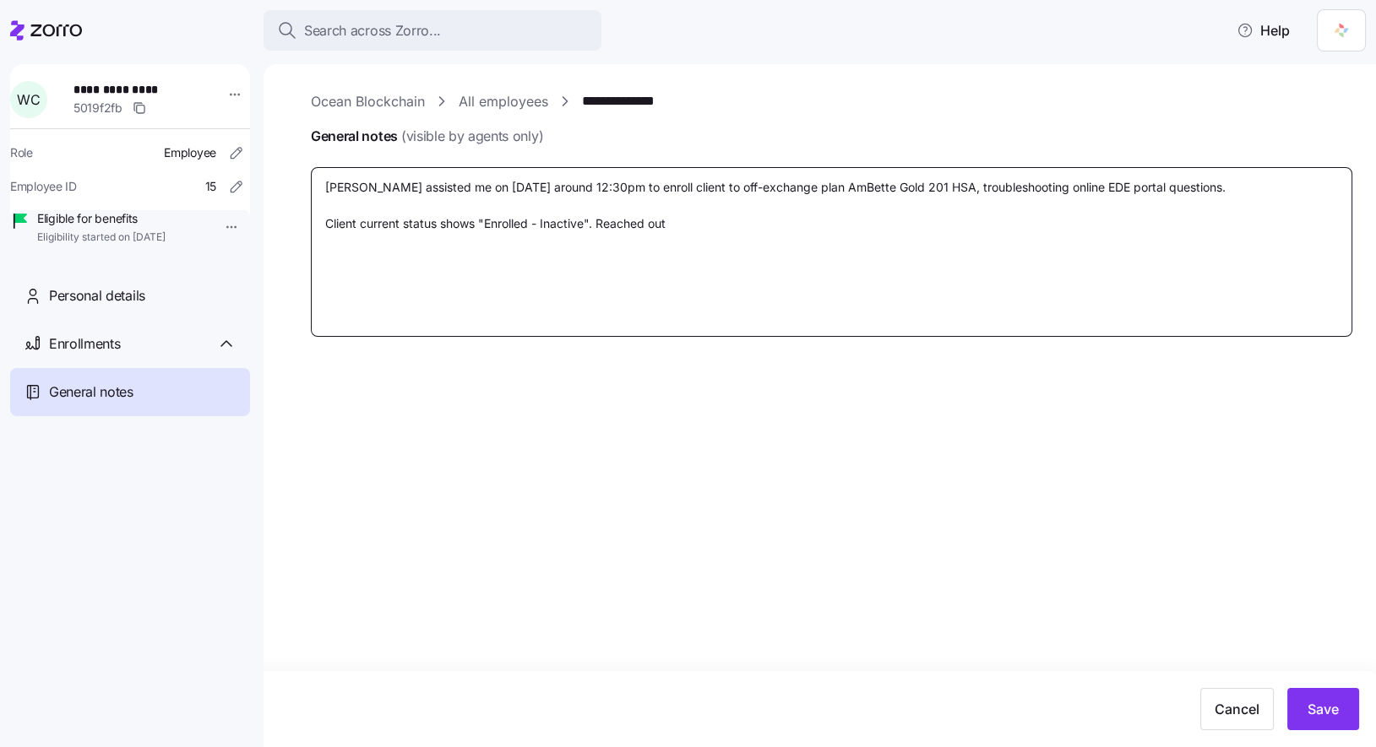
type textarea "Naomi assisted me on 9/10/2025 around 12:30pm to enroll client to off-exchange …"
type textarea "x"
type textarea "Naomi assisted me on 9/10/2025 around 12:30pm to enroll client to off-exchange …"
type textarea "x"
type textarea "Naomi assisted me on 9/10/2025 around 12:30pm to enroll client to off-exchange …"
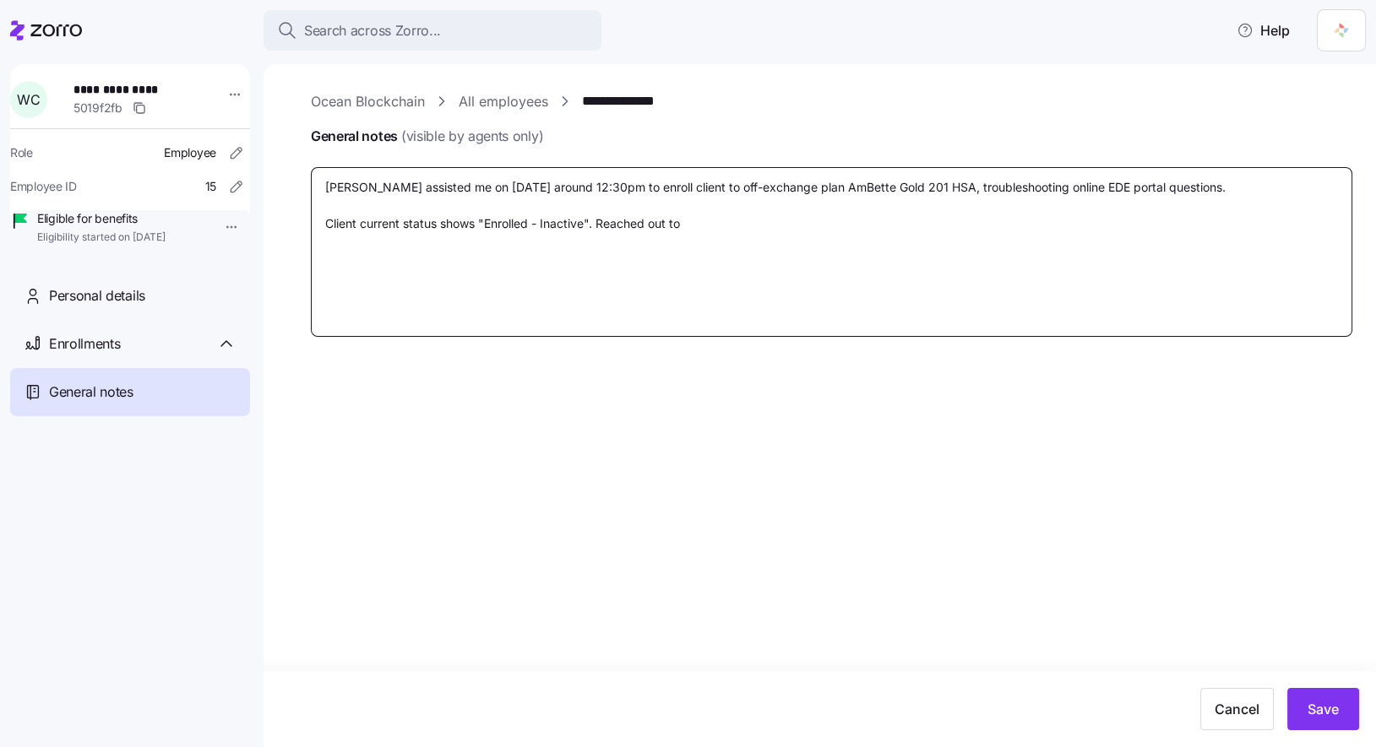
type textarea "x"
type textarea "Naomi assisted me on 9/10/2025 around 12:30pm to enroll client to off-exchange …"
type textarea "x"
type textarea "Naomi assisted me on 9/10/2025 around 12:30pm to enroll client to off-exchange …"
type textarea "x"
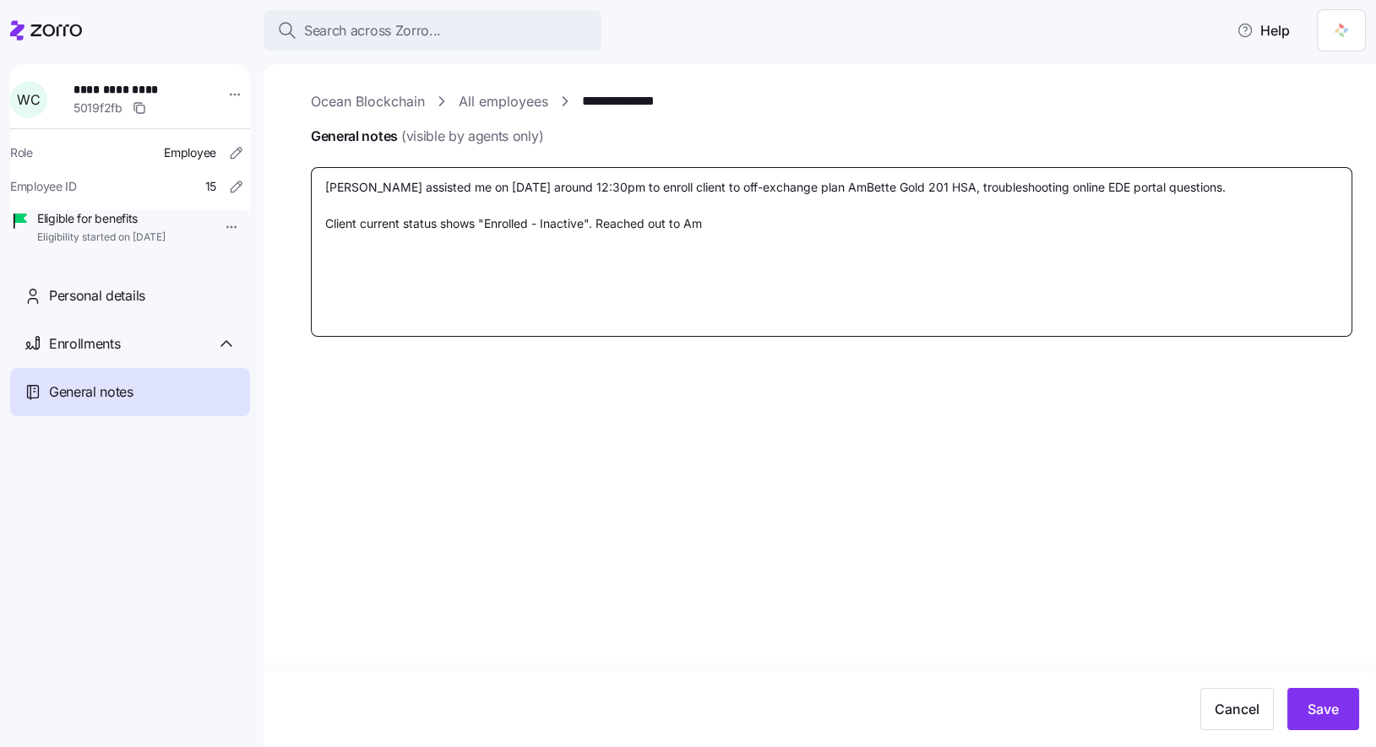
type textarea "Naomi assisted me on 9/10/2025 around 12:30pm to enroll client to off-exchange …"
type textarea "x"
type textarea "Naomi assisted me on 9/10/2025 around 12:30pm to enroll client to off-exchange …"
type textarea "x"
type textarea "Naomi assisted me on 9/10/2025 around 12:30pm to enroll client to off-exchange …"
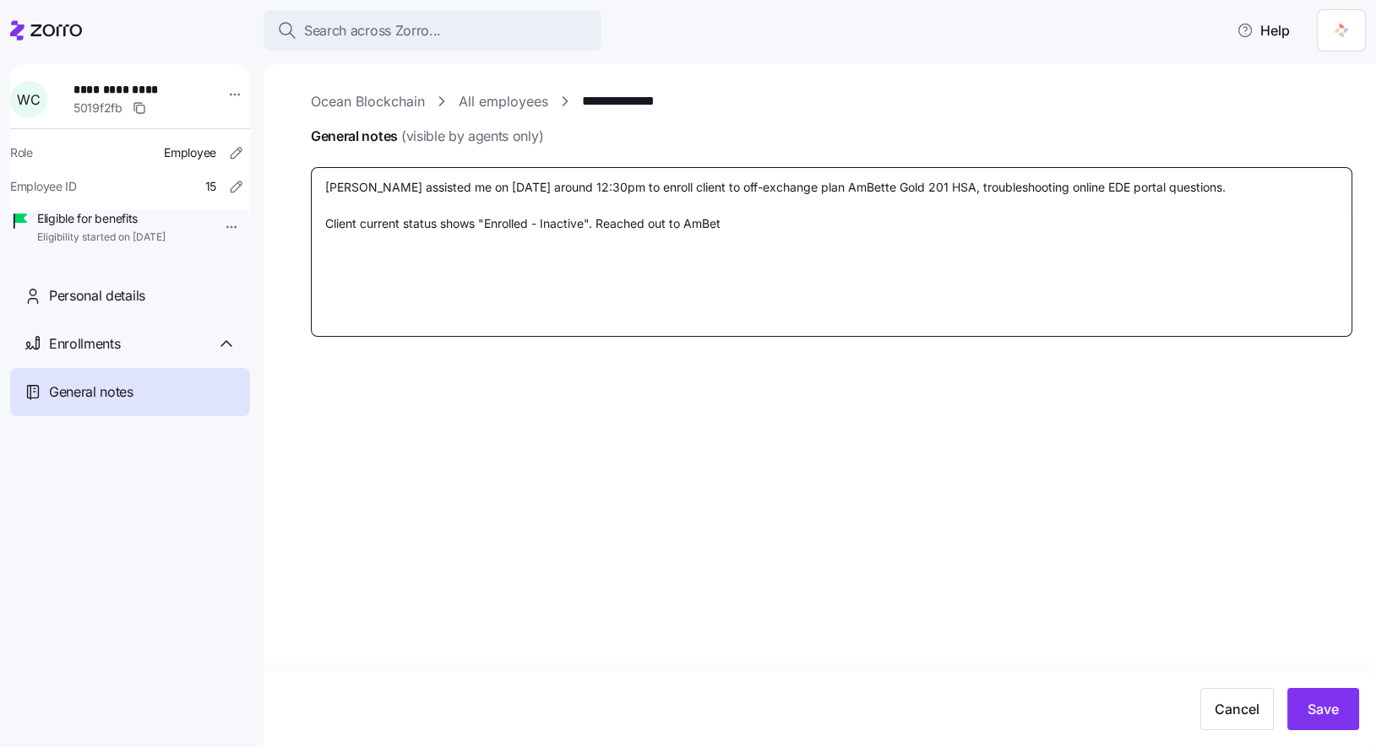
type textarea "x"
type textarea "Naomi assisted me on 9/10/2025 around 12:30pm to enroll client to off-exchange …"
type textarea "x"
type textarea "Naomi assisted me on 9/10/2025 around 12:30pm to enroll client to off-exchange …"
type textarea "x"
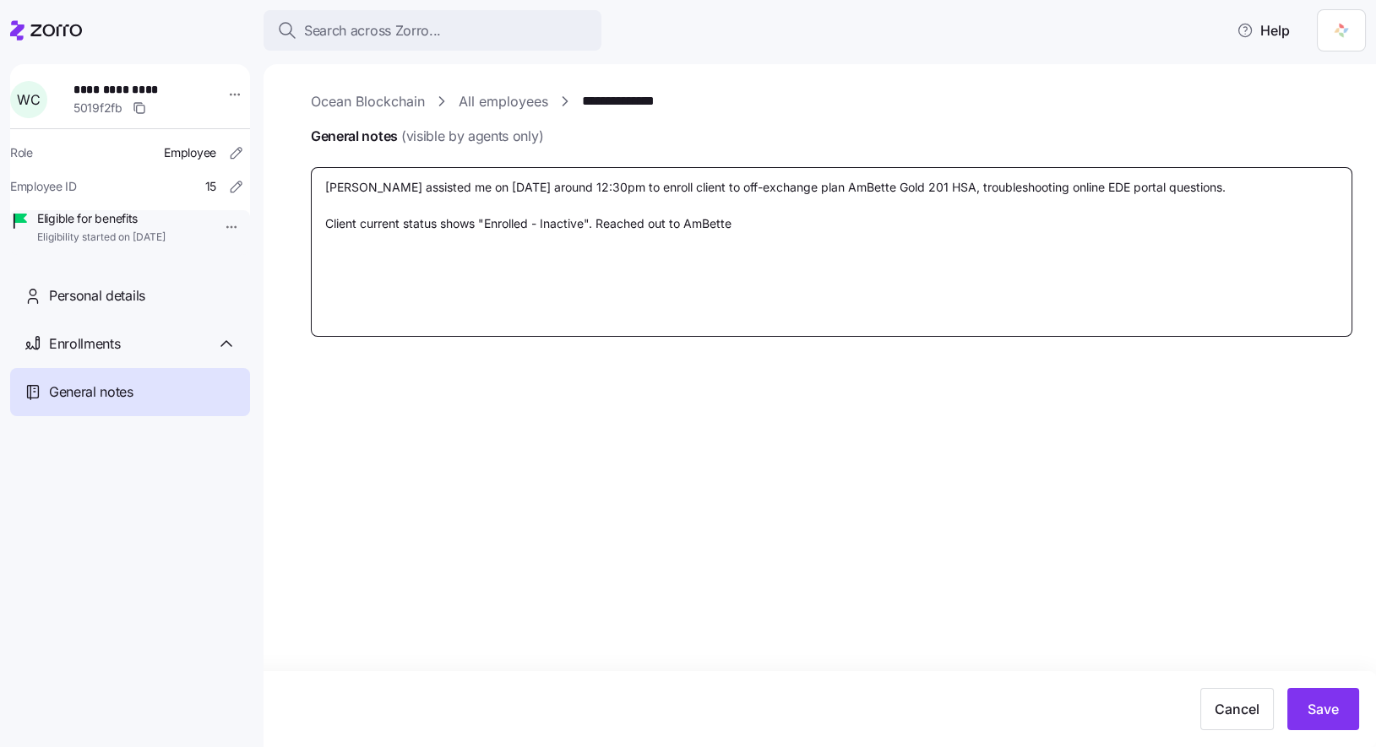
type textarea "Naomi assisted me on 9/10/2025 around 12:30pm to enroll client to off-exchange …"
type textarea "x"
type textarea "Naomi assisted me on 9/10/2025 around 12:30pm to enroll client to off-exchange …"
type textarea "x"
type textarea "Naomi assisted me on 9/10/2025 around 12:30pm to enroll client to off-exchange …"
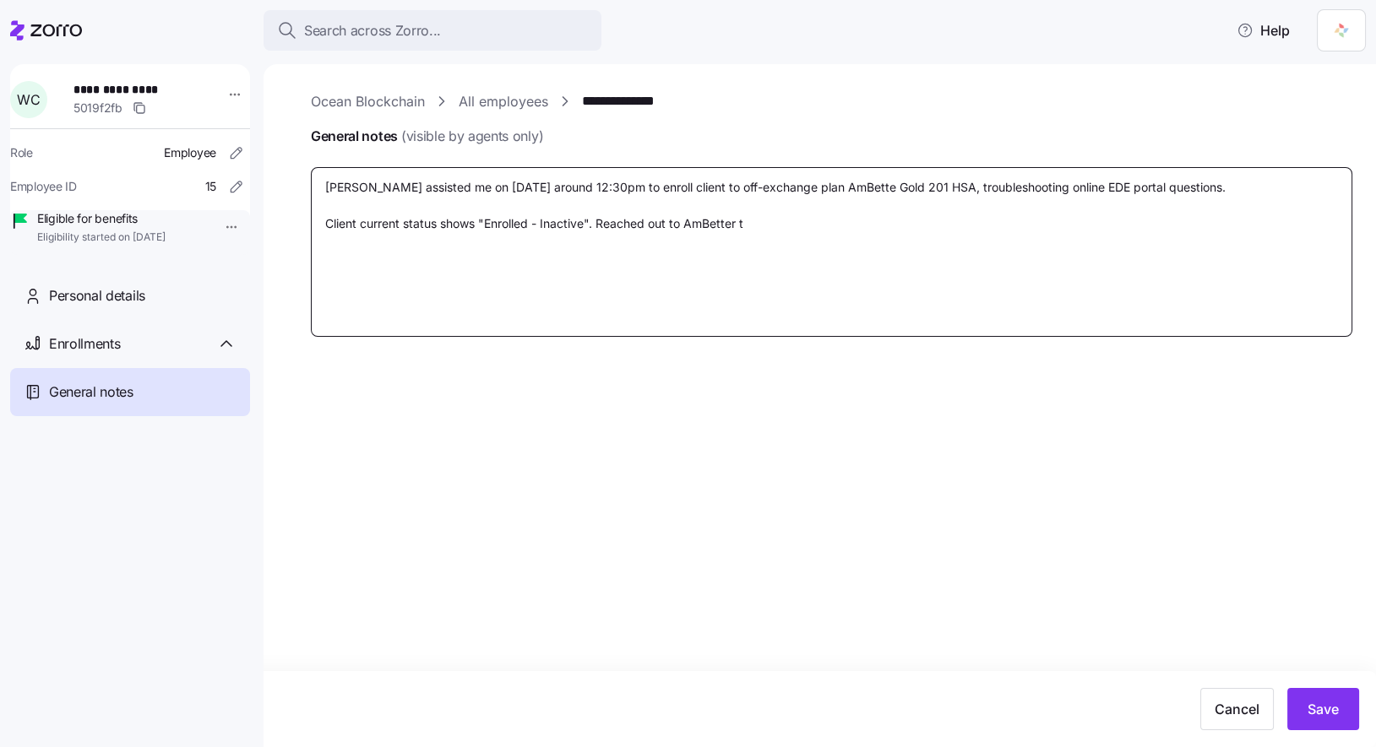
type textarea "x"
type textarea "Naomi assisted me on 9/10/2025 around 12:30pm to enroll client to off-exchange …"
type textarea "x"
type textarea "Naomi assisted me on 9/10/2025 around 12:30pm to enroll client to off-exchange …"
type textarea "x"
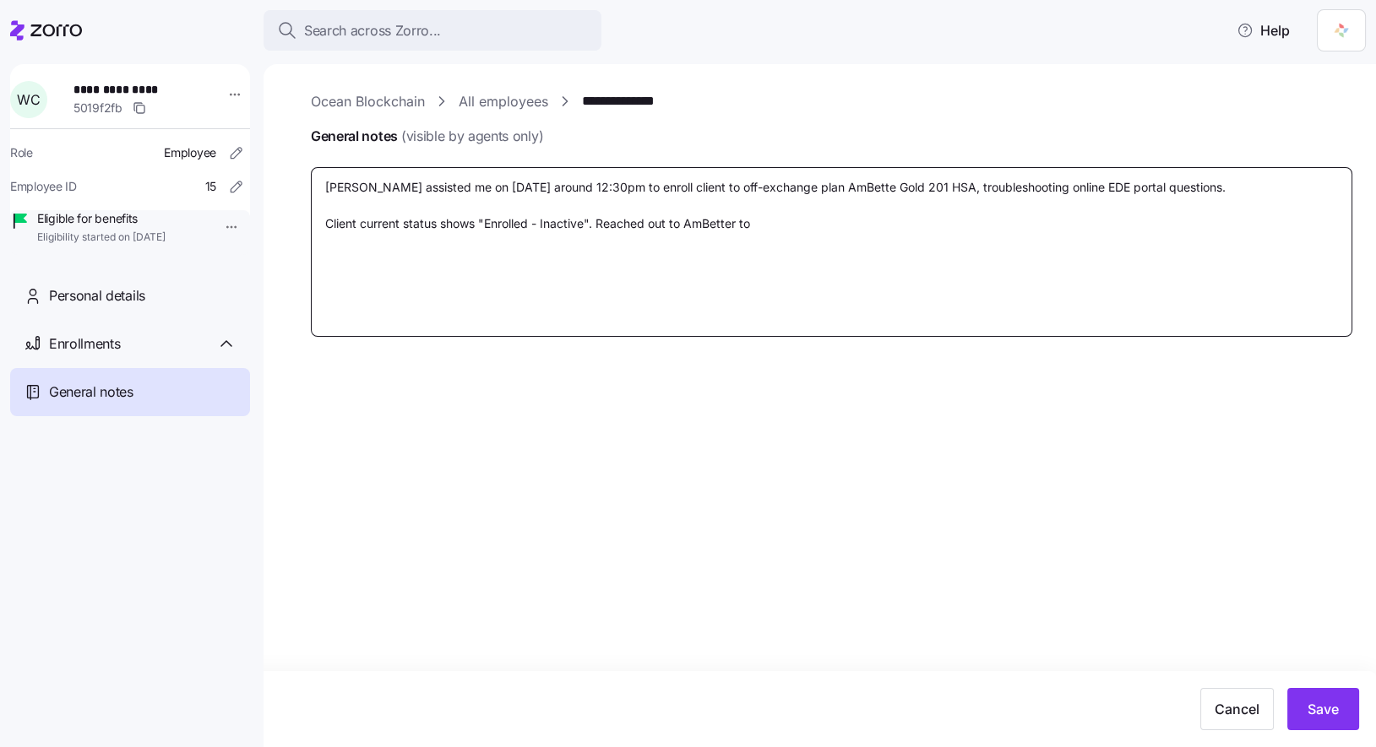
type textarea "Naomi assisted me on 9/10/2025 around 12:30pm to enroll client to off-exchange …"
type textarea "x"
type textarea "Naomi assisted me on 9/10/2025 around 12:30pm to enroll client to off-exchange …"
type textarea "x"
type textarea "Naomi assisted me on 9/10/2025 around 12:30pm to enroll client to off-exchange …"
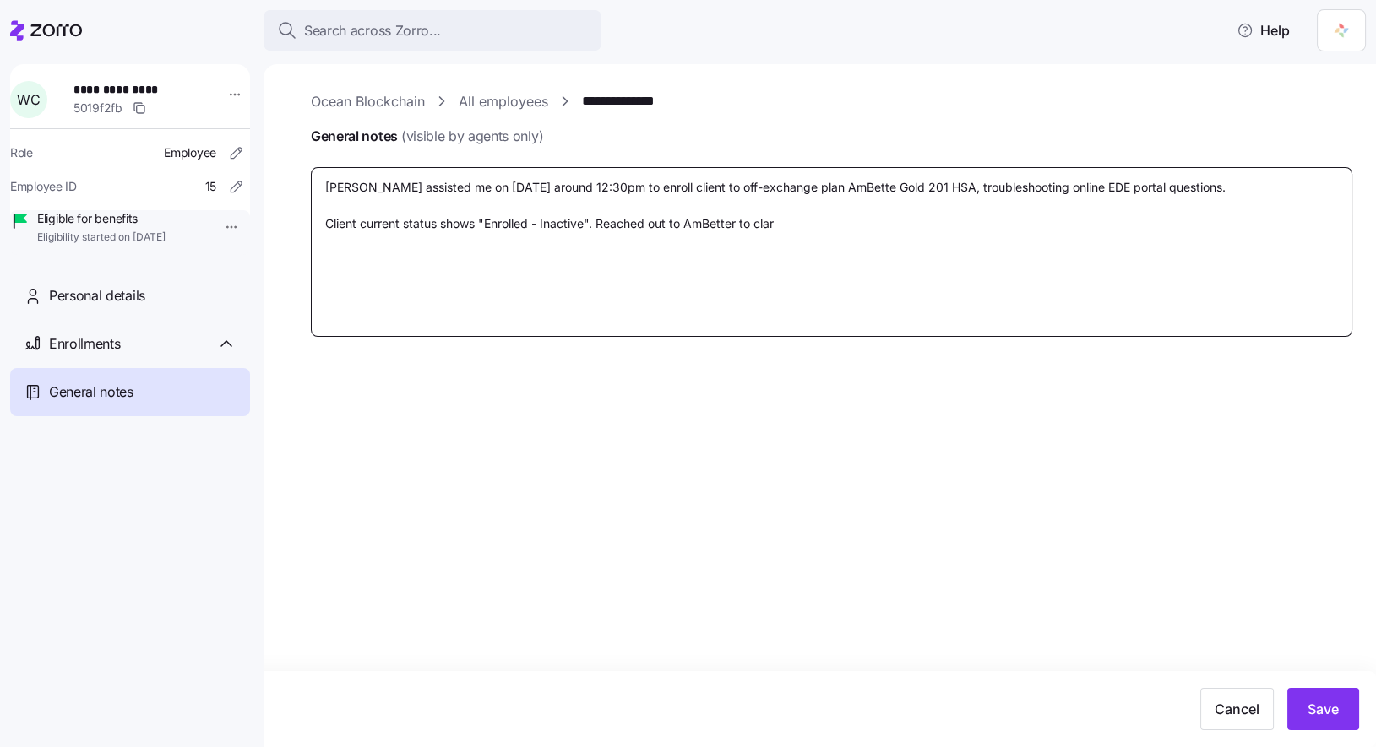
type textarea "x"
type textarea "Naomi assisted me on 9/10/2025 around 12:30pm to enroll client to off-exchange …"
type textarea "x"
type textarea "Naomi assisted me on 9/10/2025 around 12:30pm to enroll client to off-exchange …"
type textarea "x"
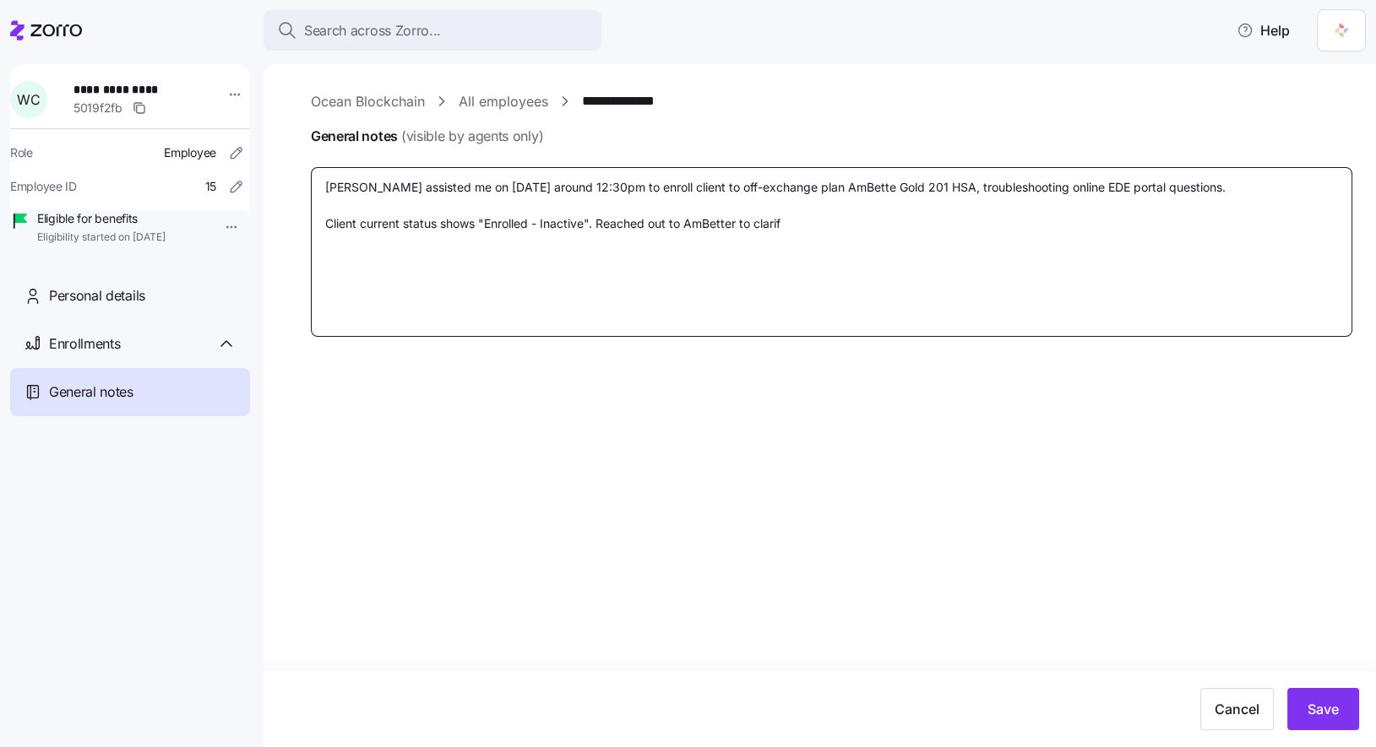
type textarea "Naomi assisted me on 9/10/2025 around 12:30pm to enroll client to off-exchange …"
type textarea "x"
type textarea "Naomi assisted me on 9/10/2025 around 12:30pm to enroll client to off-exchange …"
type textarea "x"
type textarea "Naomi assisted me on 9/10/2025 around 12:30pm to enroll client to off-exchange …"
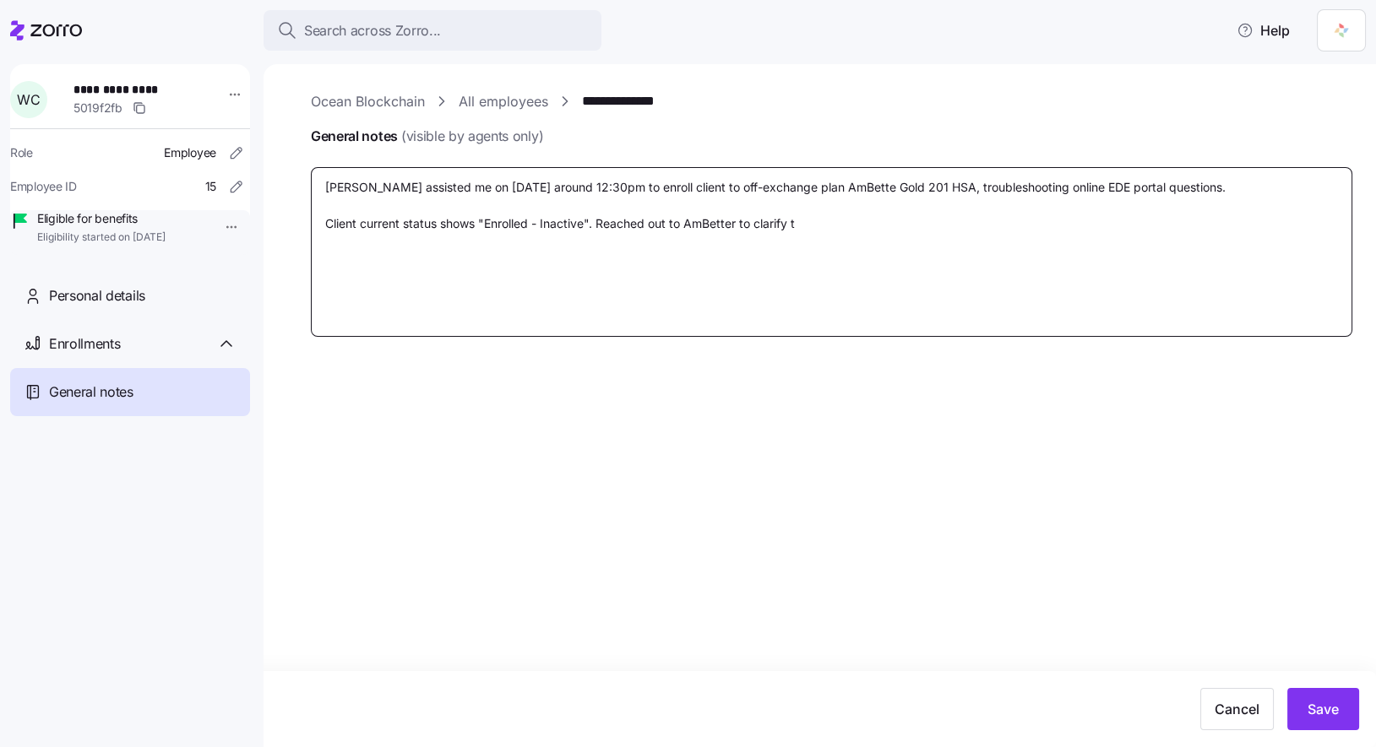
type textarea "x"
type textarea "Naomi assisted me on 9/10/2025 around 12:30pm to enroll client to off-exchange …"
type textarea "x"
type textarea "Naomi assisted me on 9/10/2025 around 12:30pm to enroll client to off-exchange …"
type textarea "x"
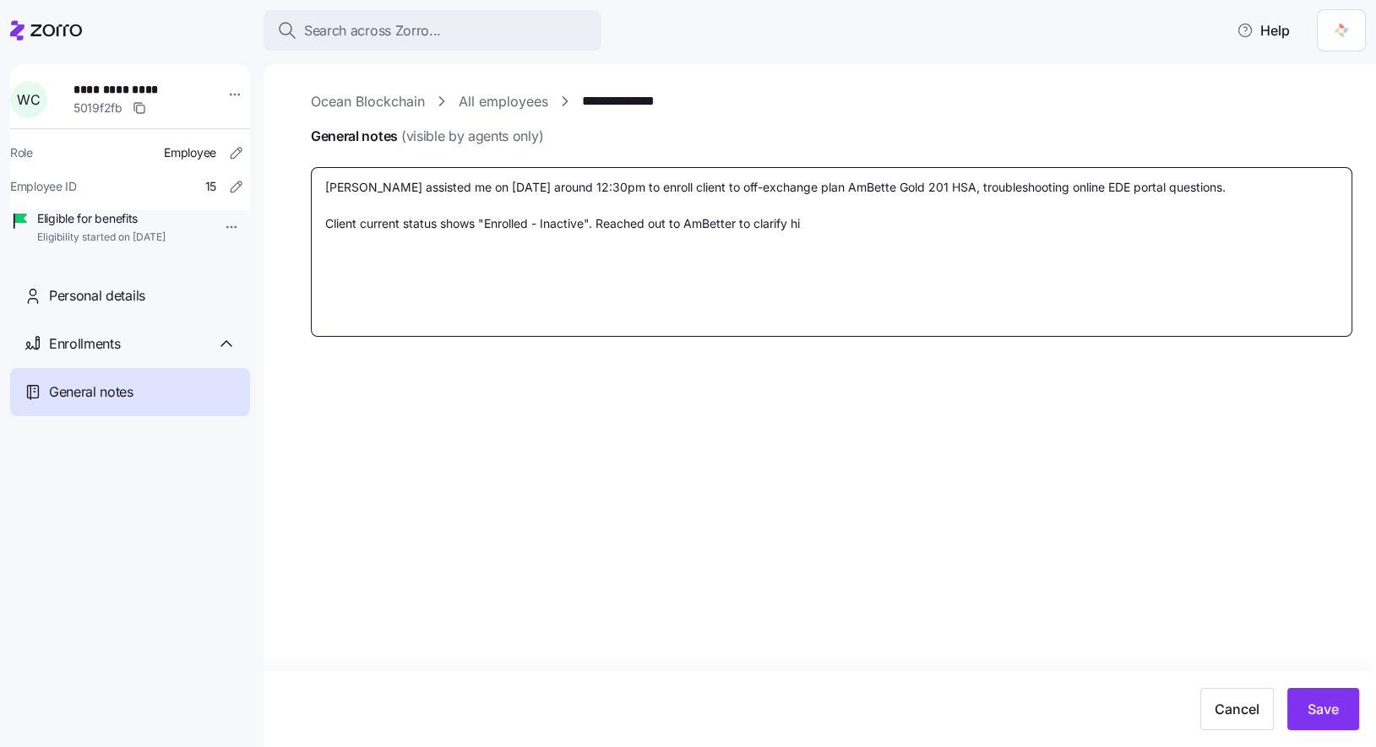
type textarea "Naomi assisted me on 9/10/2025 around 12:30pm to enroll client to off-exchange …"
type textarea "x"
type textarea "Naomi assisted me on 9/10/2025 around 12:30pm to enroll client to off-exchange …"
type textarea "x"
type textarea "Naomi assisted me on 9/10/2025 around 12:30pm to enroll client to off-exchange …"
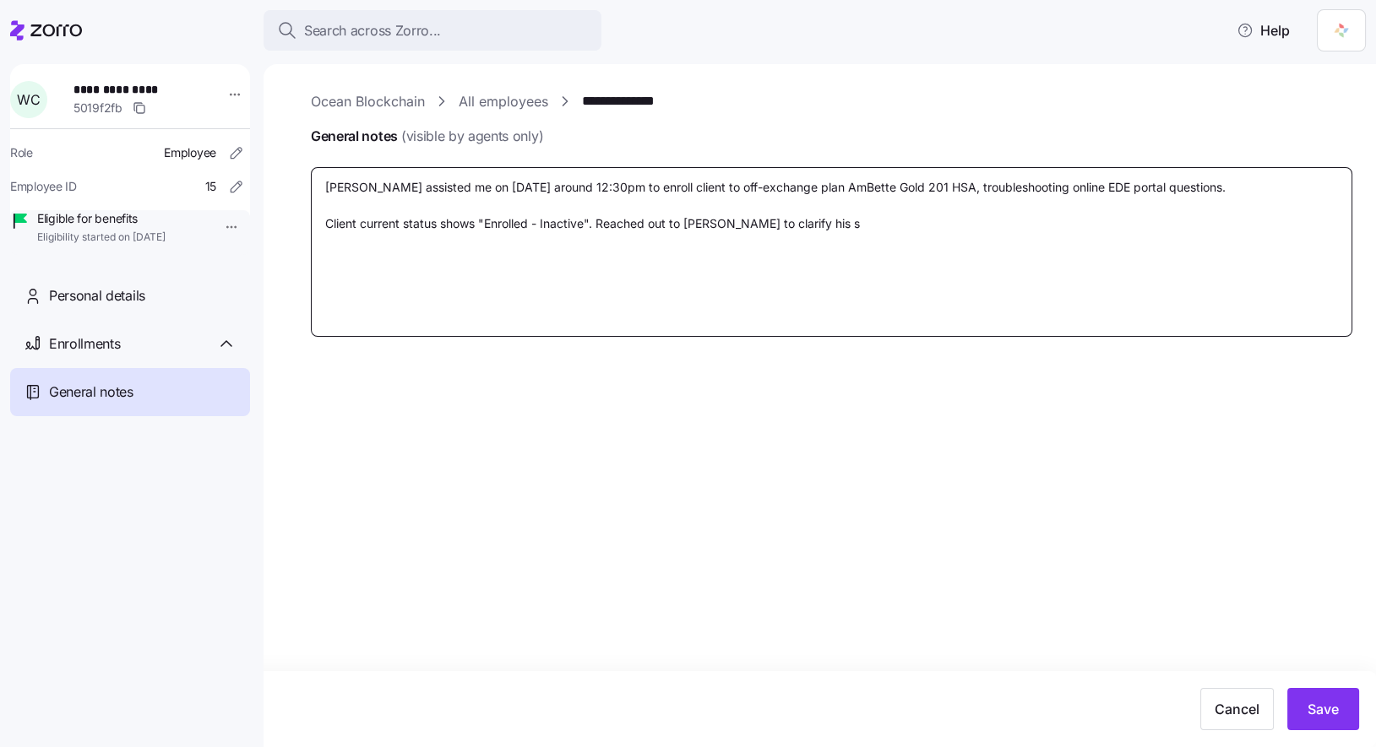
type textarea "x"
type textarea "Naomi assisted me on 9/10/2025 around 12:30pm to enroll client to off-exchange …"
type textarea "x"
type textarea "Naomi assisted me on 9/10/2025 around 12:30pm to enroll client to off-exchange …"
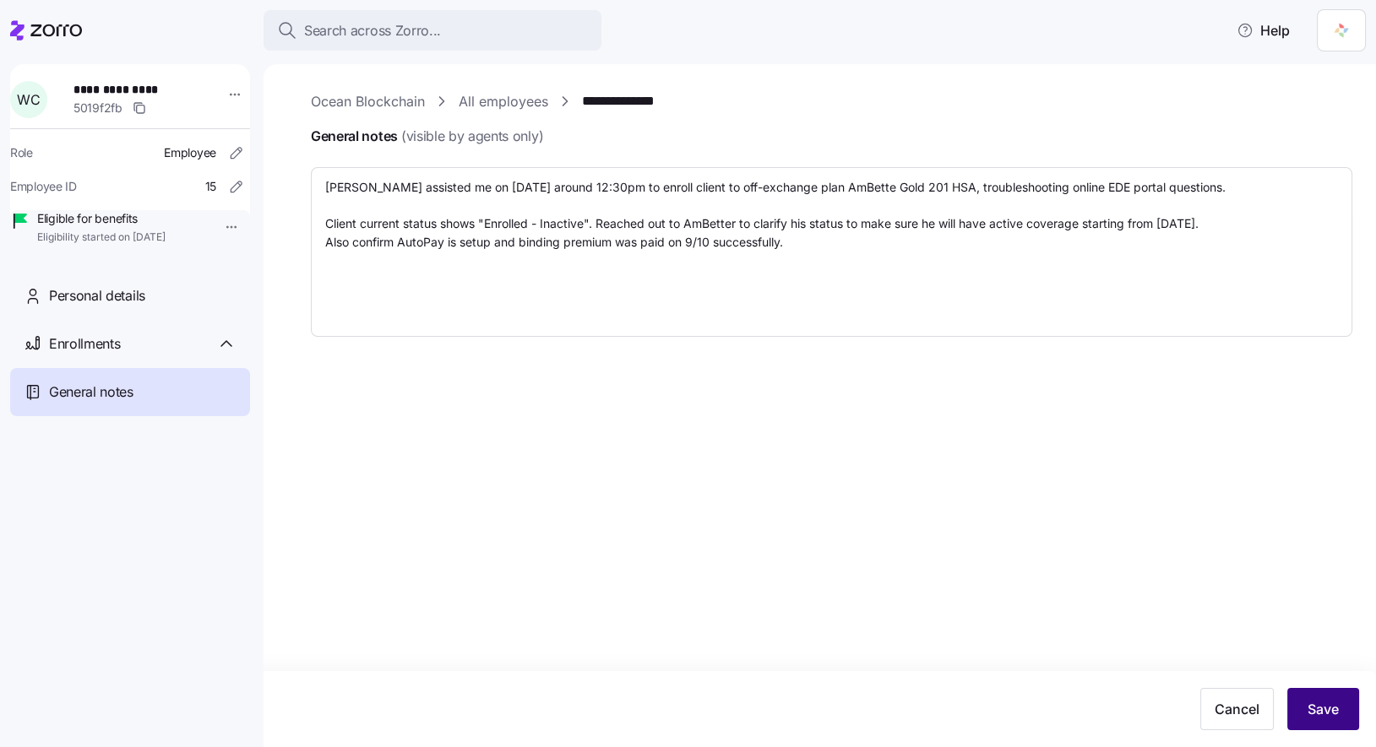
click at [1316, 707] on span "Save" at bounding box center [1322, 709] width 31 height 20
click at [1345, 35] on icon "button" at bounding box center [1344, 38] width 14 height 14
click at [507, 100] on link "All employees" at bounding box center [504, 101] width 90 height 21
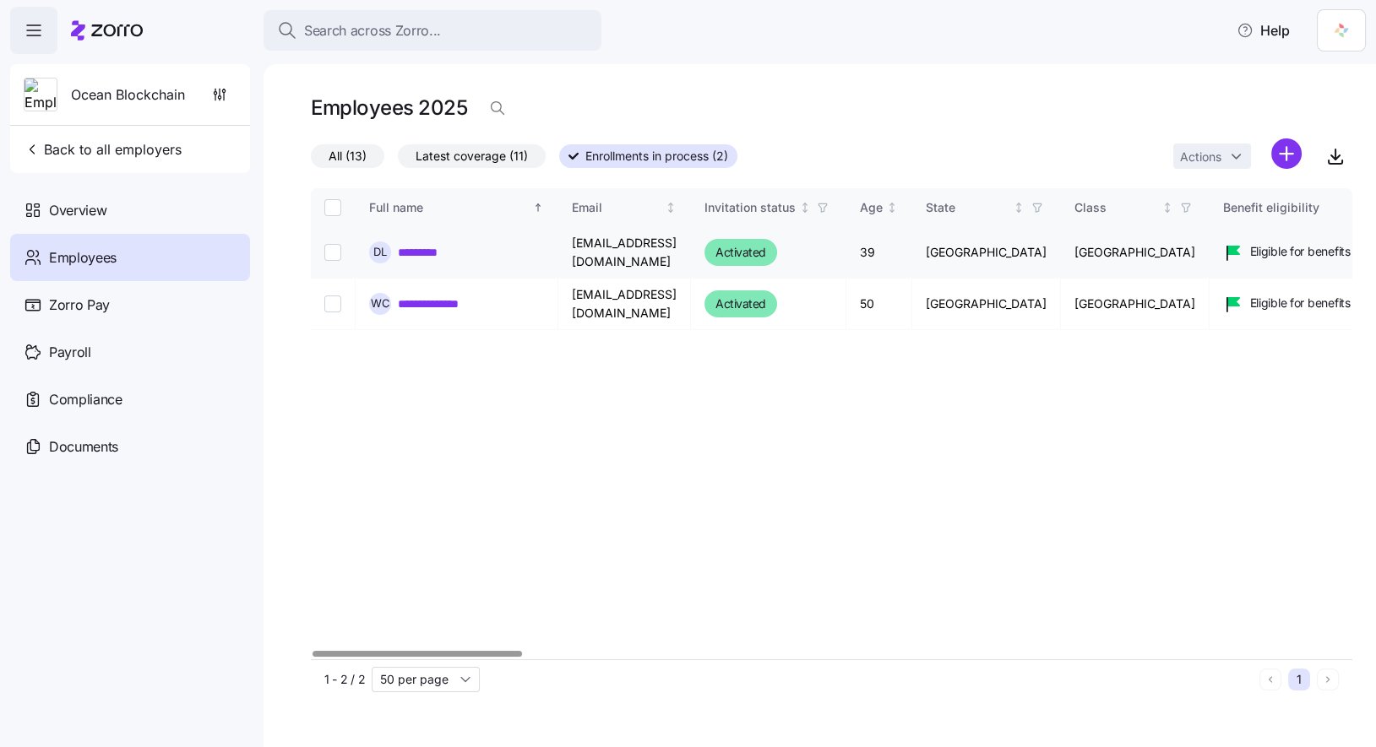
click at [422, 250] on link "*********" at bounding box center [424, 252] width 52 height 17
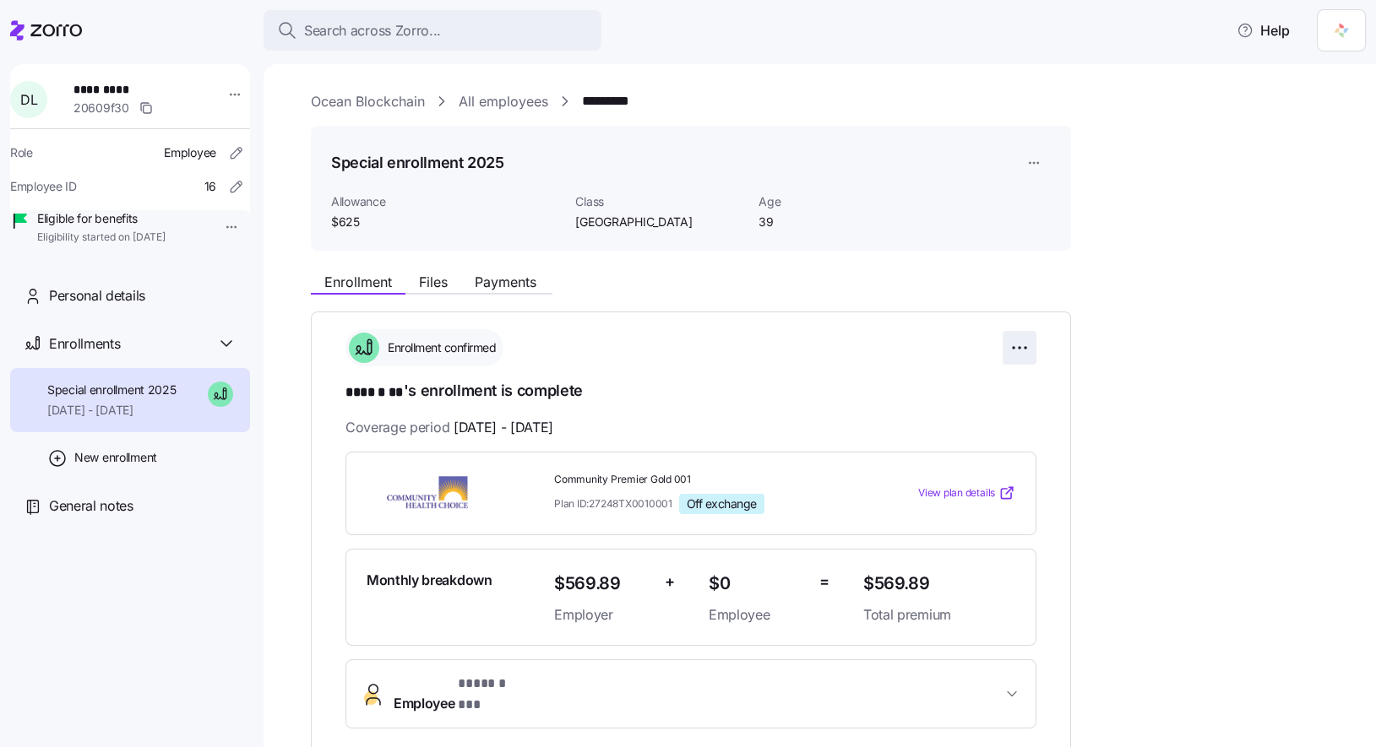
click at [1024, 343] on html "**********" at bounding box center [688, 368] width 1376 height 737
click at [1106, 299] on html "**********" at bounding box center [688, 368] width 1376 height 737
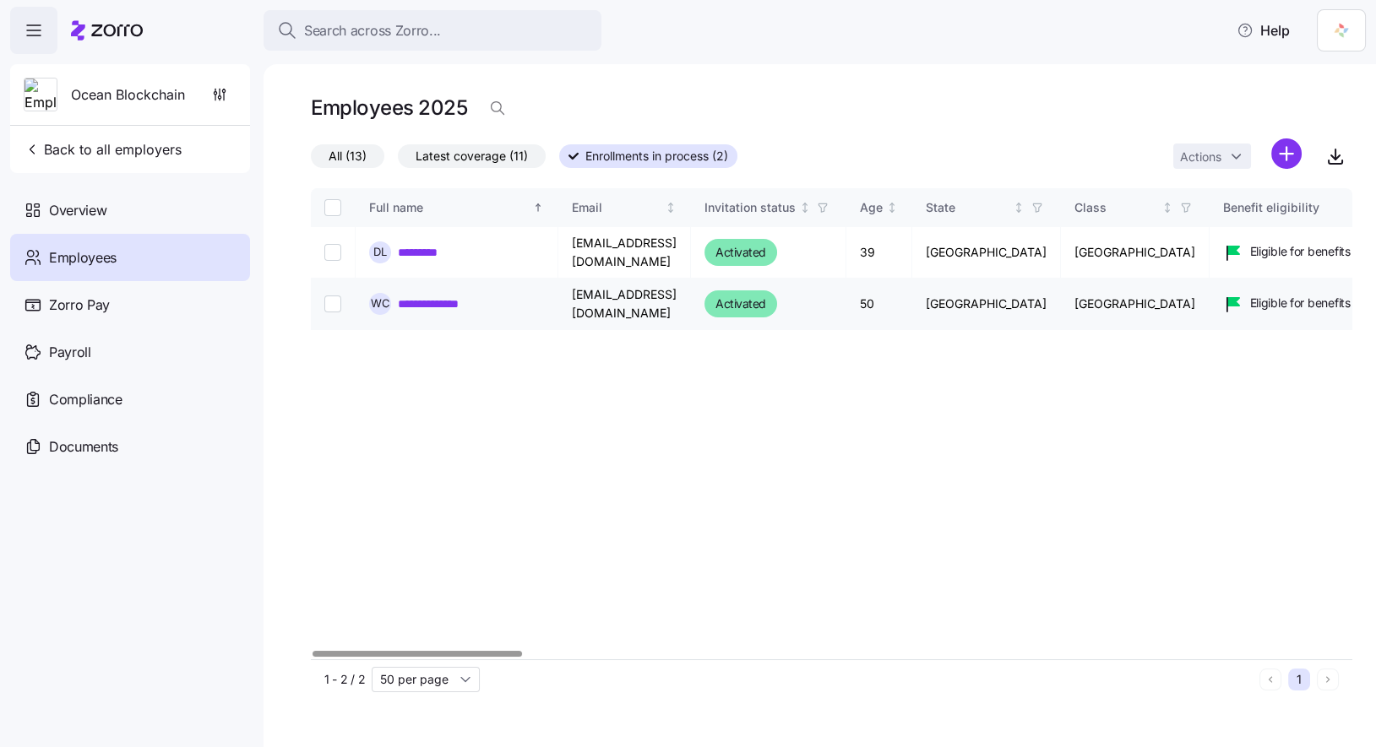
click at [444, 309] on link "**********" at bounding box center [445, 304] width 95 height 17
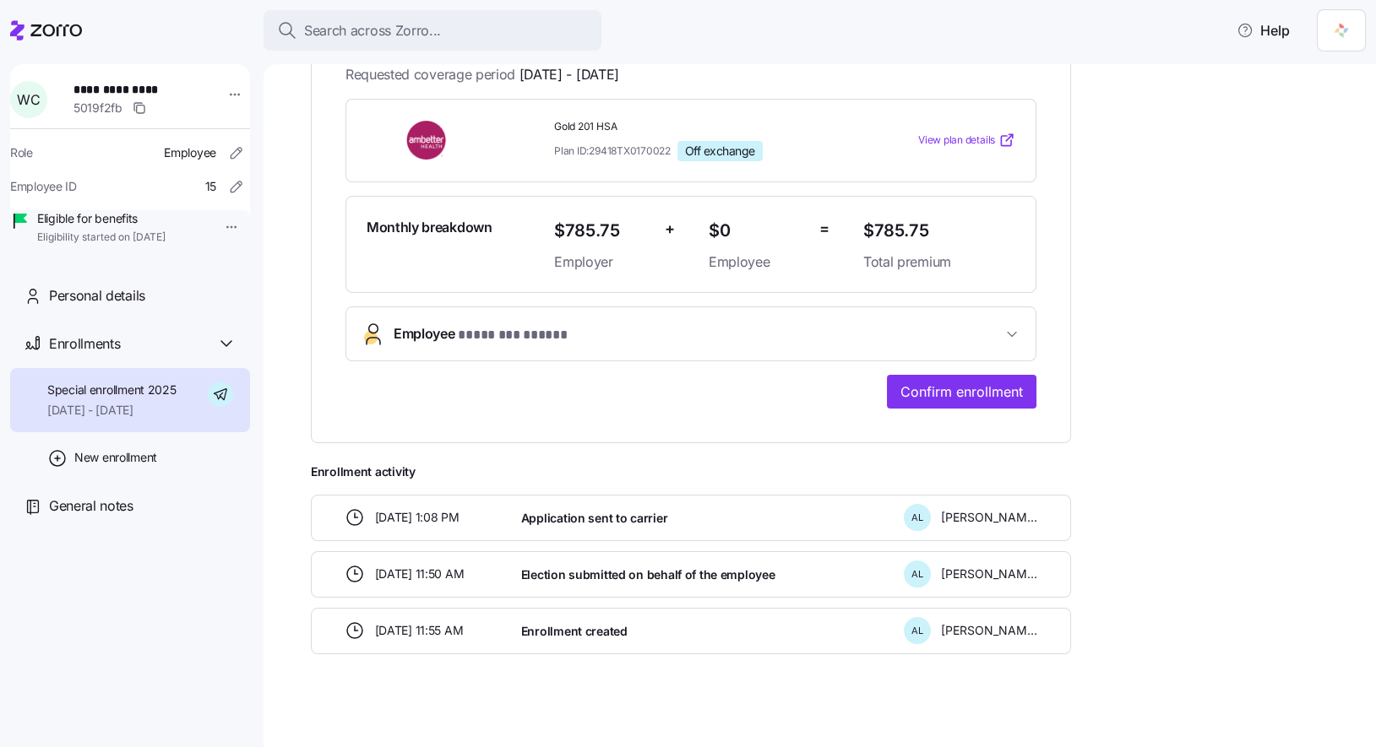
scroll to position [192, 0]
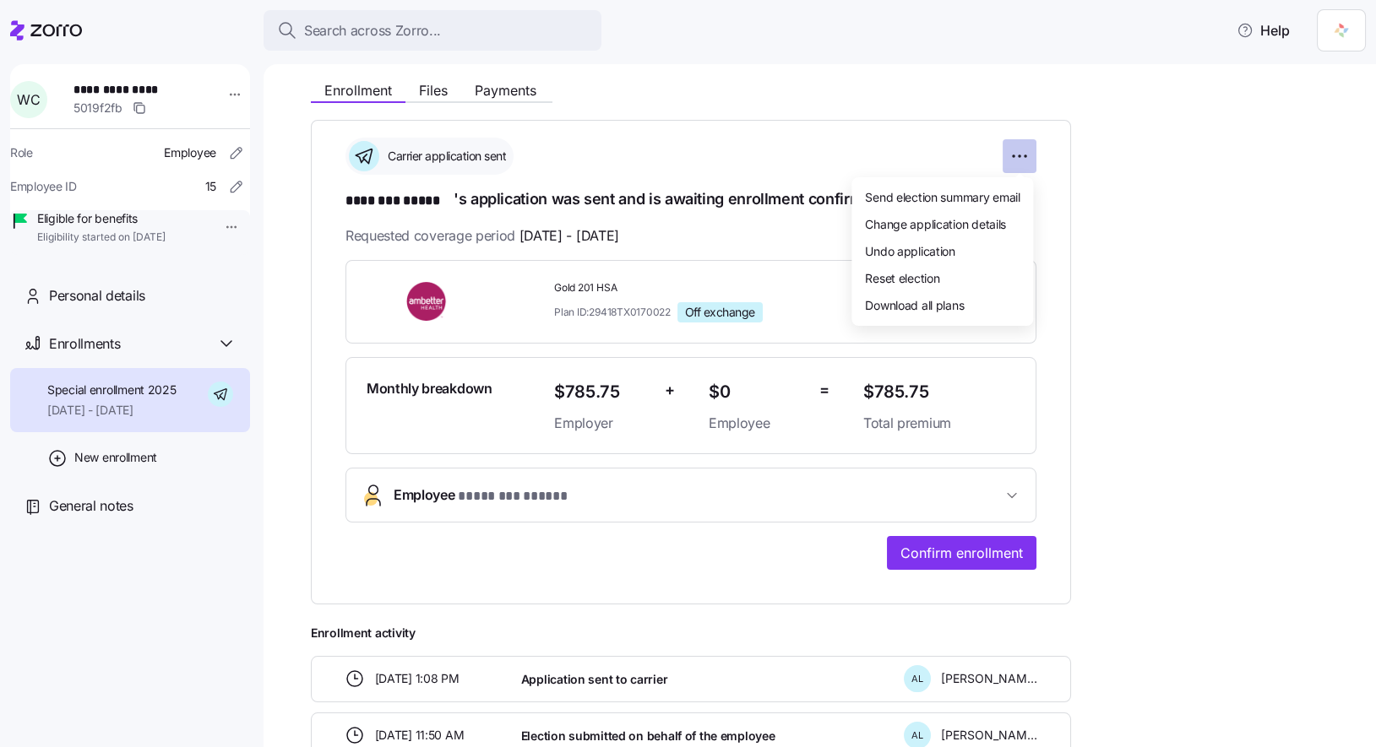
click at [1019, 156] on html "**********" at bounding box center [688, 368] width 1376 height 737
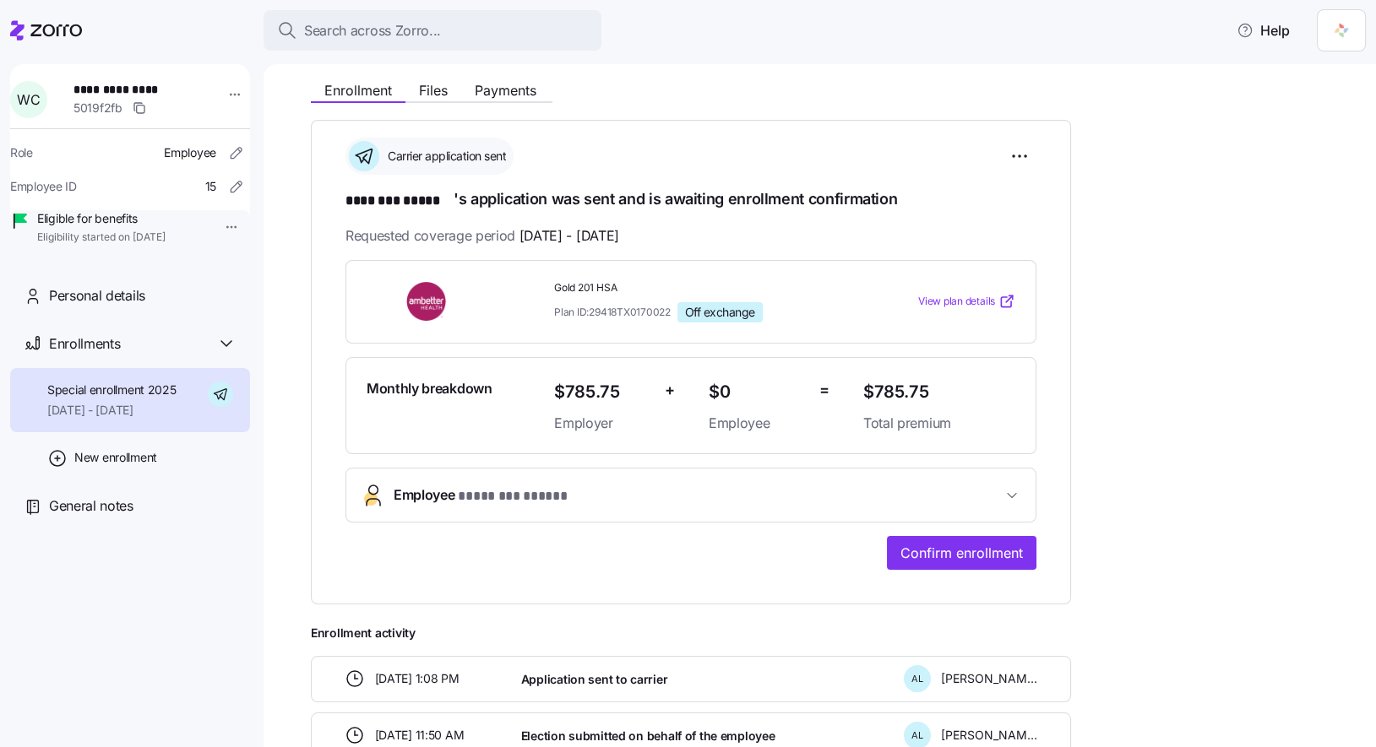
click at [1142, 353] on html "**********" at bounding box center [688, 368] width 1376 height 737
click at [971, 550] on span "Confirm enrollment" at bounding box center [961, 553] width 122 height 20
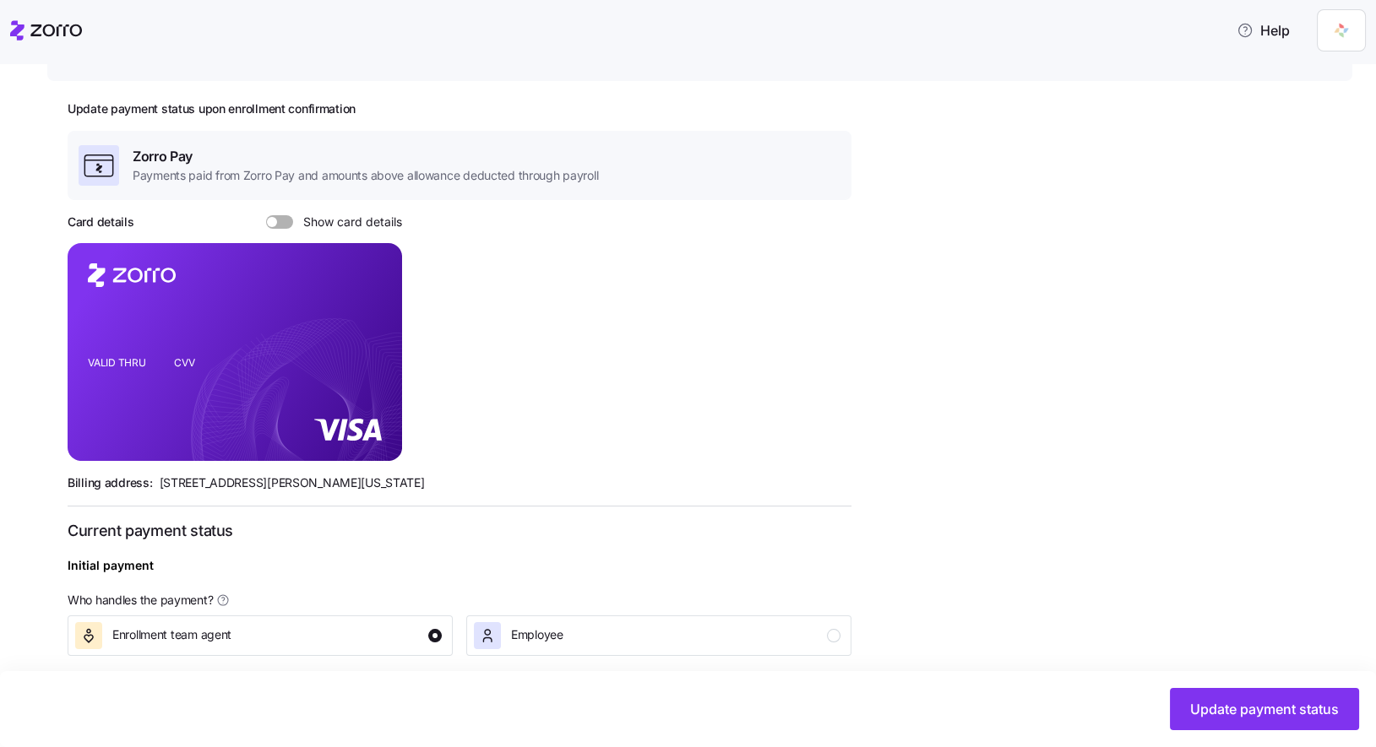
scroll to position [358, 0]
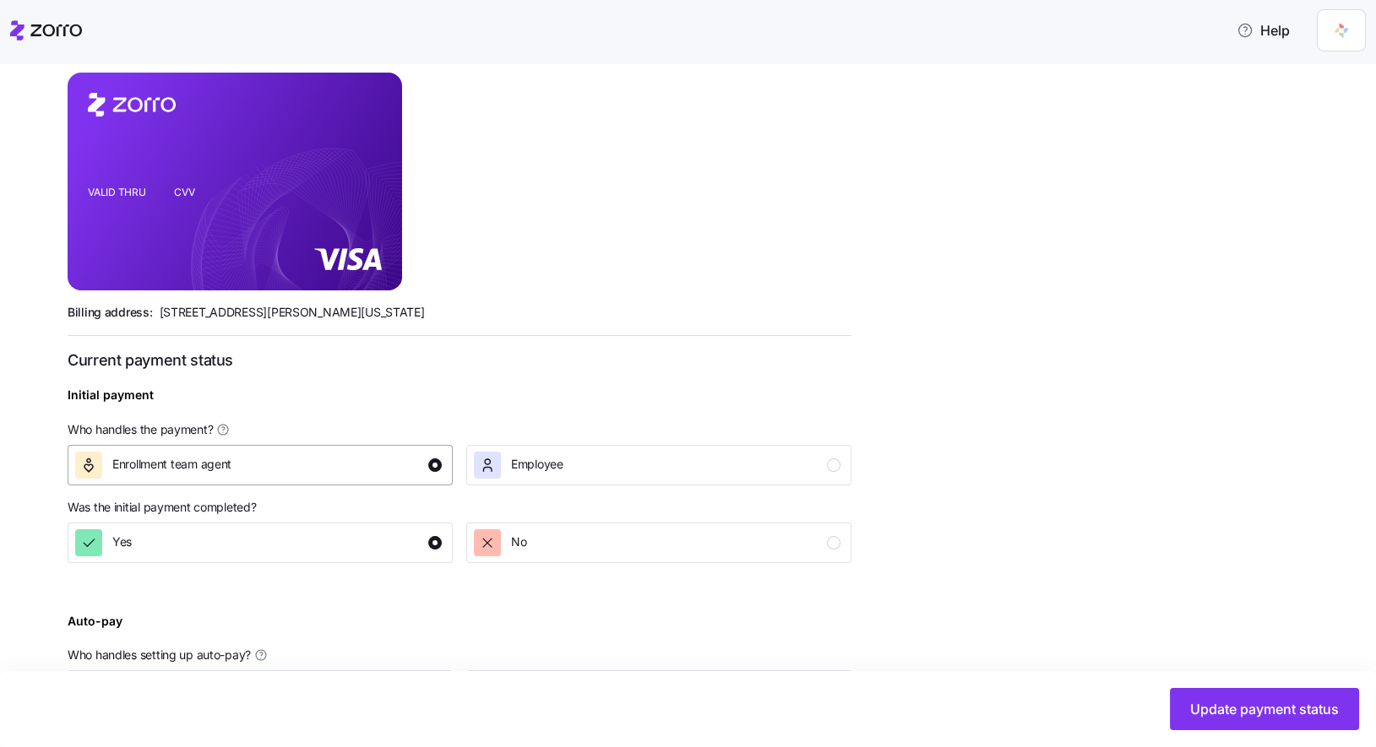
click at [378, 462] on div "Enrollment team agent" at bounding box center [258, 465] width 367 height 27
click at [404, 548] on div "Yes" at bounding box center [258, 543] width 367 height 27
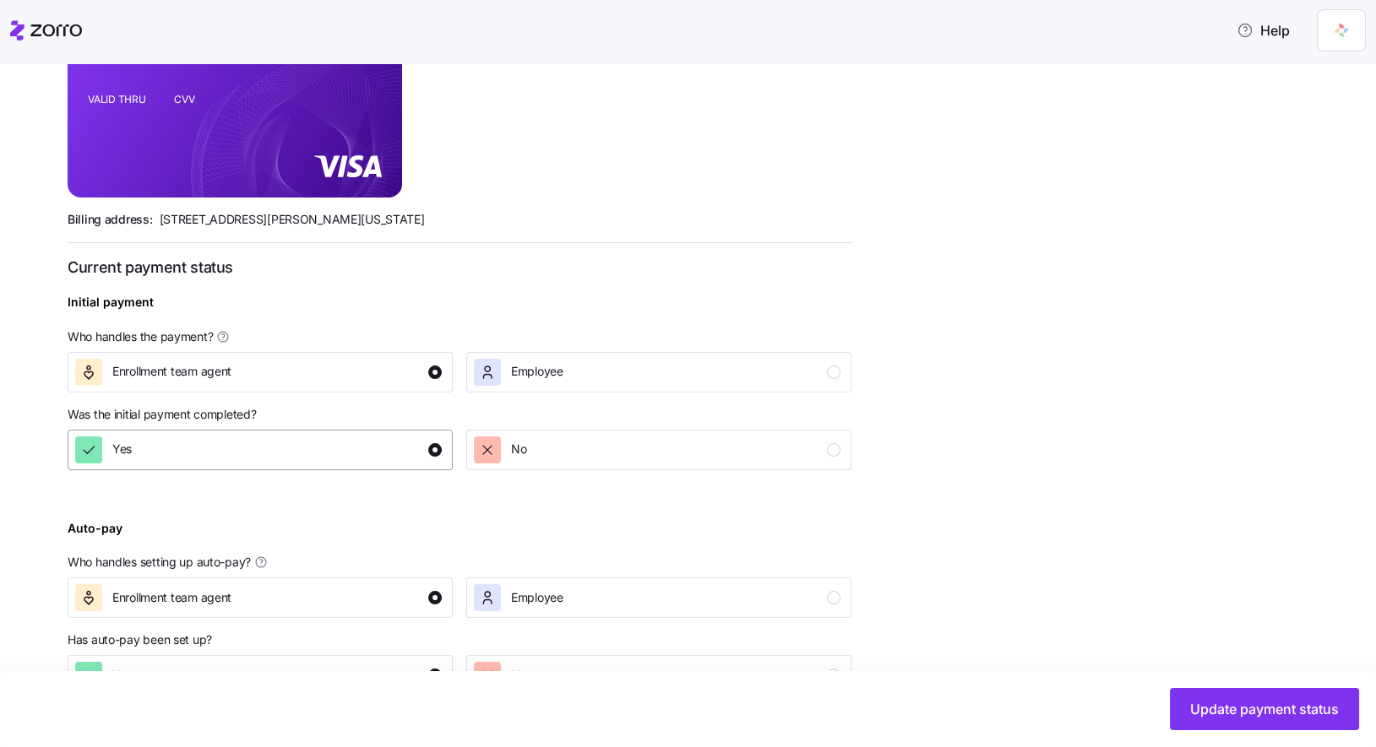
scroll to position [503, 0]
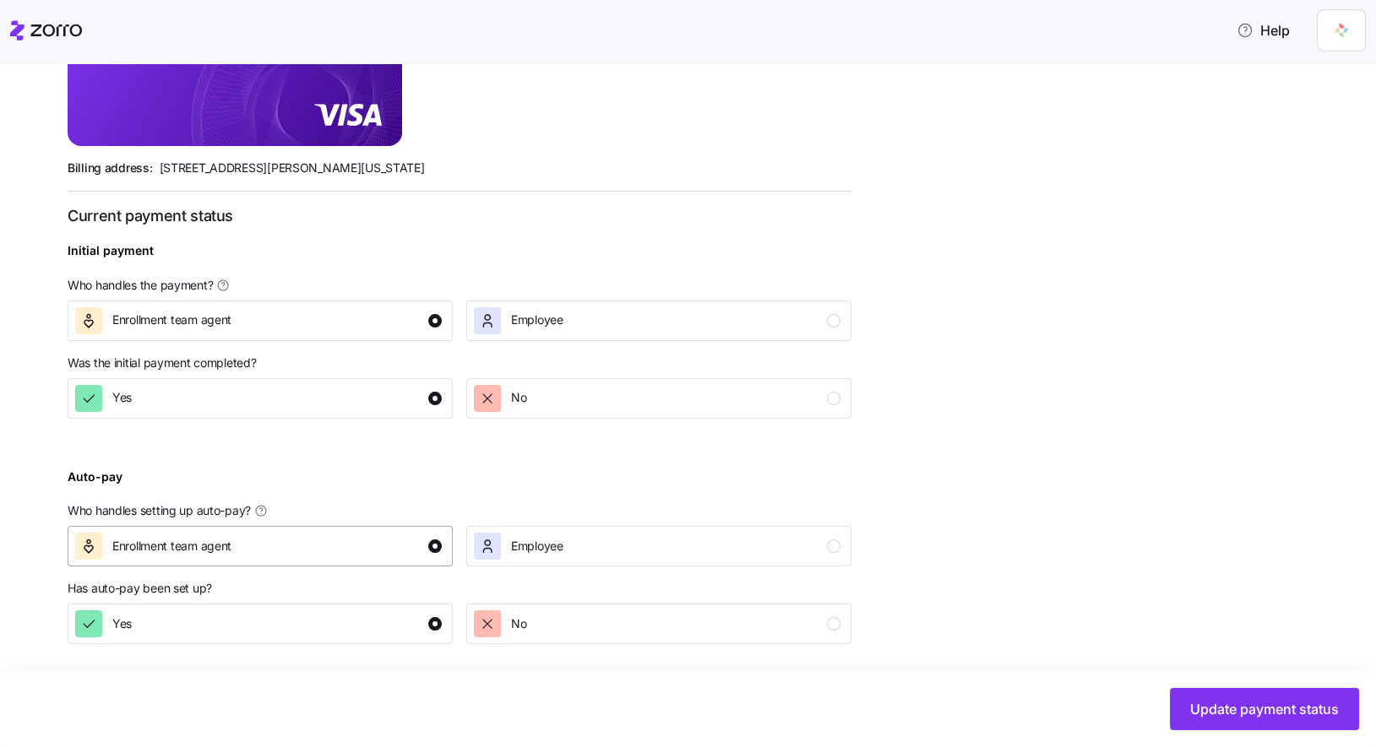
click at [401, 536] on div "Enrollment team agent" at bounding box center [258, 546] width 367 height 27
click at [405, 617] on div "Yes" at bounding box center [258, 624] width 367 height 27
click at [1249, 694] on button "Update payment status" at bounding box center [1264, 709] width 189 height 42
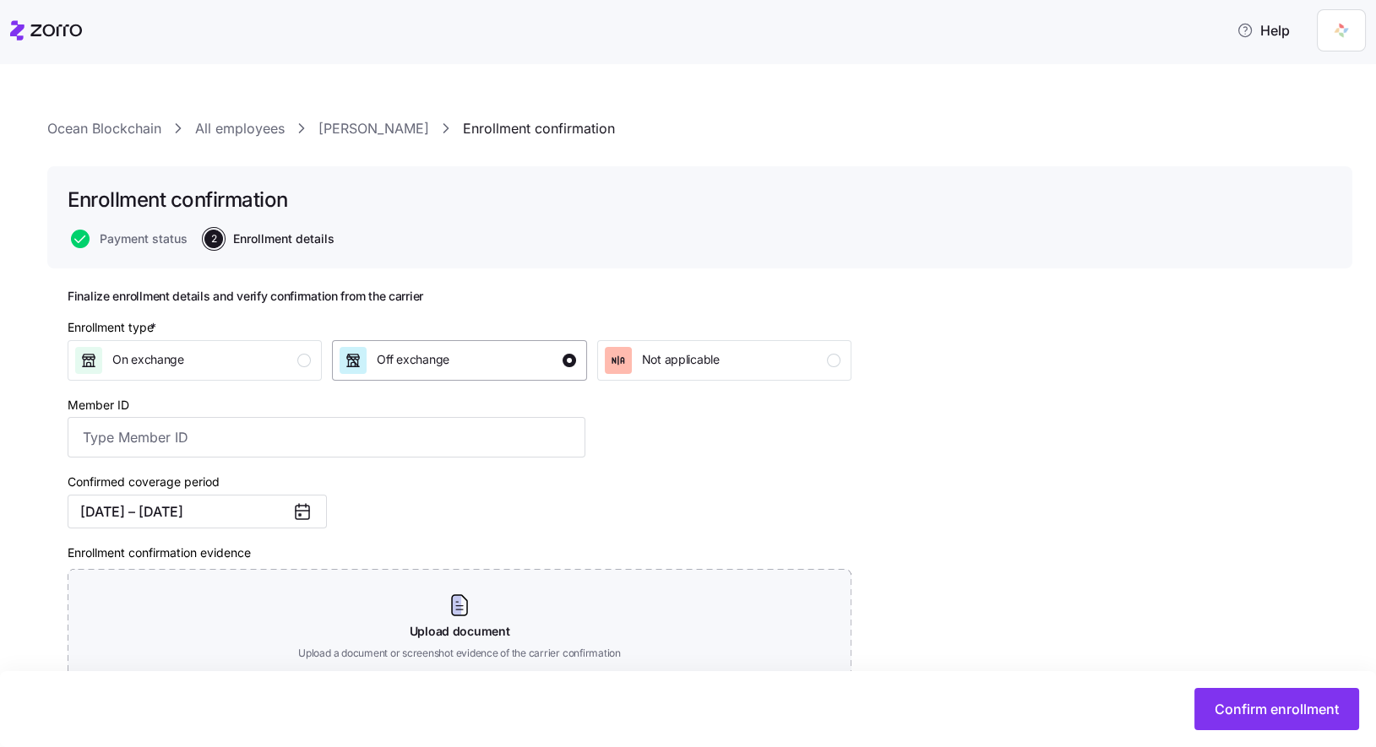
click at [454, 351] on div "Off exchange" at bounding box center [458, 360] width 236 height 27
click at [440, 443] on input "Member ID" at bounding box center [327, 437] width 518 height 41
paste input "UZ139153201"
click at [614, 491] on div "Enrollment type * On exchange Off exchange Not applicable Member ID UZ139153201…" at bounding box center [459, 546] width 797 height 468
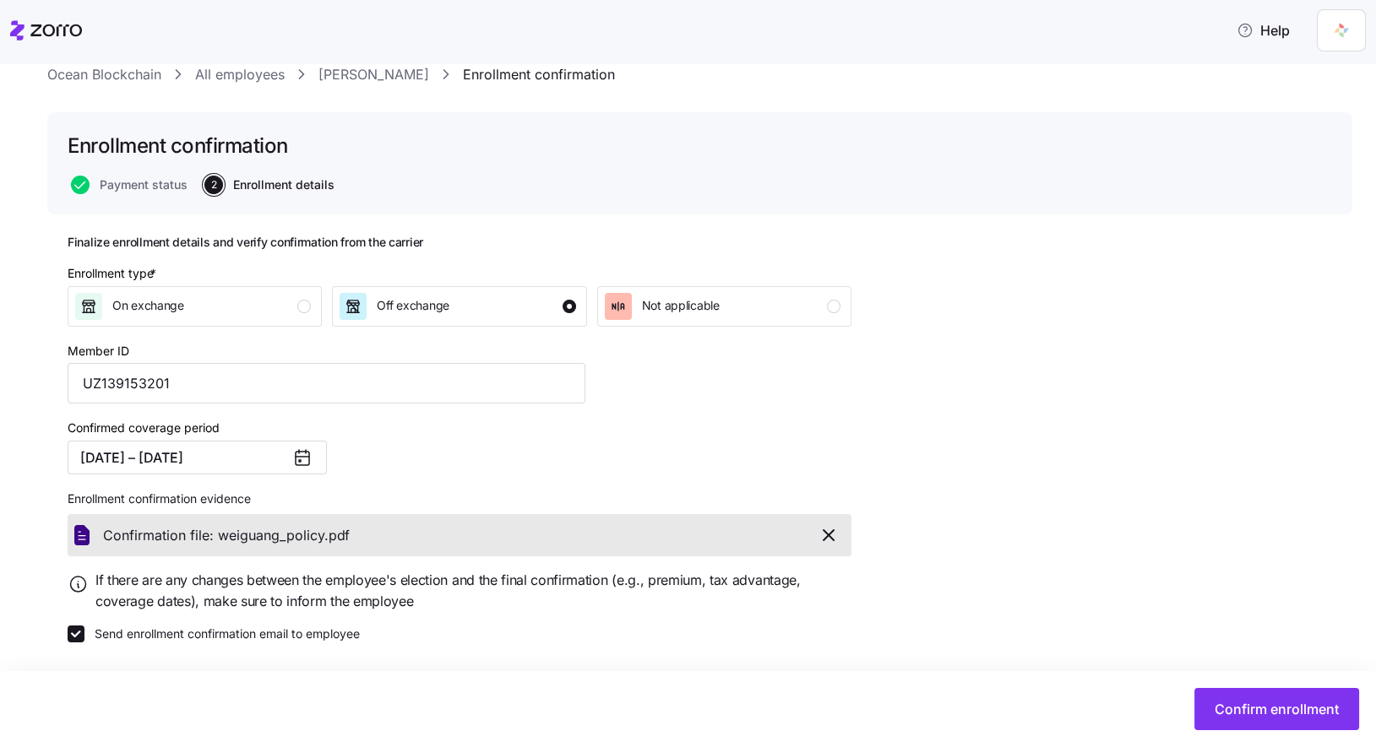
scroll to position [53, 0]
click at [1278, 702] on span "Confirm enrollment" at bounding box center [1277, 709] width 124 height 20
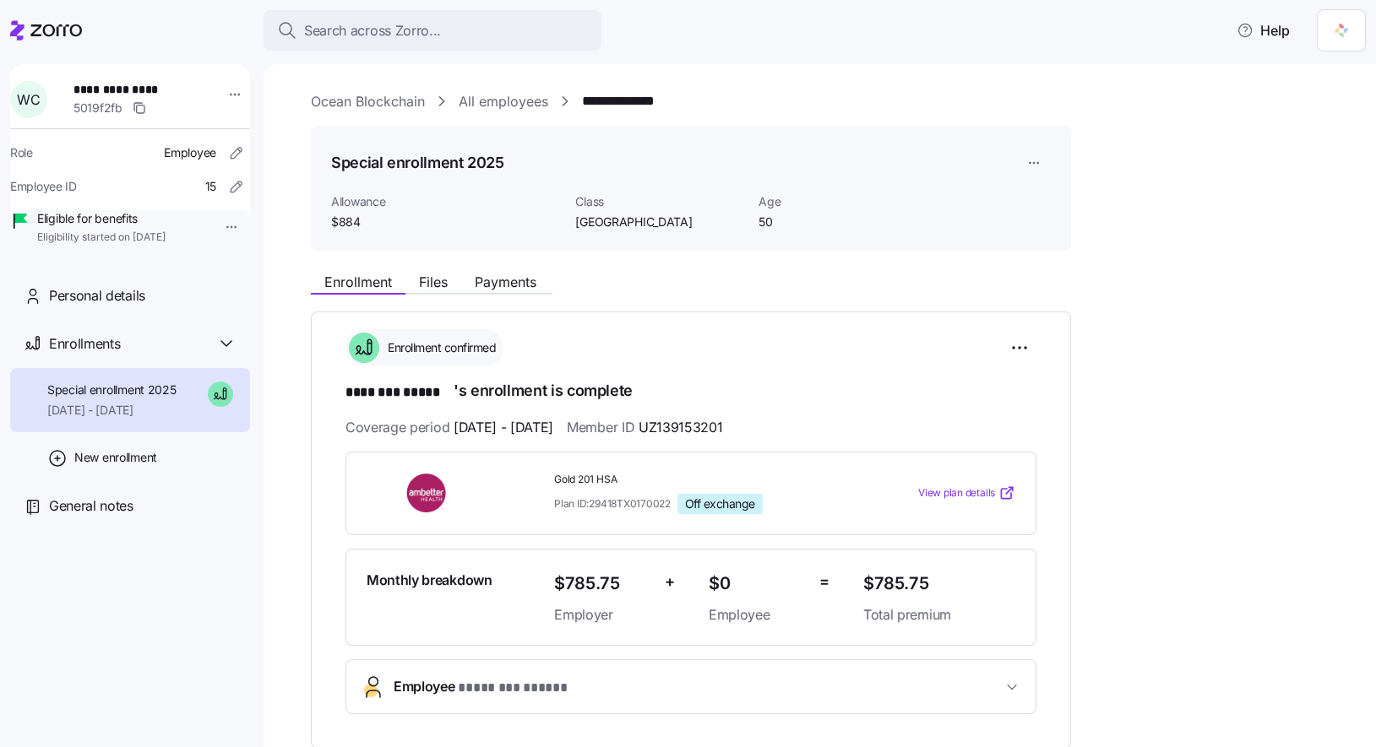
click at [539, 108] on link "All employees" at bounding box center [504, 101] width 90 height 21
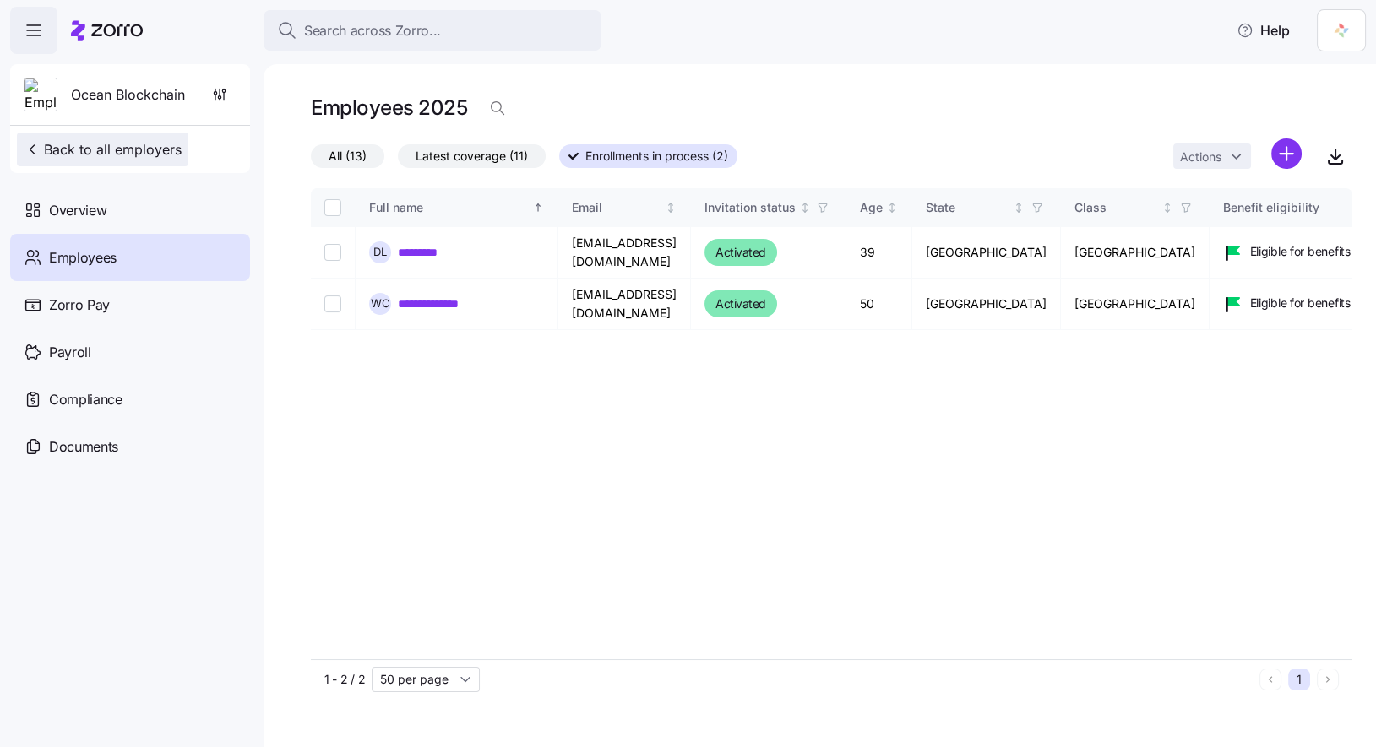
click at [139, 155] on span "Back to all employers" at bounding box center [103, 149] width 158 height 20
